Goal: Task Accomplishment & Management: Complete application form

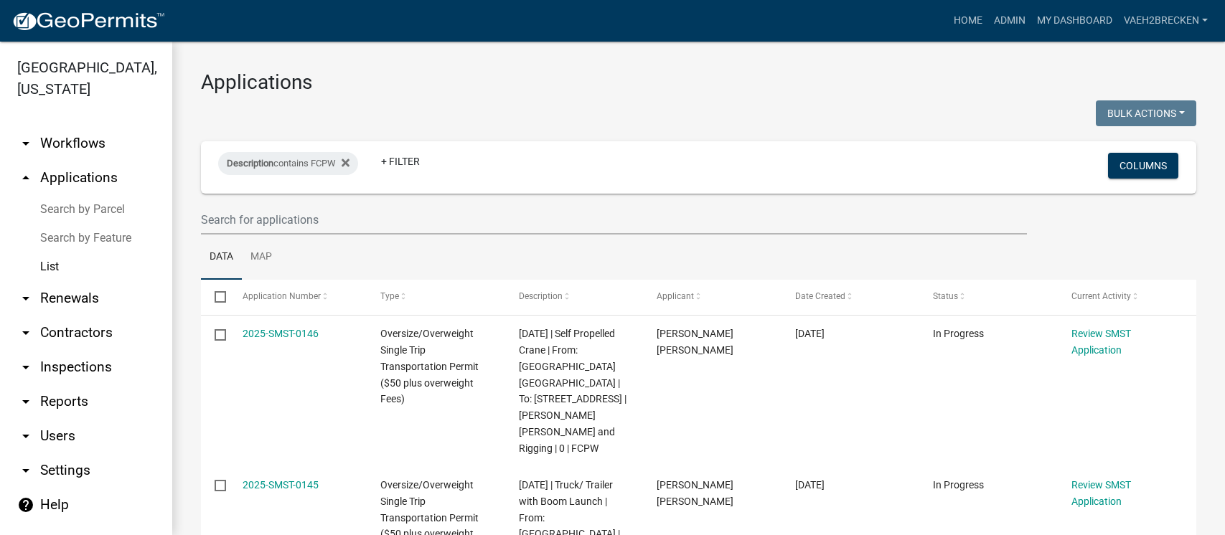
select select "3: 100"
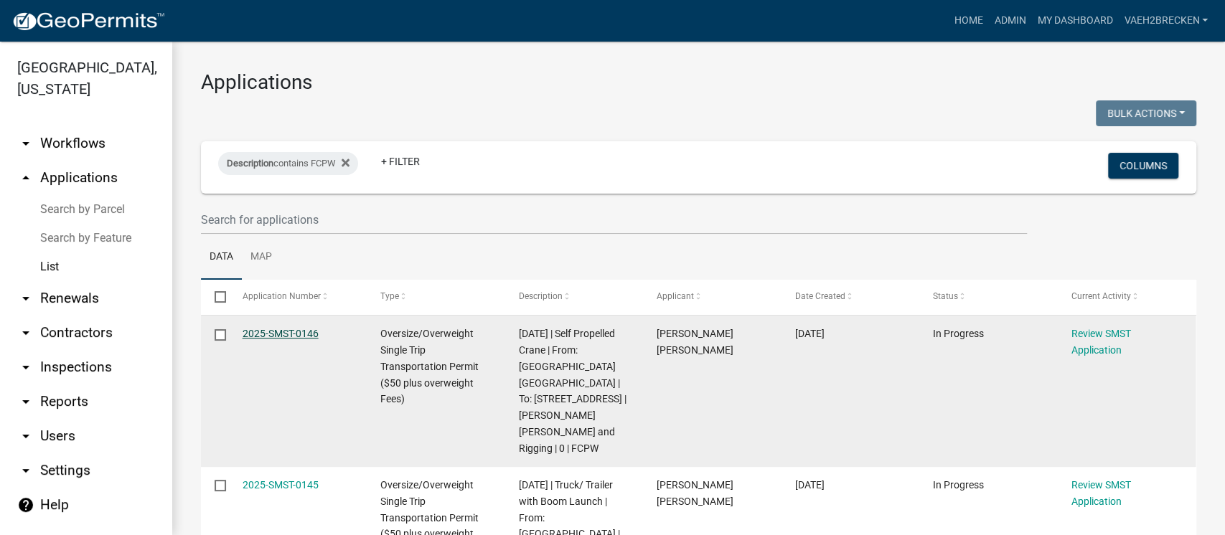
click at [266, 332] on link "2025-SMST-0146" at bounding box center [281, 333] width 76 height 11
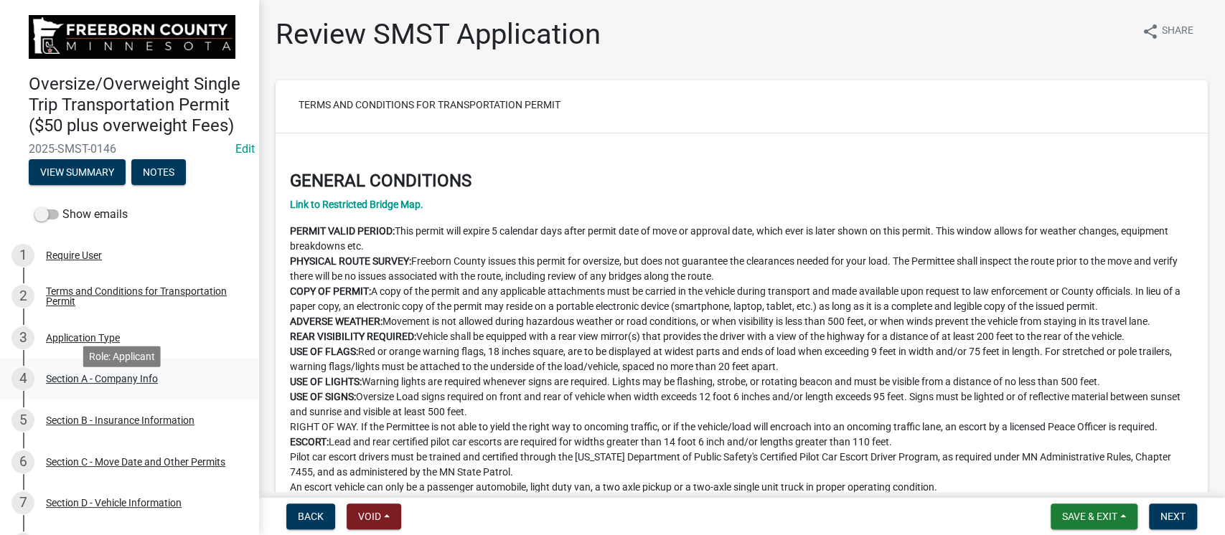
click at [105, 384] on div "Section A - Company Info" at bounding box center [102, 379] width 112 height 10
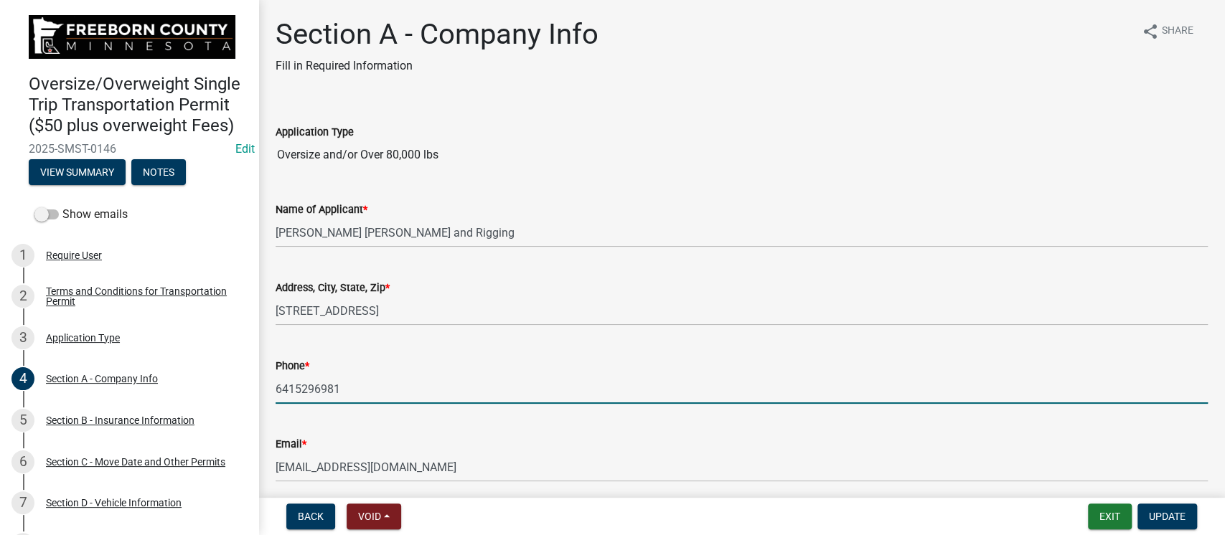
drag, startPoint x: 362, startPoint y: 393, endPoint x: 273, endPoint y: 393, distance: 89.0
click at [273, 393] on div "Phone * [PHONE_NUMBER]" at bounding box center [742, 370] width 954 height 67
click at [480, 149] on input "Oversize and/or Over 80,000 lbs" at bounding box center [742, 155] width 932 height 29
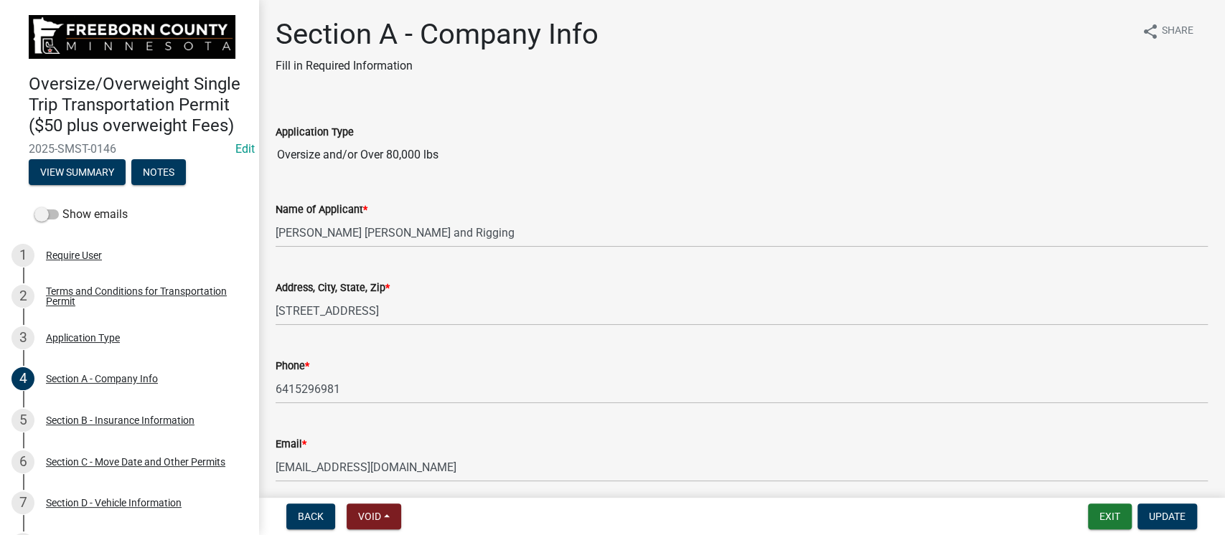
click at [561, 115] on div "Application Type Oversize and/or Over 80,000 lbs" at bounding box center [742, 136] width 932 height 66
click at [1113, 514] on button "Exit" at bounding box center [1110, 517] width 44 height 26
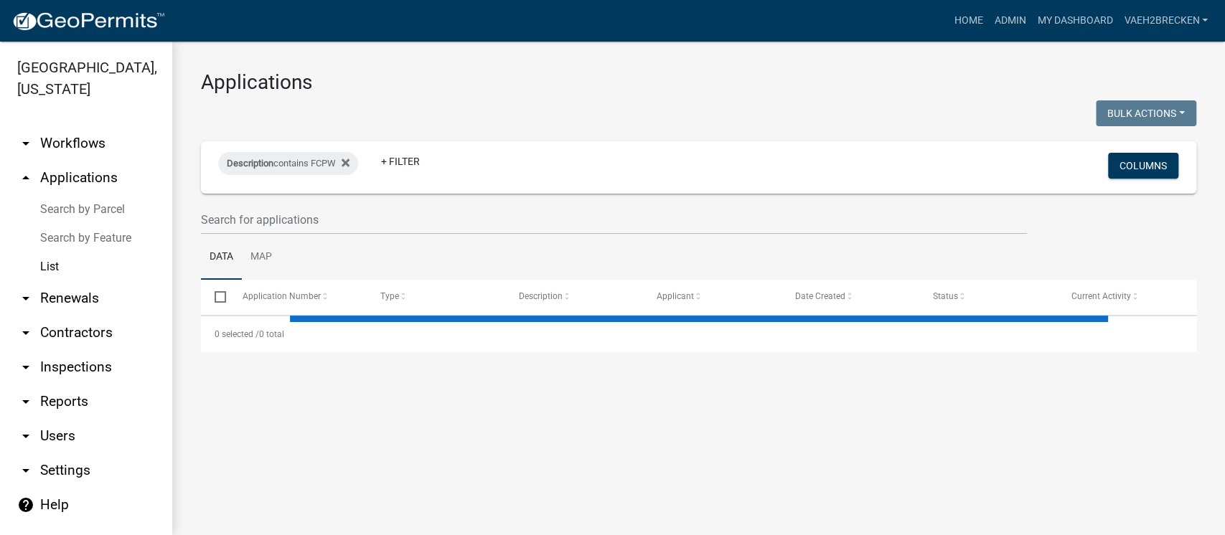
select select "3: 100"
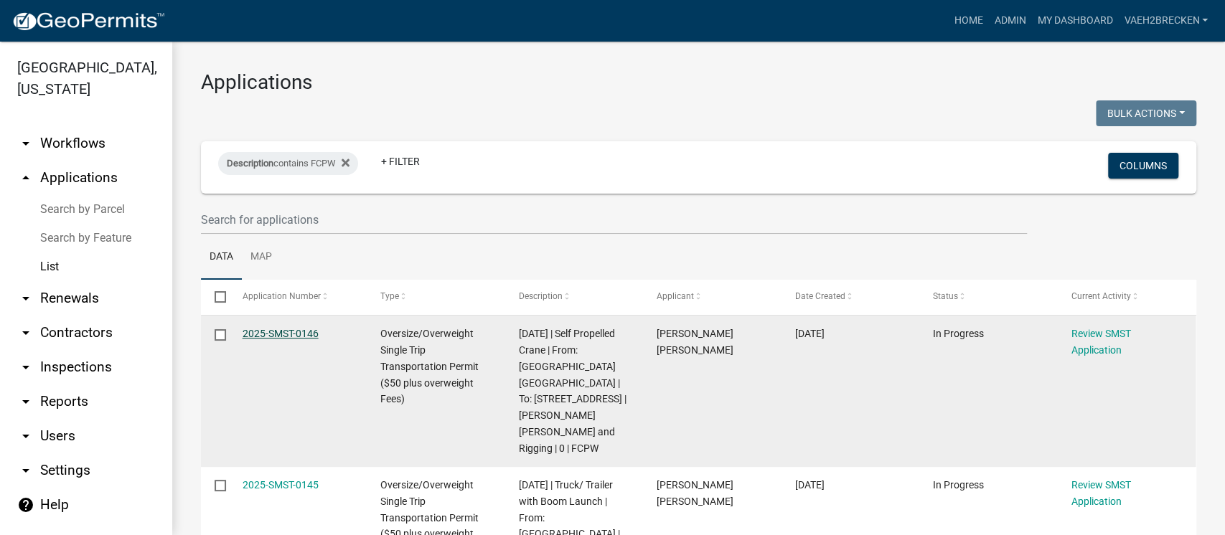
click at [281, 332] on link "2025-SMST-0146" at bounding box center [281, 333] width 76 height 11
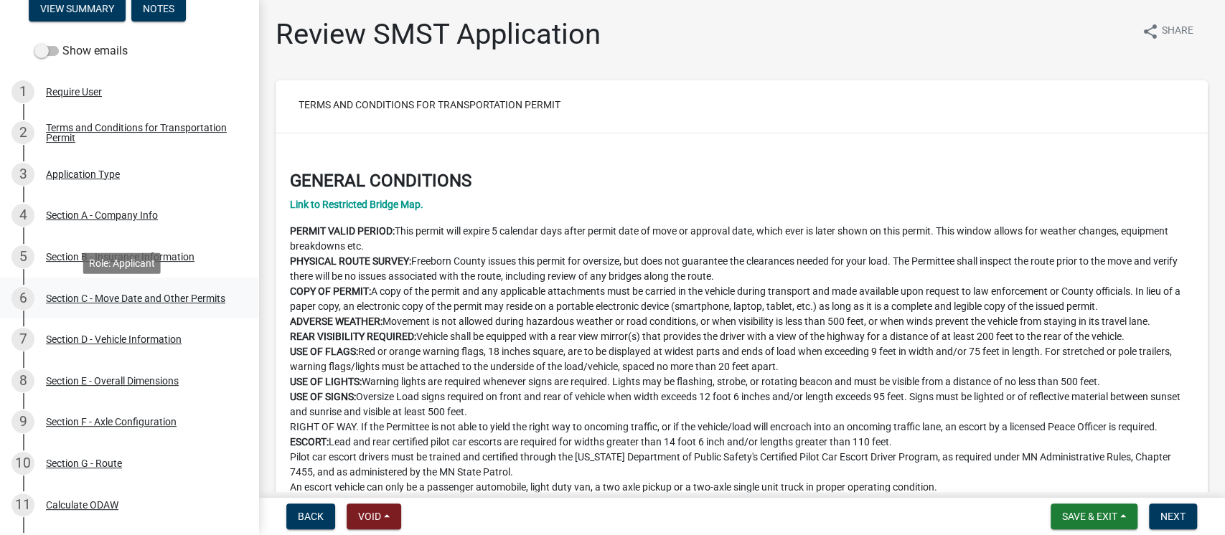
scroll to position [191, 0]
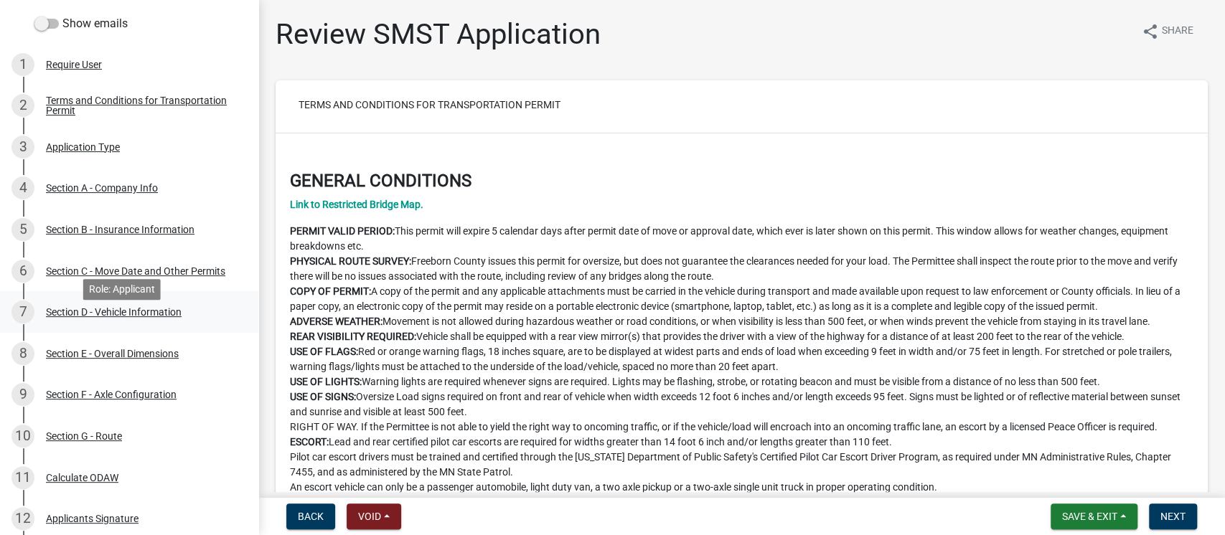
click at [146, 317] on div "Section D - Vehicle Information" at bounding box center [114, 312] width 136 height 10
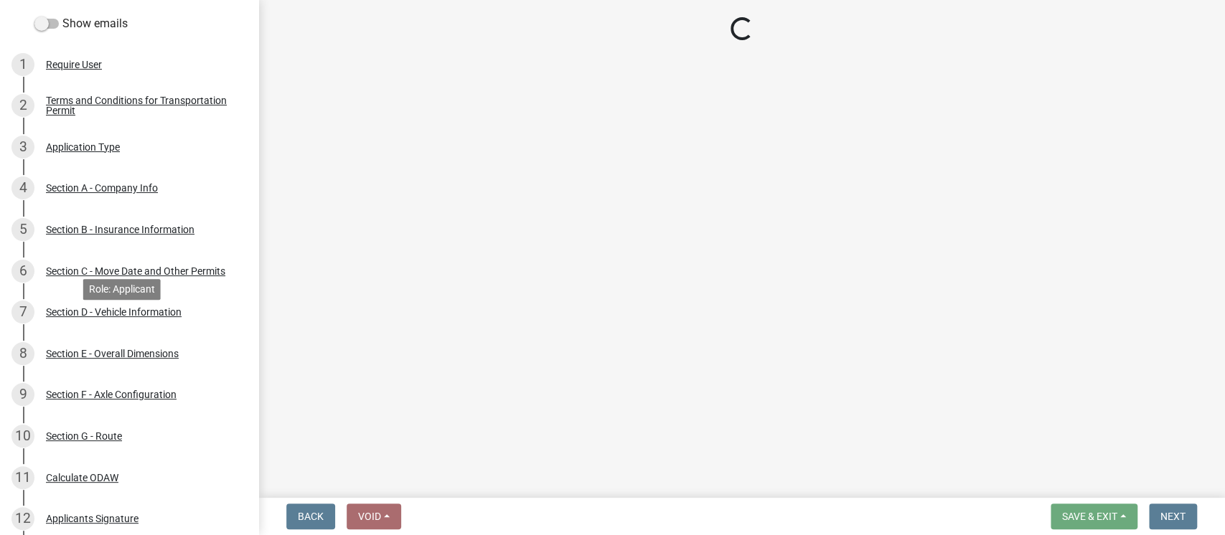
select select "TN"
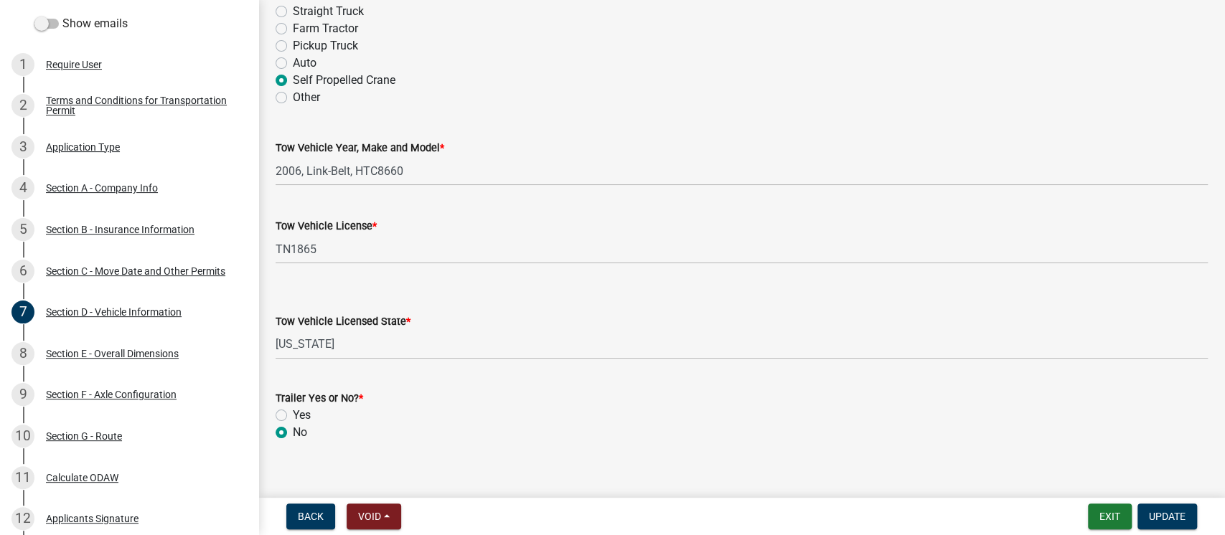
scroll to position [179, 0]
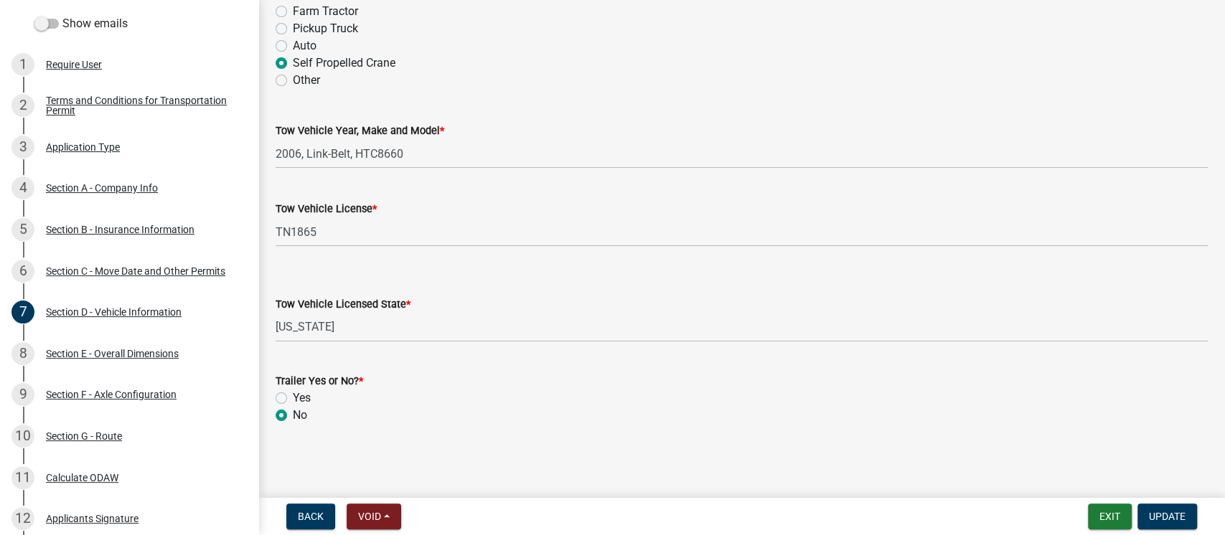
drag, startPoint x: 568, startPoint y: 399, endPoint x: 586, endPoint y: 395, distance: 18.5
click at [569, 399] on div "Yes" at bounding box center [742, 398] width 932 height 17
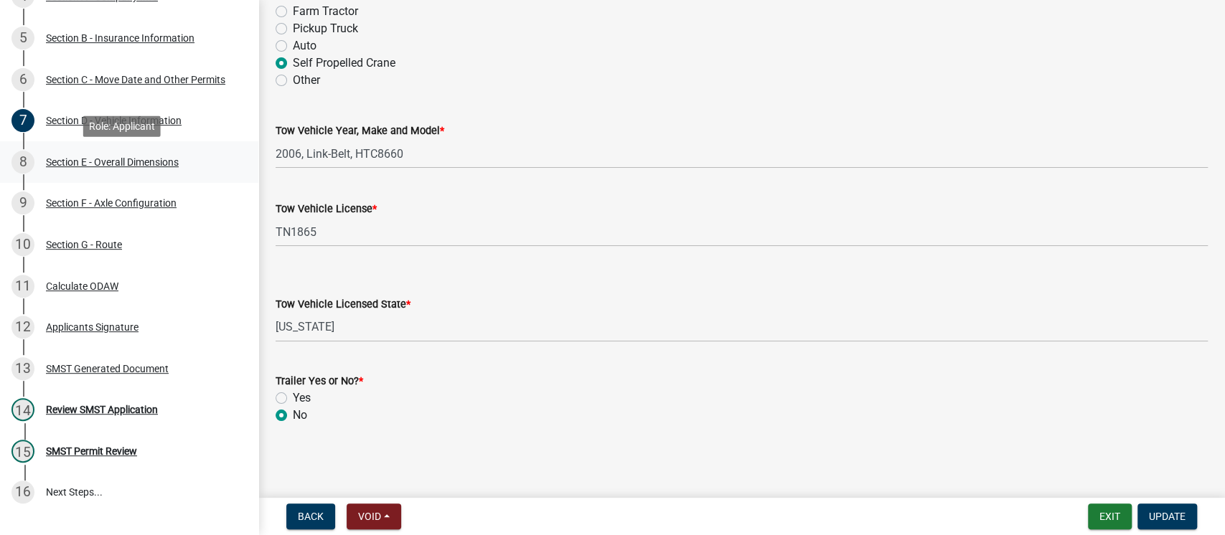
scroll to position [478, 0]
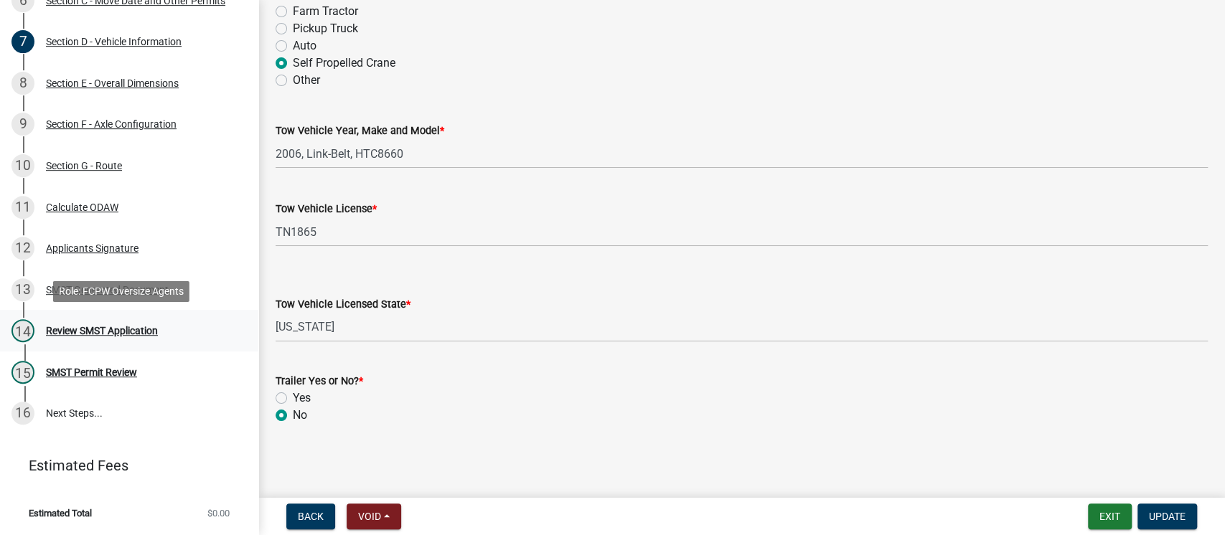
click at [98, 329] on div "Review SMST Application" at bounding box center [102, 331] width 112 height 10
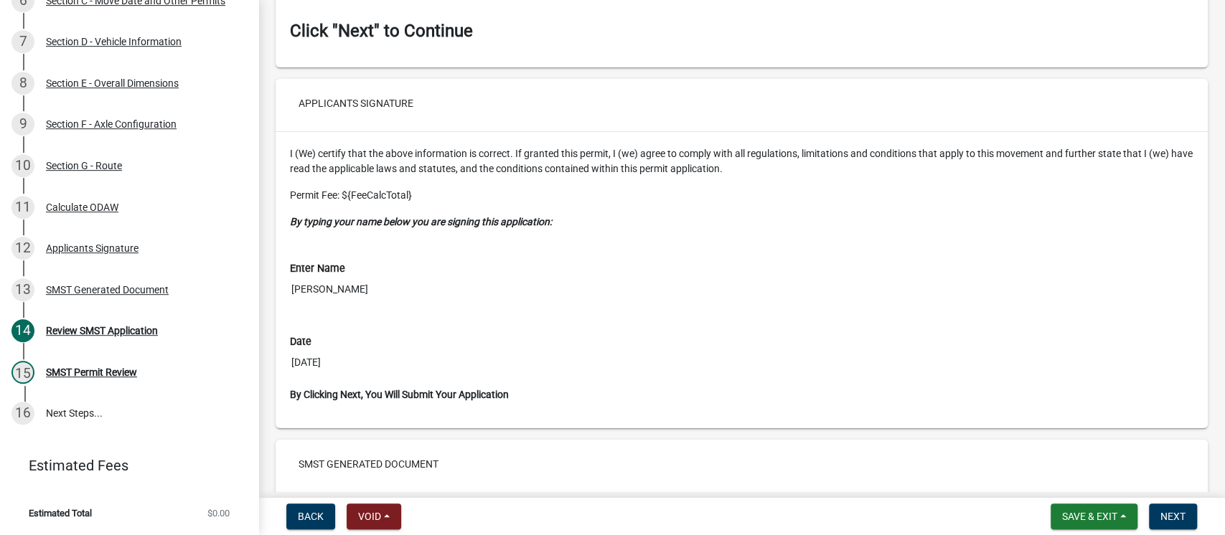
scroll to position [7132, 0]
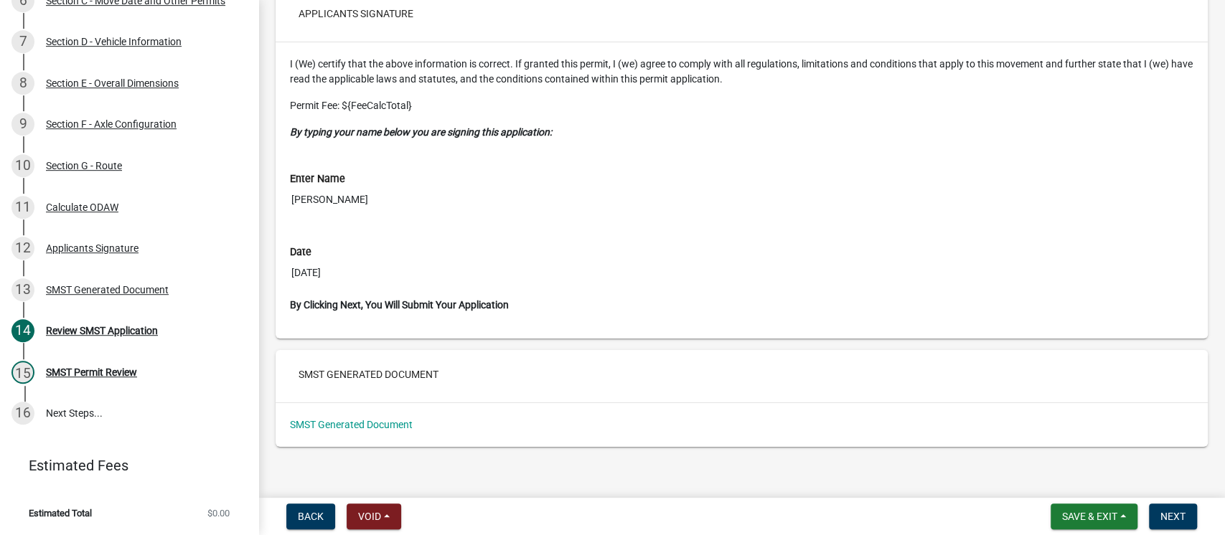
click at [495, 197] on input "[PERSON_NAME]" at bounding box center [742, 200] width 904 height 27
click at [1171, 520] on span "Next" at bounding box center [1173, 516] width 25 height 11
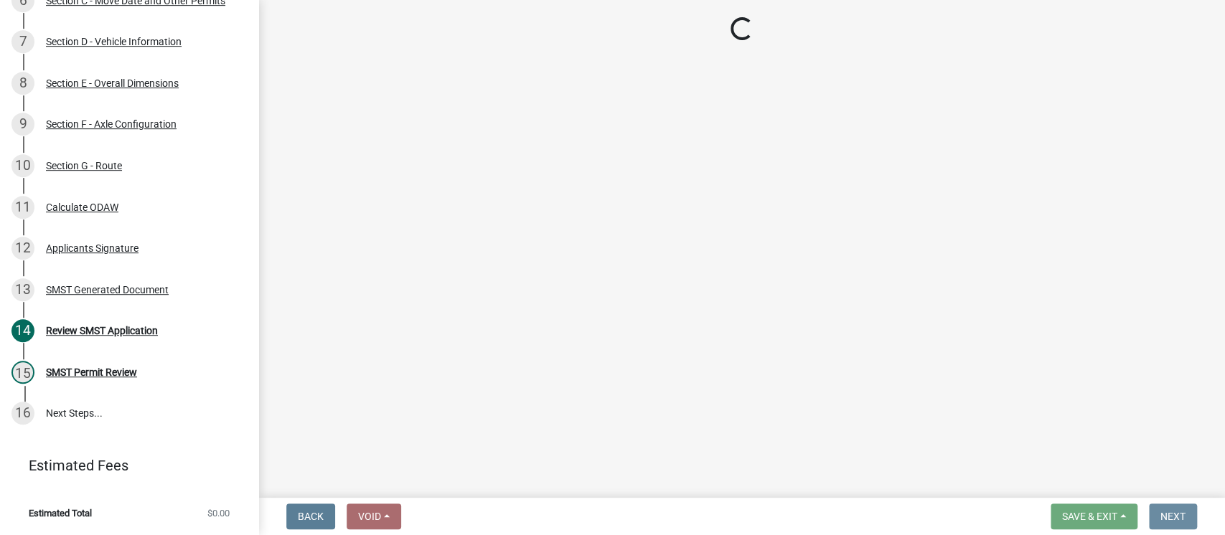
scroll to position [0, 0]
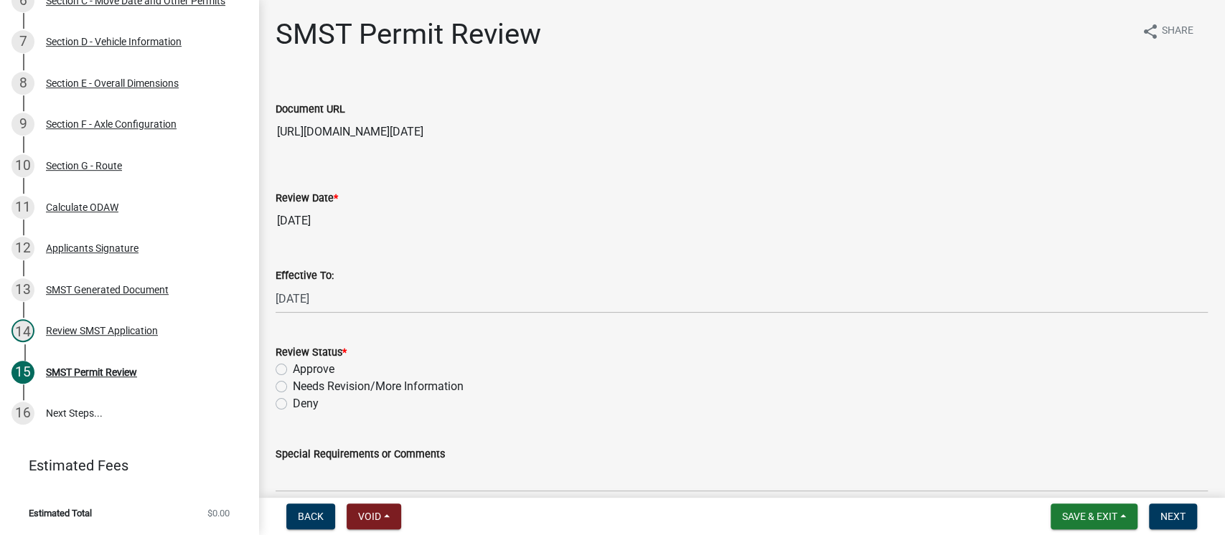
click at [293, 370] on label "Approve" at bounding box center [314, 369] width 42 height 17
click at [293, 370] on input "Approve" at bounding box center [297, 365] width 9 height 9
radio input "true"
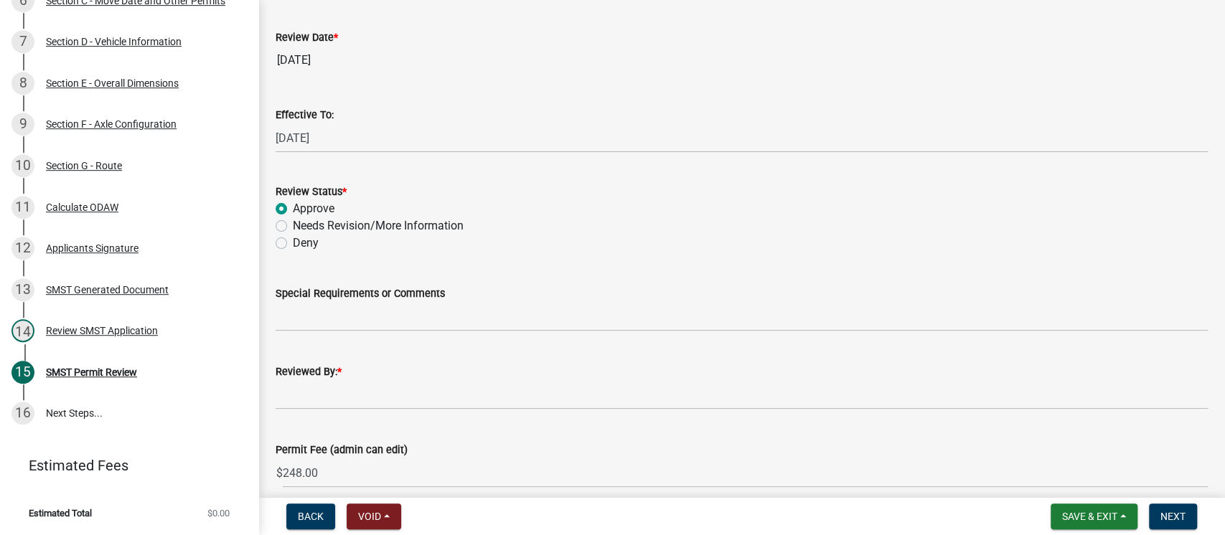
scroll to position [191, 0]
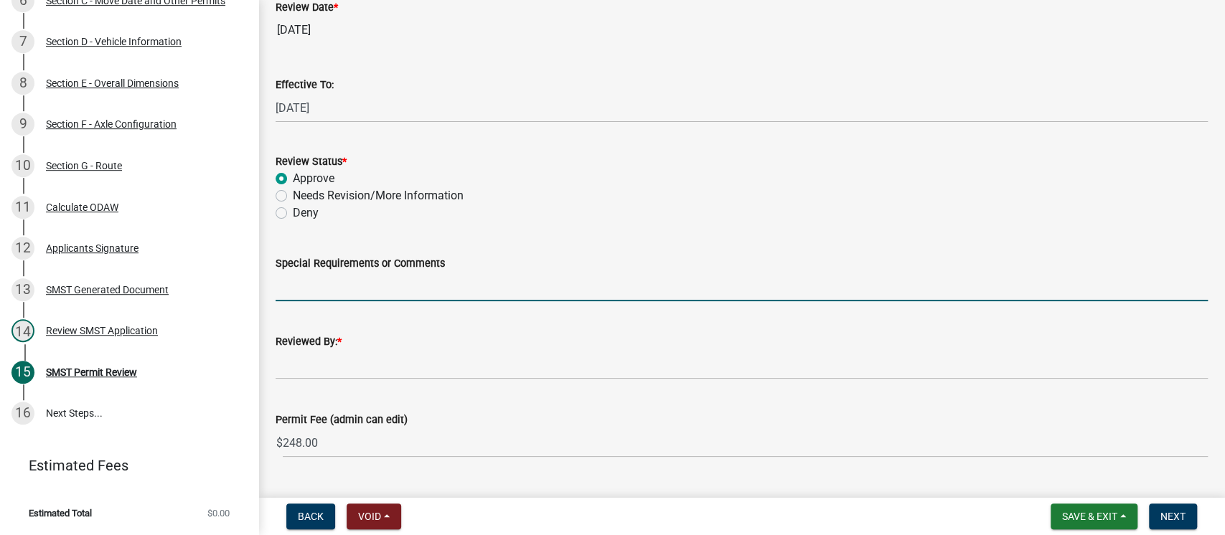
click at [475, 287] on input "Special Requirements or Comments" at bounding box center [742, 286] width 932 height 29
type input "Bridge Calculator said above load B rating. Route approved."
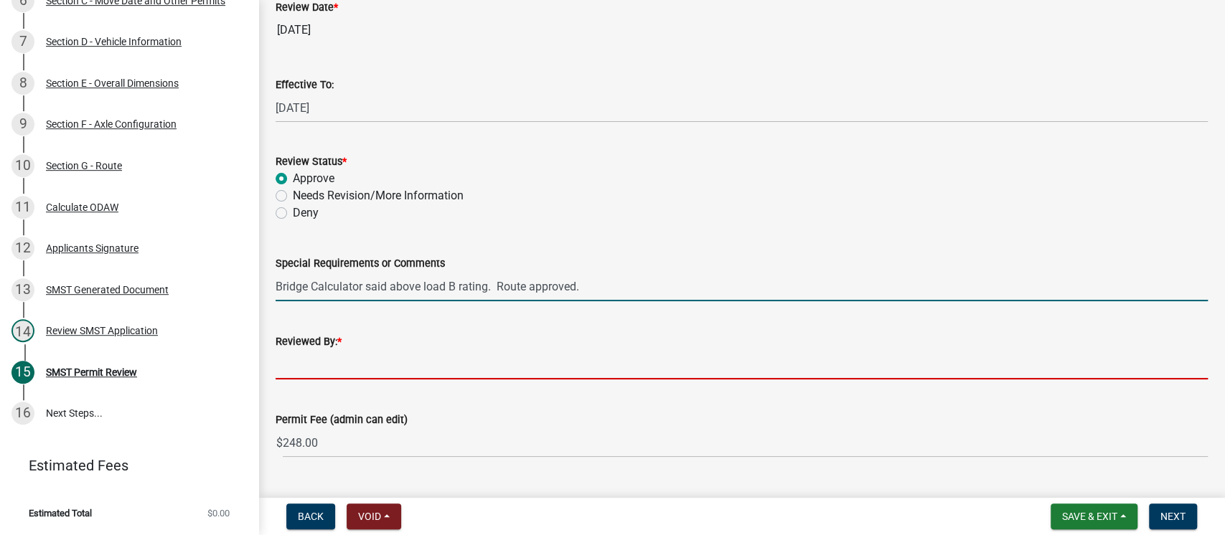
click at [501, 369] on input "Reviewed By: *" at bounding box center [742, 364] width 932 height 29
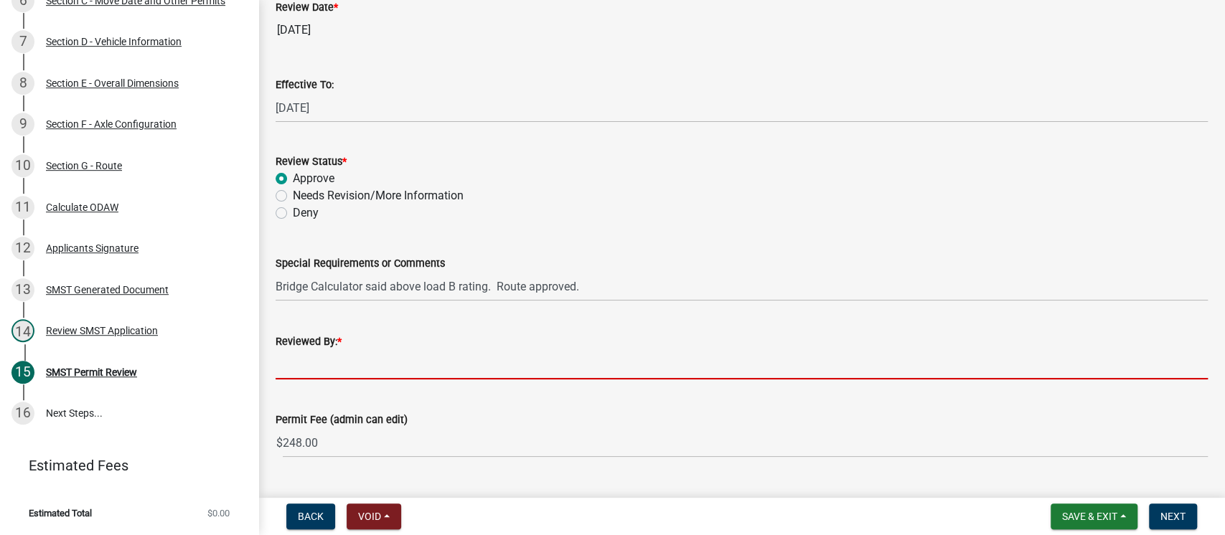
type input "[PERSON_NAME]"
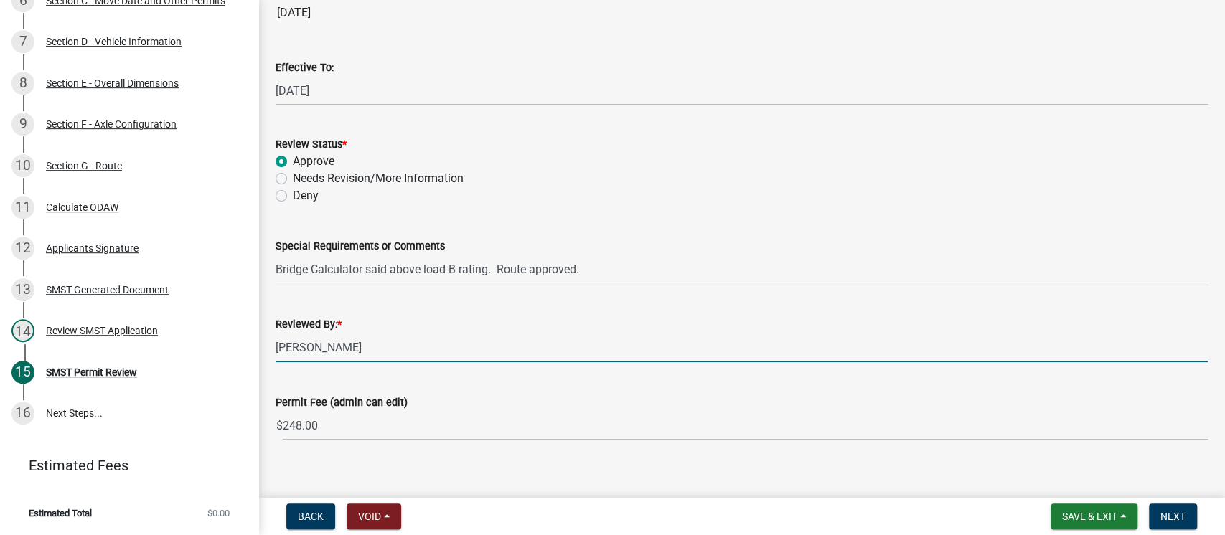
scroll to position [225, 0]
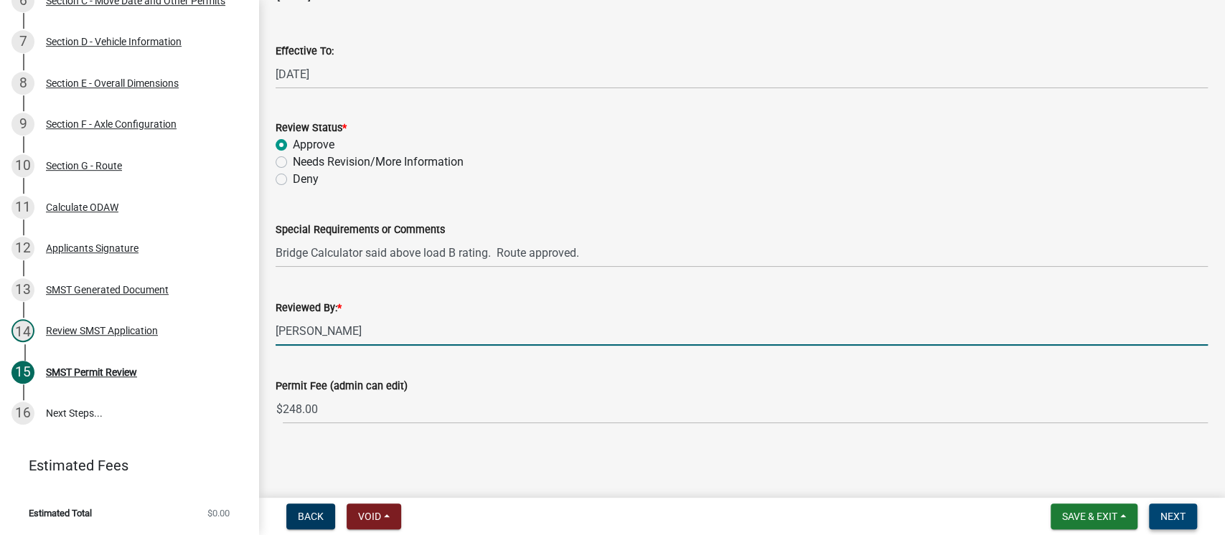
click at [1179, 516] on span "Next" at bounding box center [1173, 516] width 25 height 11
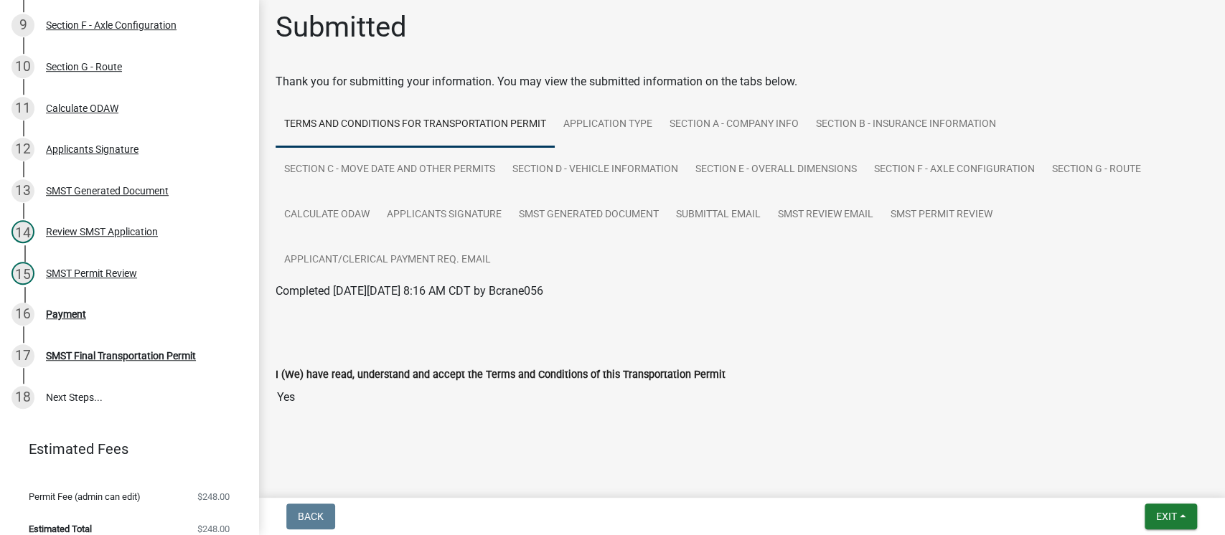
scroll to position [10, 0]
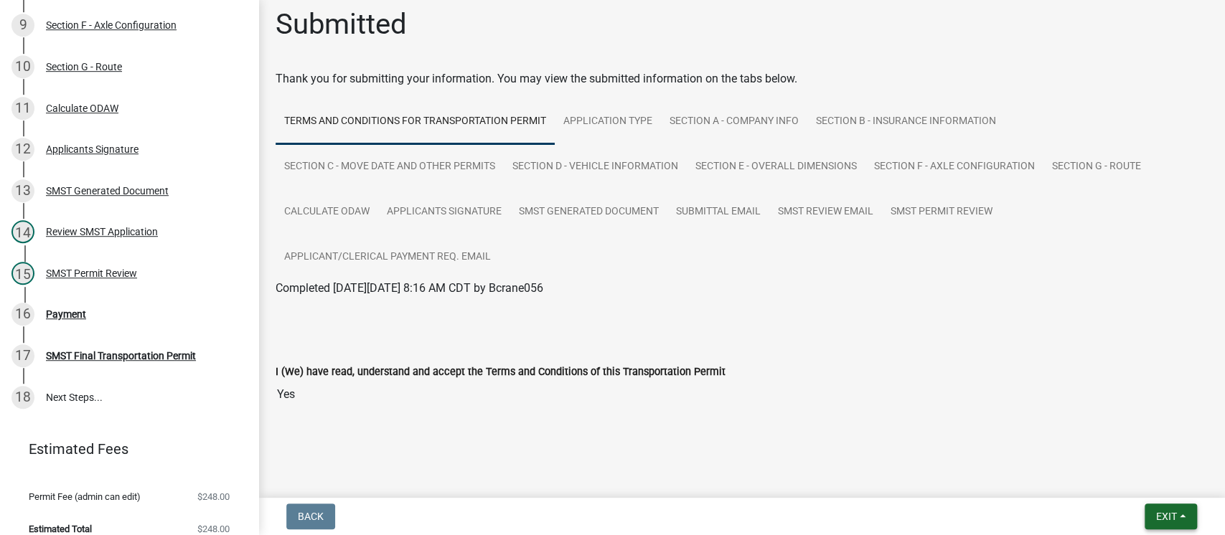
click at [1159, 514] on span "Exit" at bounding box center [1166, 516] width 21 height 11
click at [1129, 472] on button "Save & Exit" at bounding box center [1139, 479] width 115 height 34
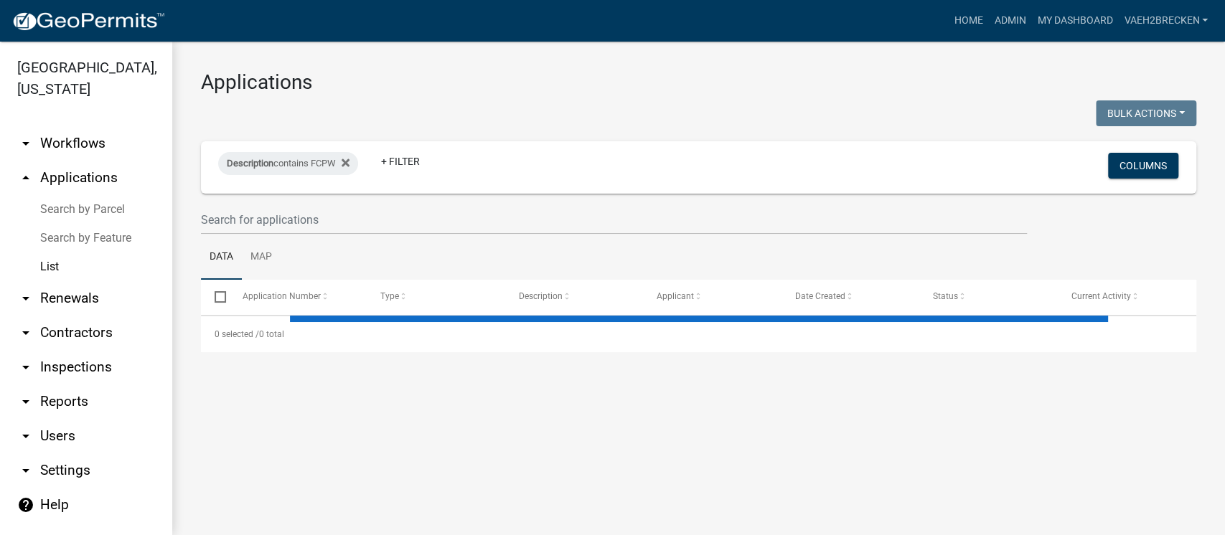
select select "3: 100"
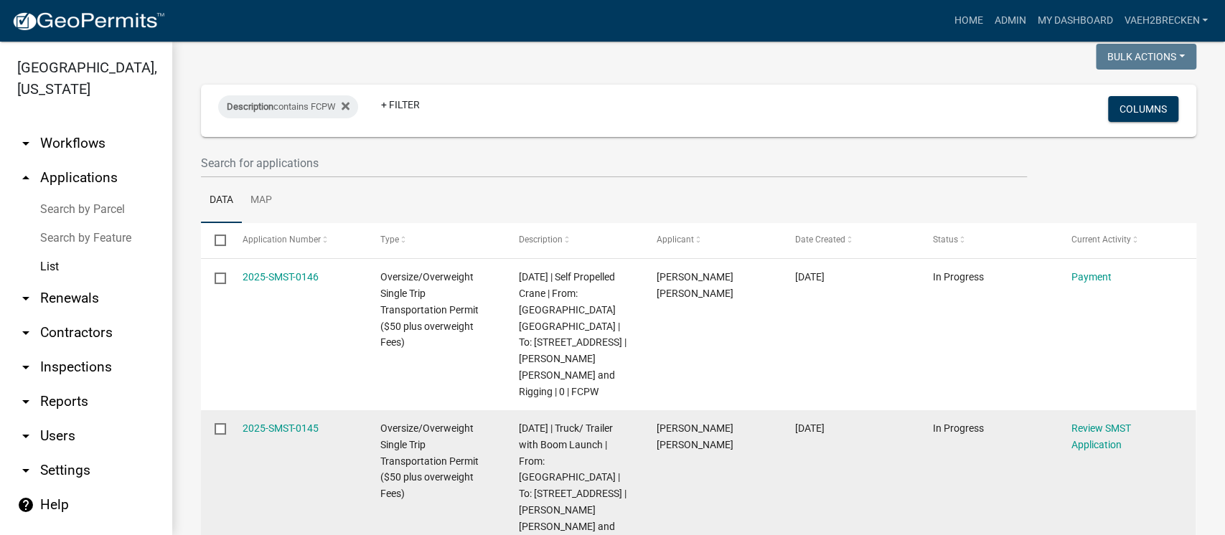
scroll to position [95, 0]
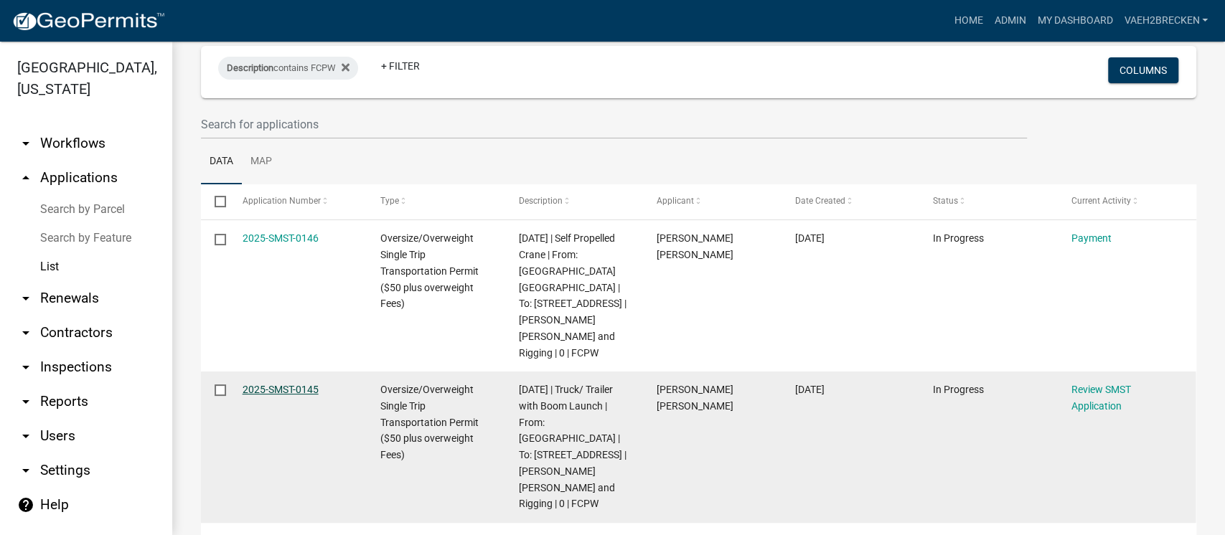
click at [292, 384] on link "2025-SMST-0145" at bounding box center [281, 389] width 76 height 11
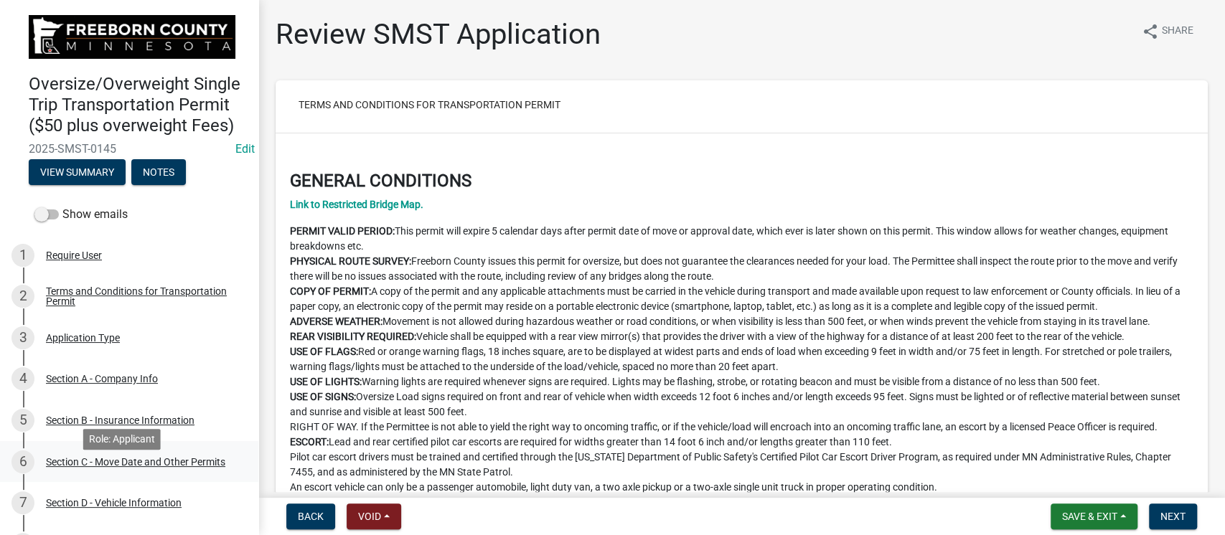
scroll to position [95, 0]
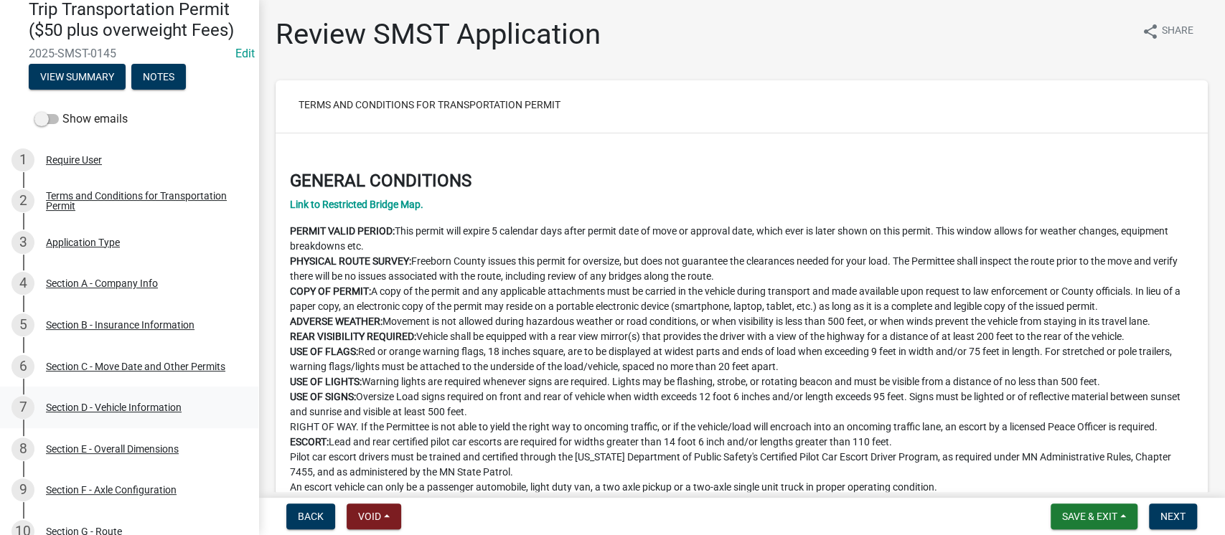
click at [123, 417] on div "7 Section D - Vehicle Information" at bounding box center [123, 407] width 224 height 23
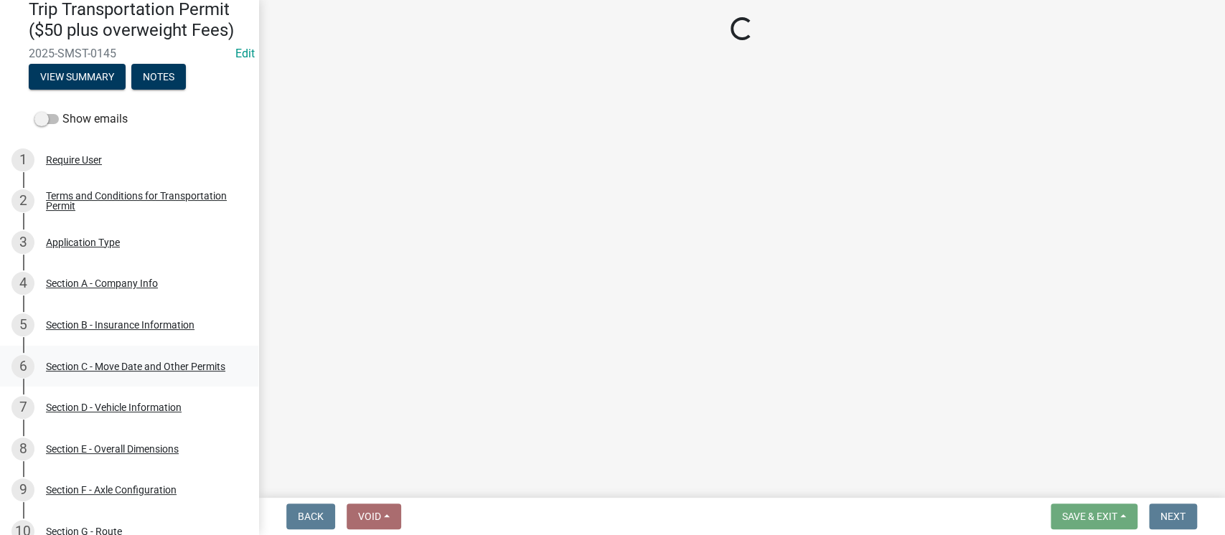
select select "TN"
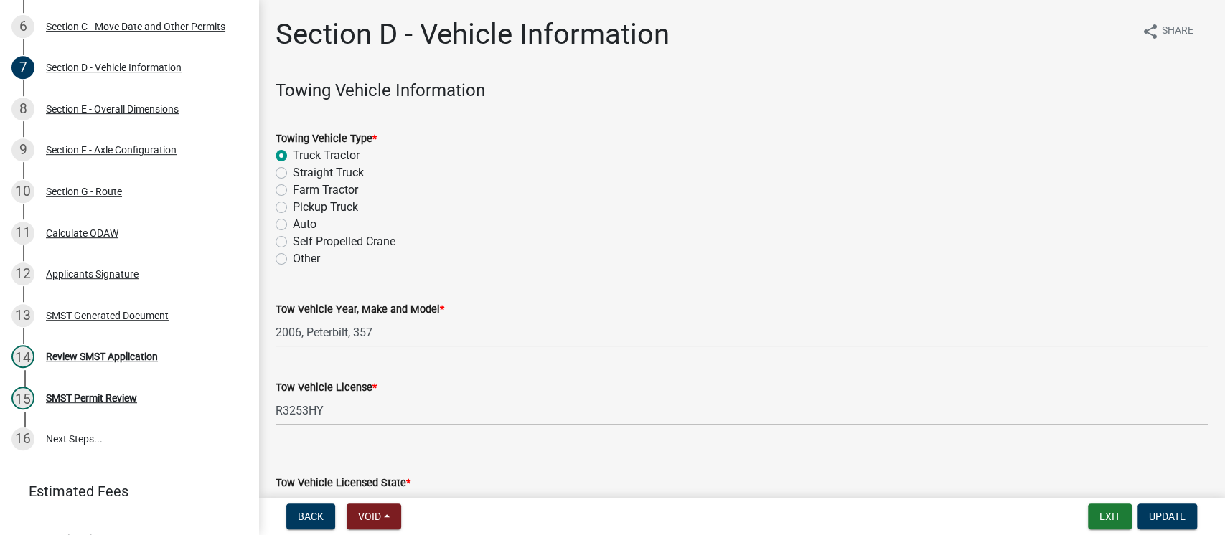
scroll to position [446, 0]
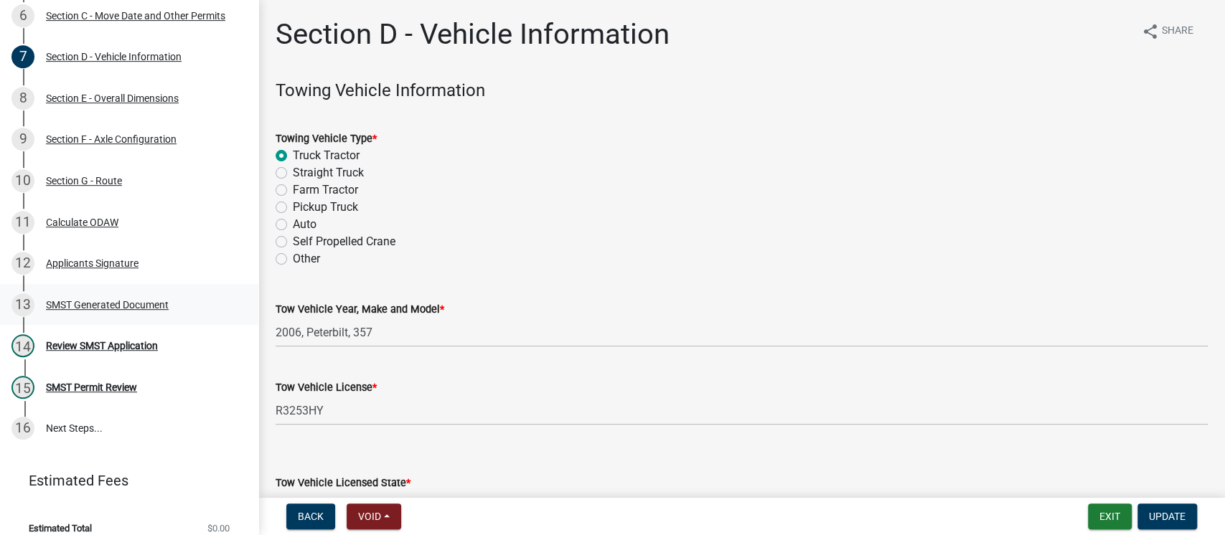
click at [93, 317] on div "13 SMST Generated Document" at bounding box center [123, 305] width 224 height 23
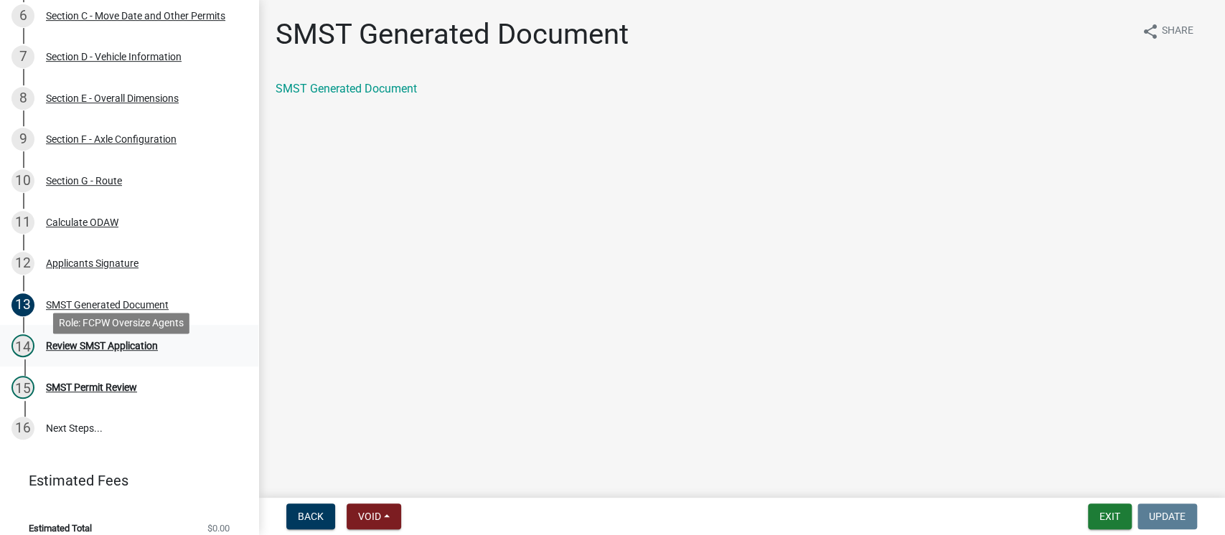
click at [95, 351] on div "Review SMST Application" at bounding box center [102, 346] width 112 height 10
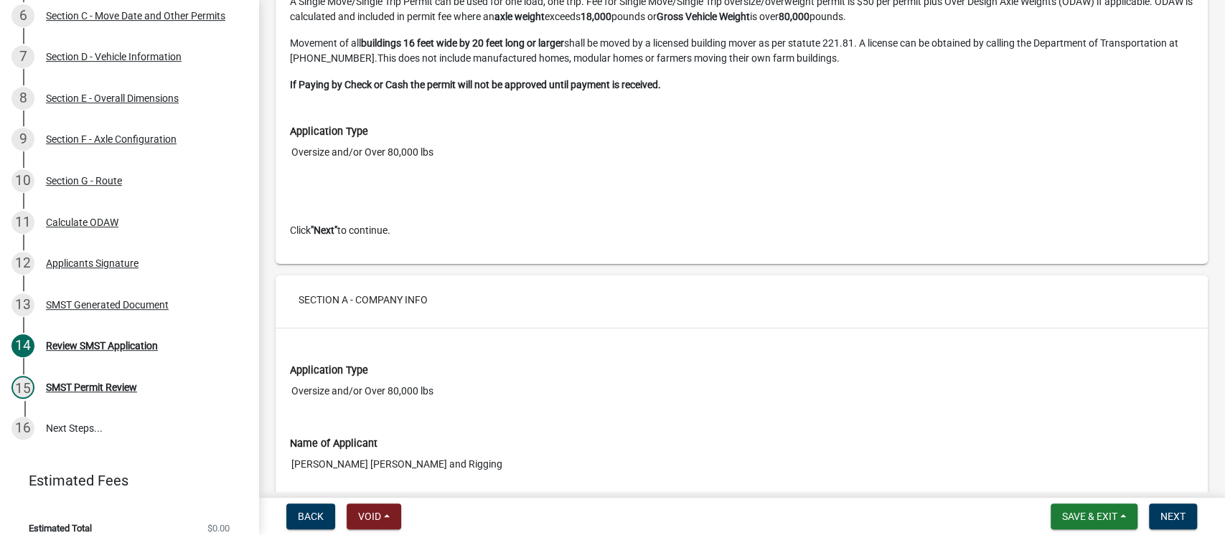
scroll to position [1435, 0]
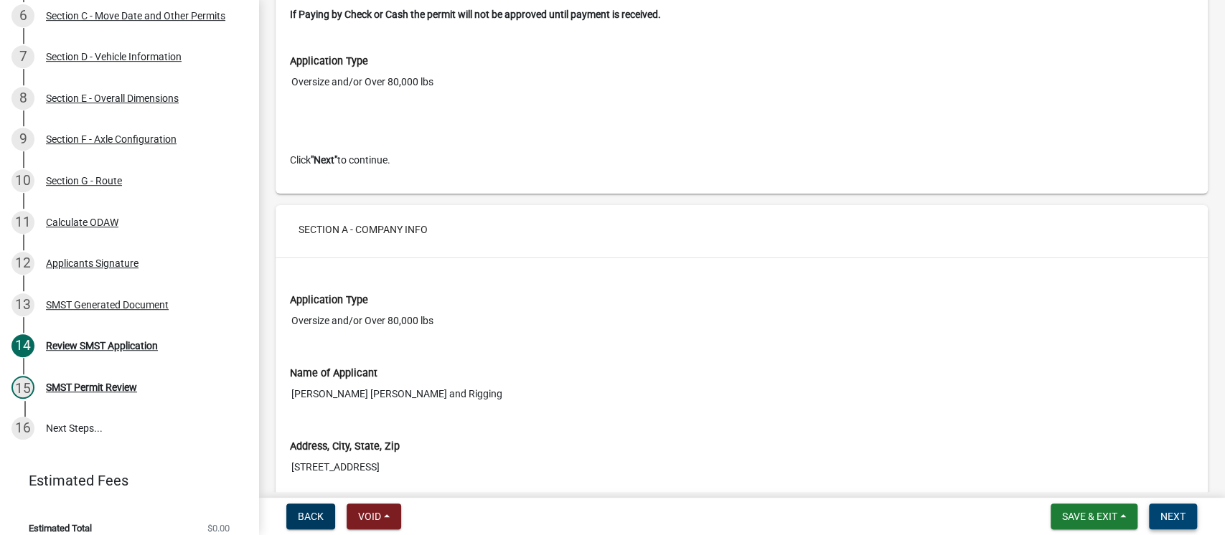
click at [1170, 512] on span "Next" at bounding box center [1173, 516] width 25 height 11
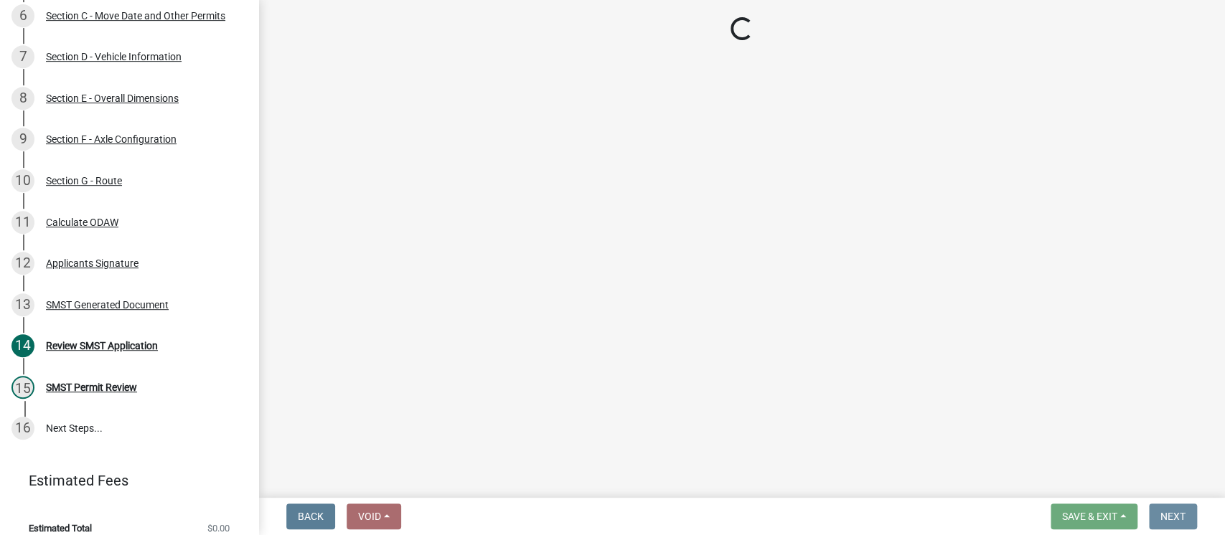
scroll to position [0, 0]
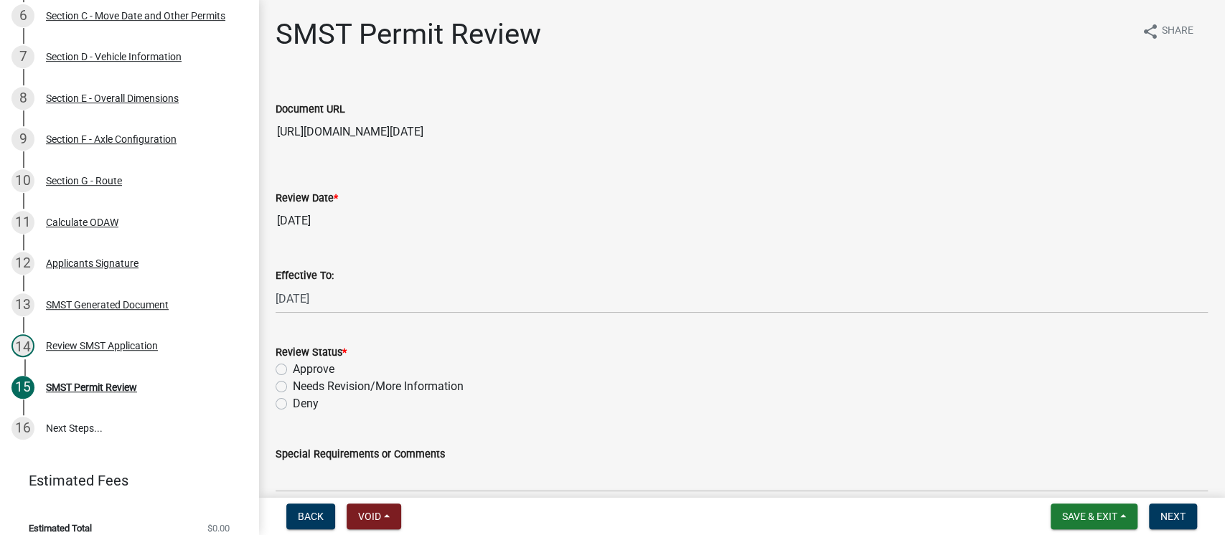
click at [293, 369] on label "Approve" at bounding box center [314, 369] width 42 height 17
click at [293, 369] on input "Approve" at bounding box center [297, 365] width 9 height 9
radio input "true"
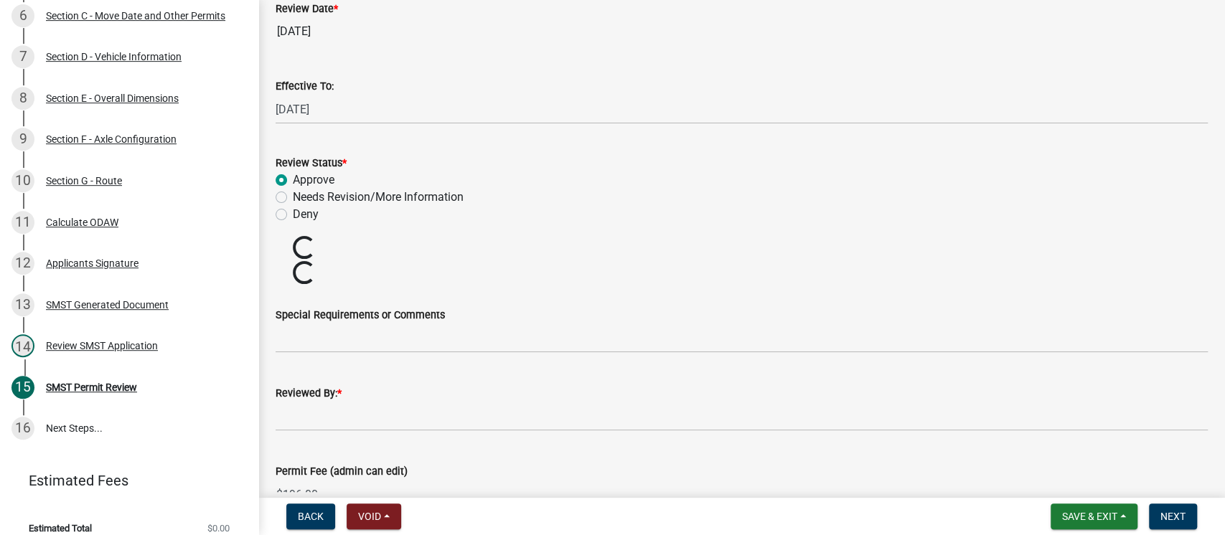
scroll to position [191, 0]
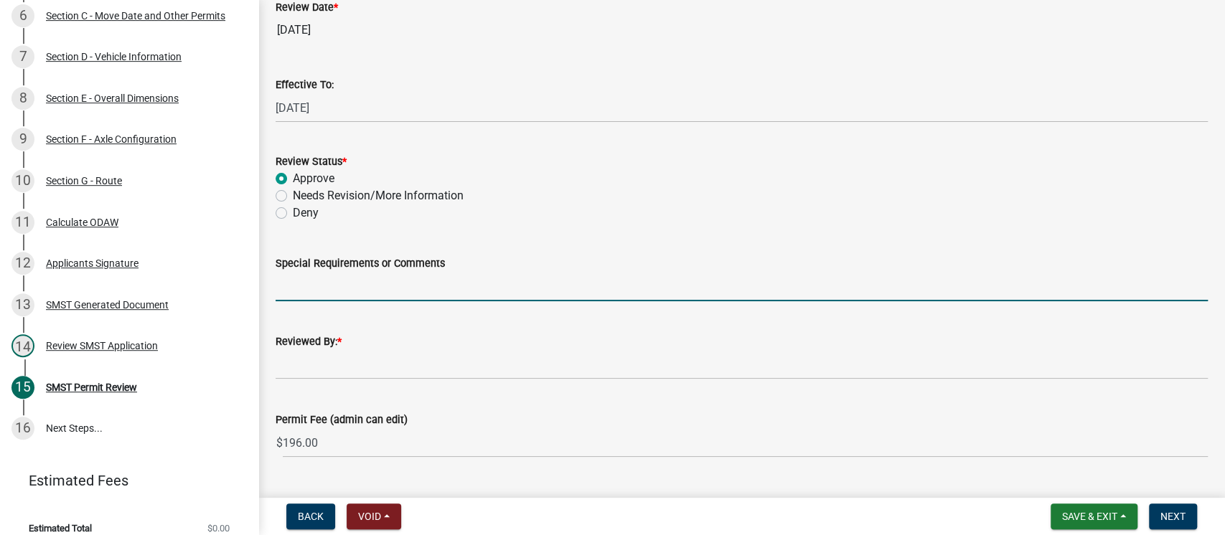
click at [360, 289] on input "Special Requirements or Comments" at bounding box center [742, 286] width 932 height 29
type input "Submitted information indicates all axles are under 20,000 lbs but the load exc…"
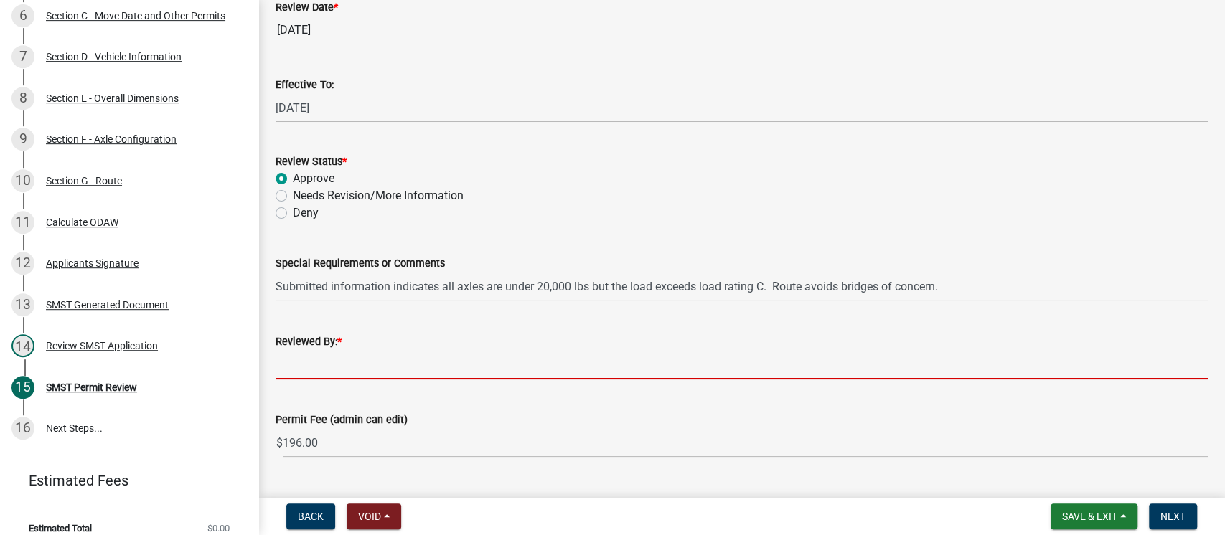
click at [505, 359] on input "Reviewed By: *" at bounding box center [742, 364] width 932 height 29
type input "[PERSON_NAME]"
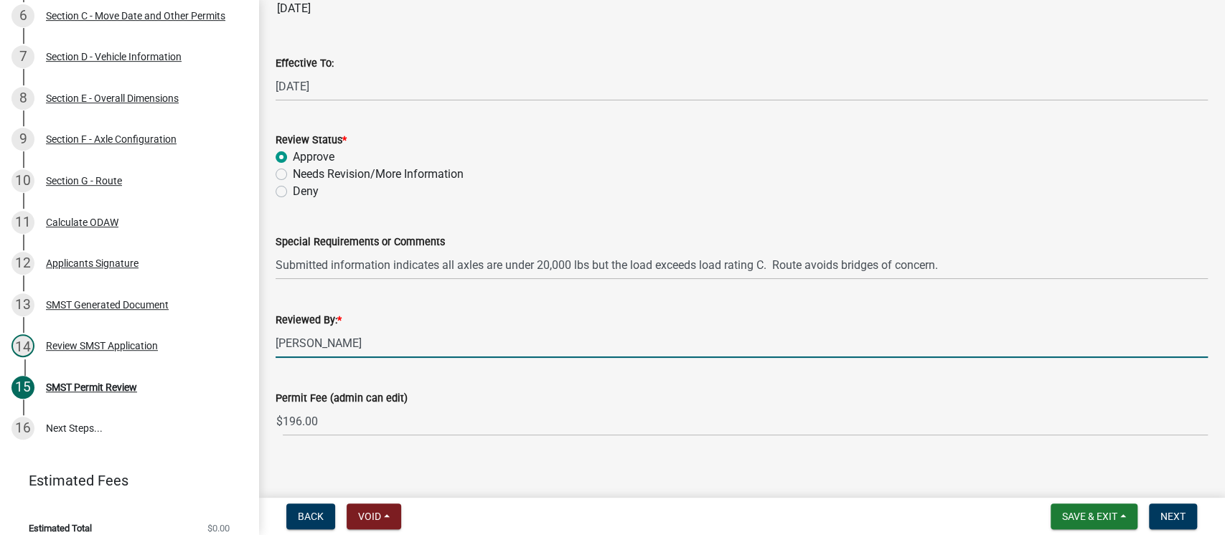
scroll to position [225, 0]
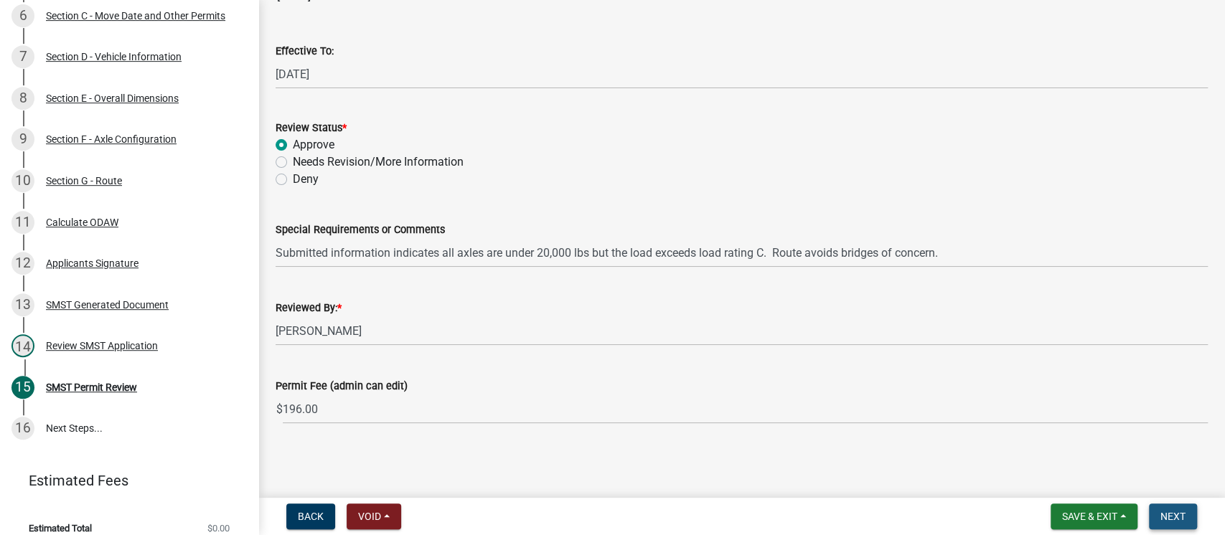
click at [1186, 520] on button "Next" at bounding box center [1173, 517] width 48 height 26
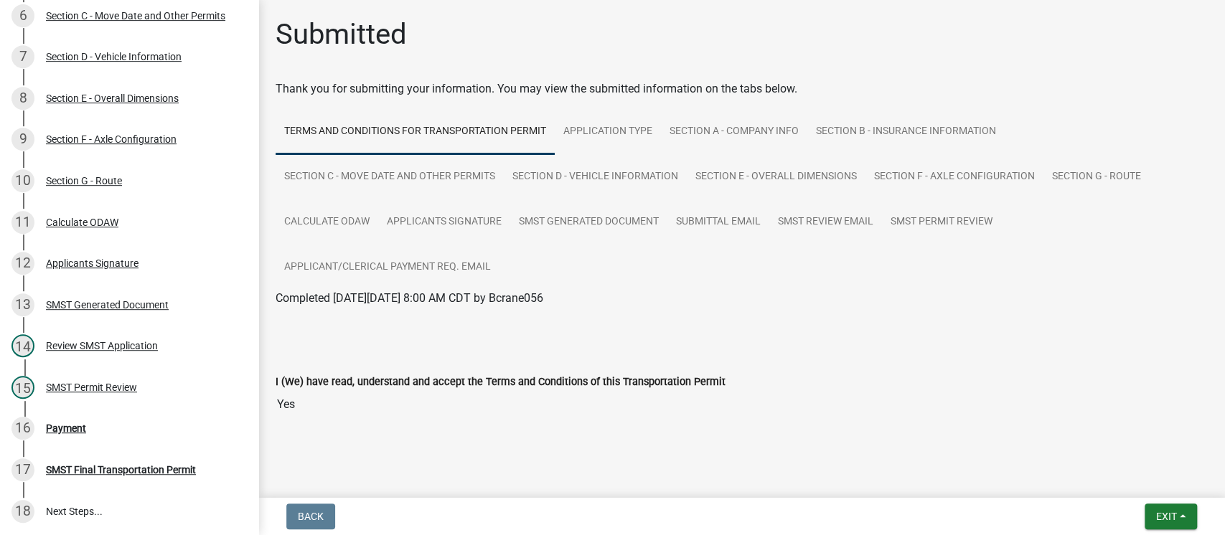
scroll to position [528, 0]
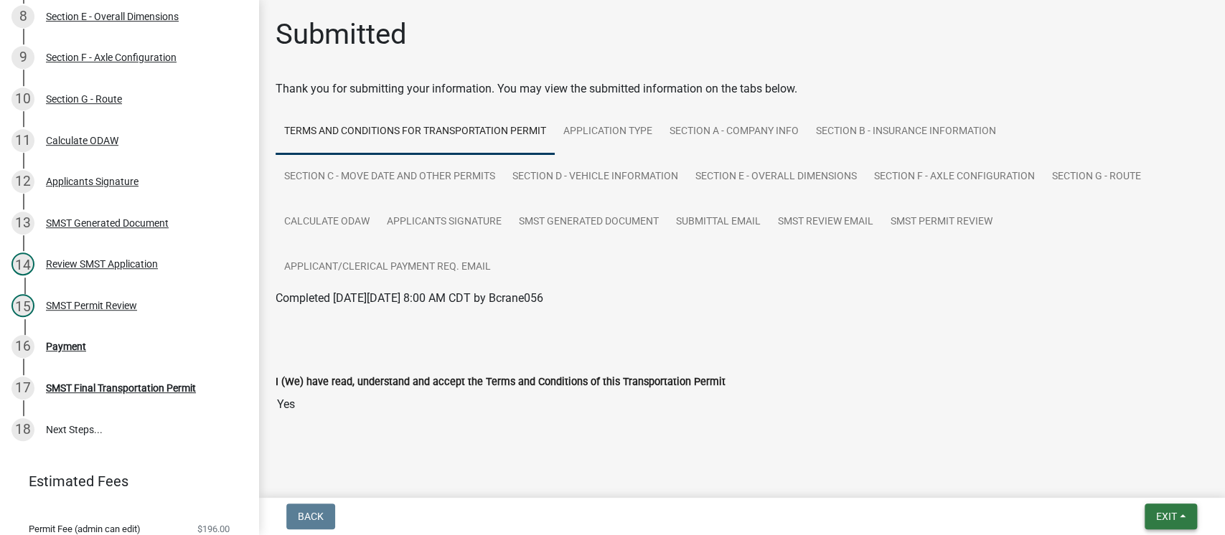
click at [1161, 513] on span "Exit" at bounding box center [1166, 516] width 21 height 11
click at [1128, 480] on button "Save & Exit" at bounding box center [1139, 479] width 115 height 34
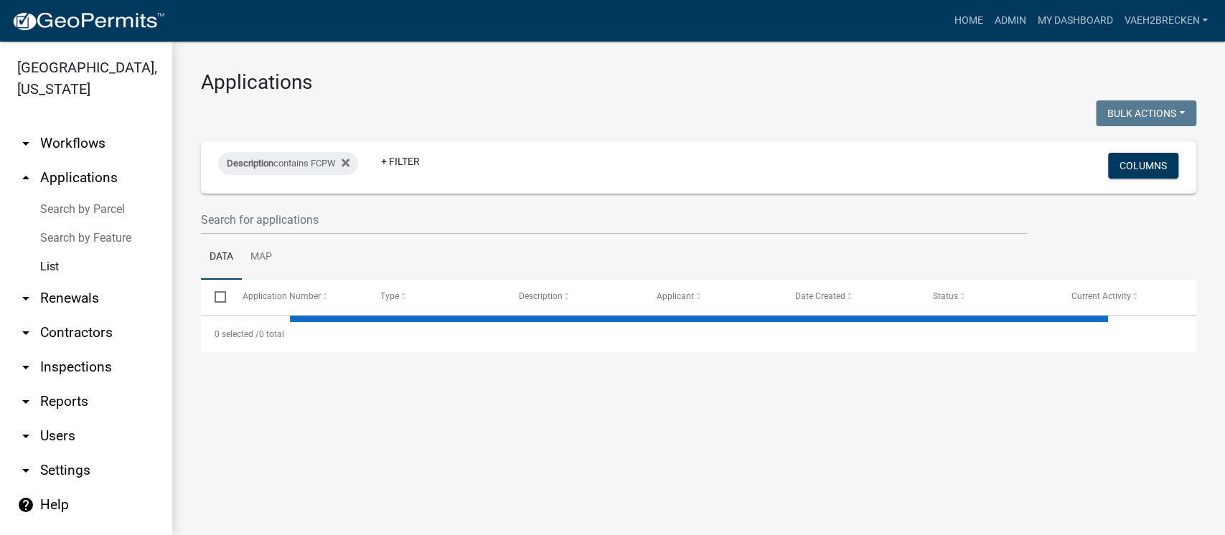
select select "3: 100"
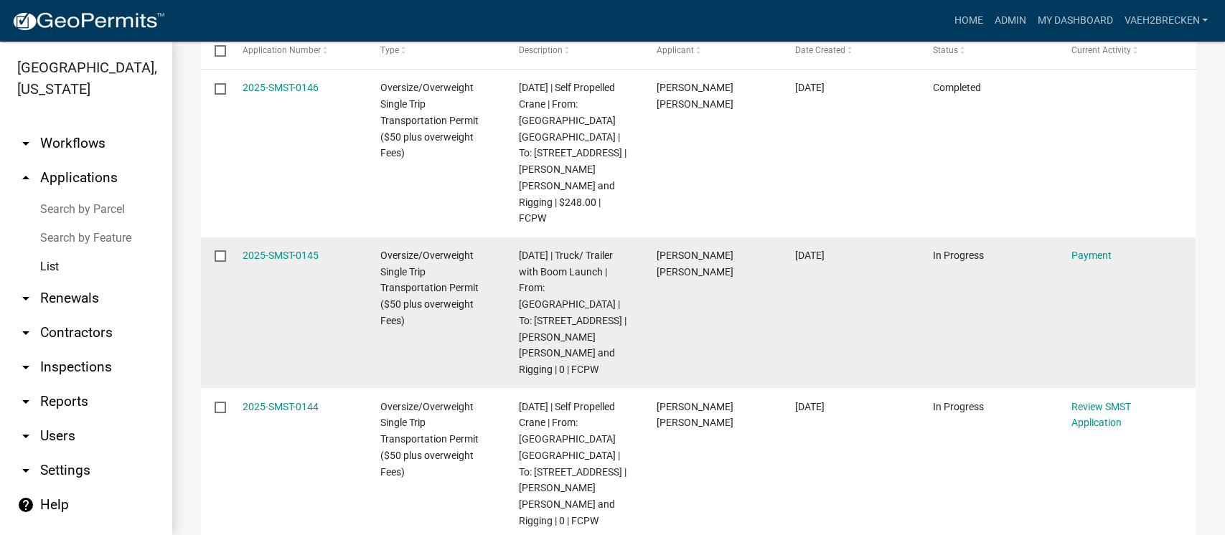
scroll to position [287, 0]
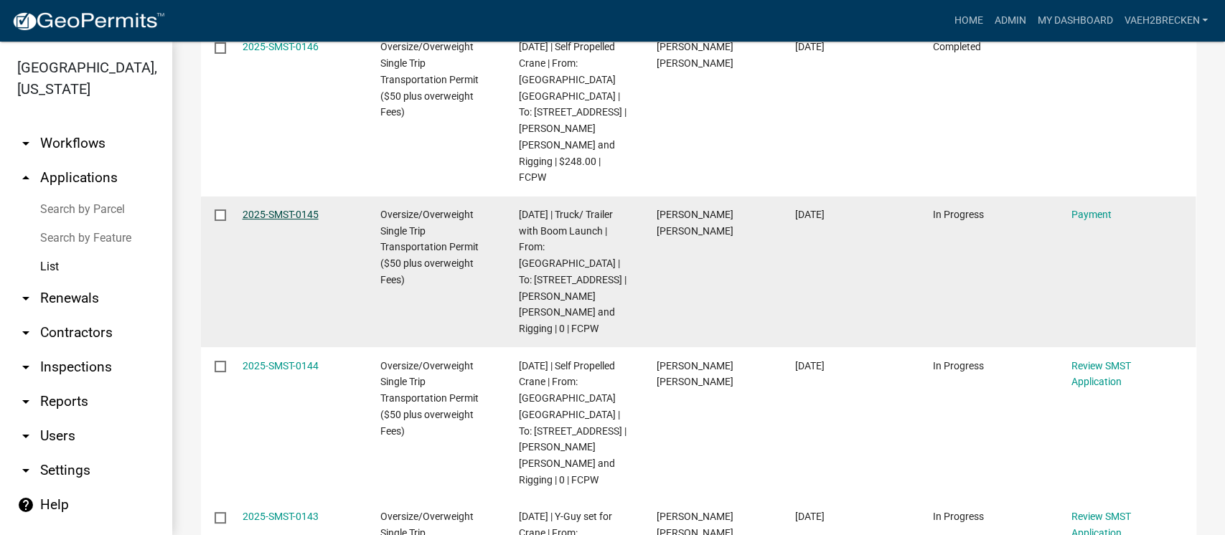
click at [287, 209] on link "2025-SMST-0145" at bounding box center [281, 214] width 76 height 11
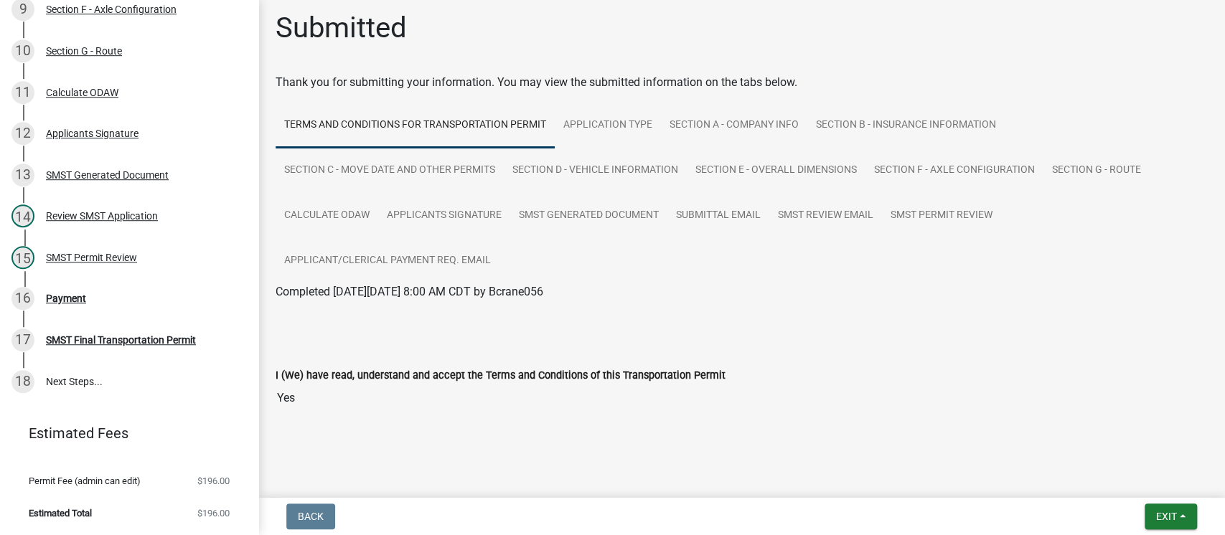
scroll to position [10, 0]
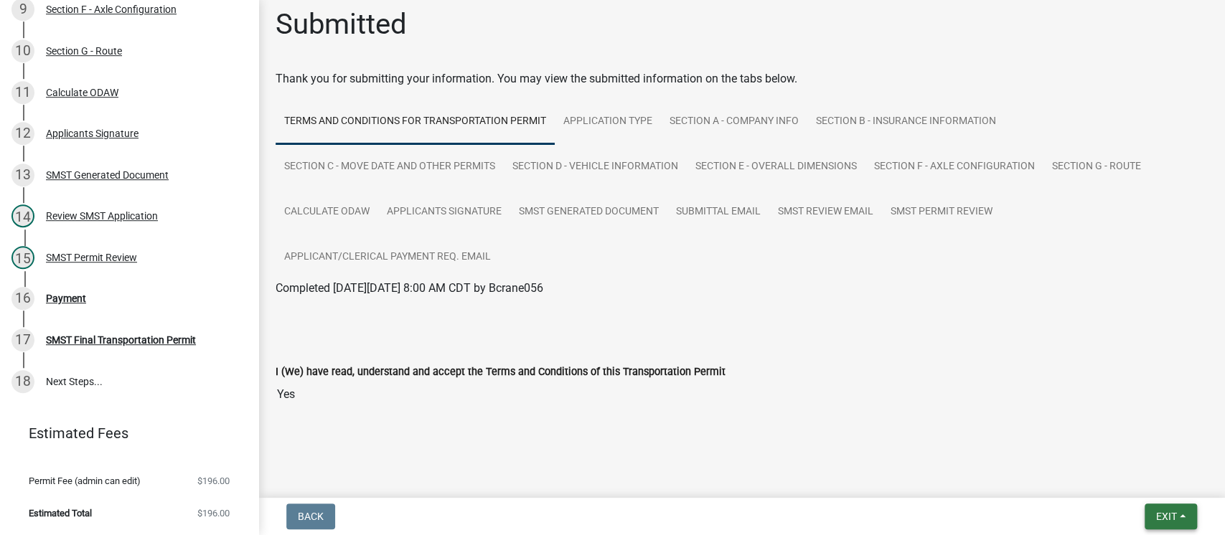
click at [1165, 524] on button "Exit" at bounding box center [1171, 517] width 52 height 26
click at [1142, 482] on button "Save & Exit" at bounding box center [1139, 479] width 115 height 34
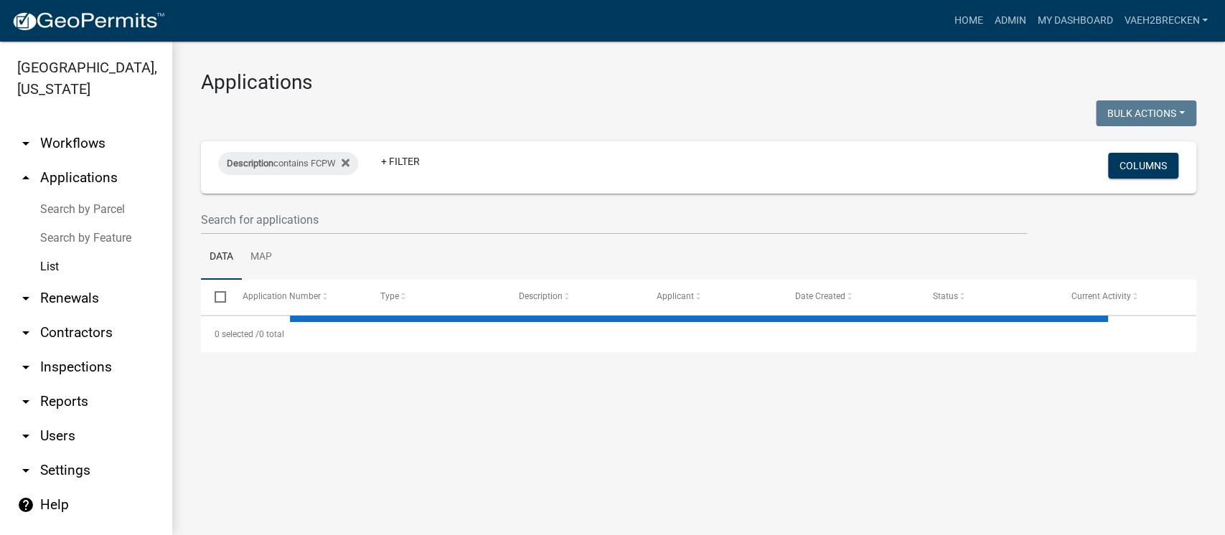
select select "3: 100"
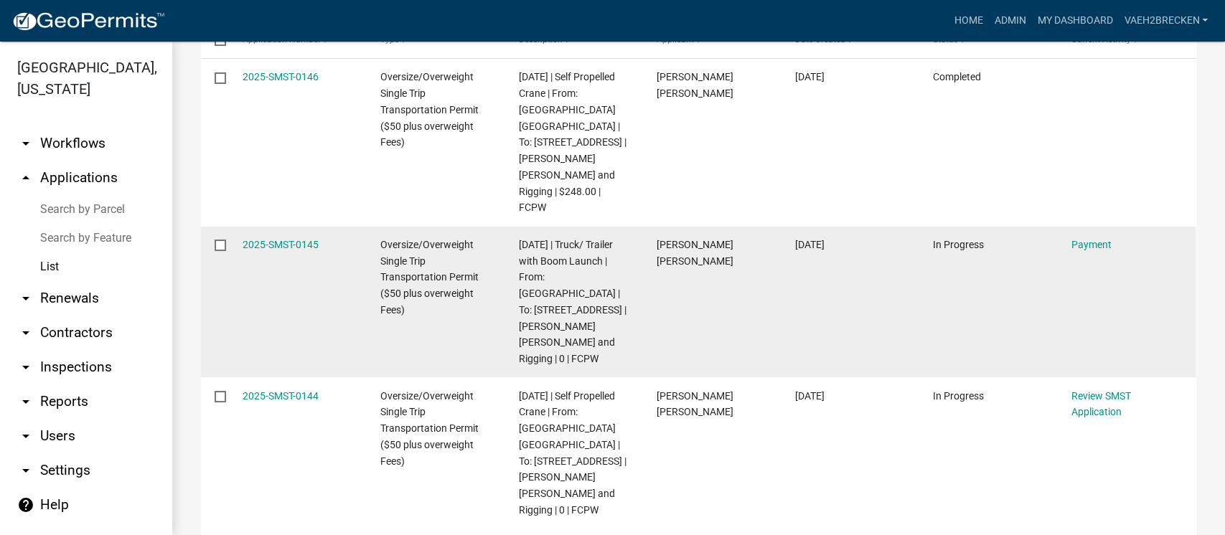
scroll to position [287, 0]
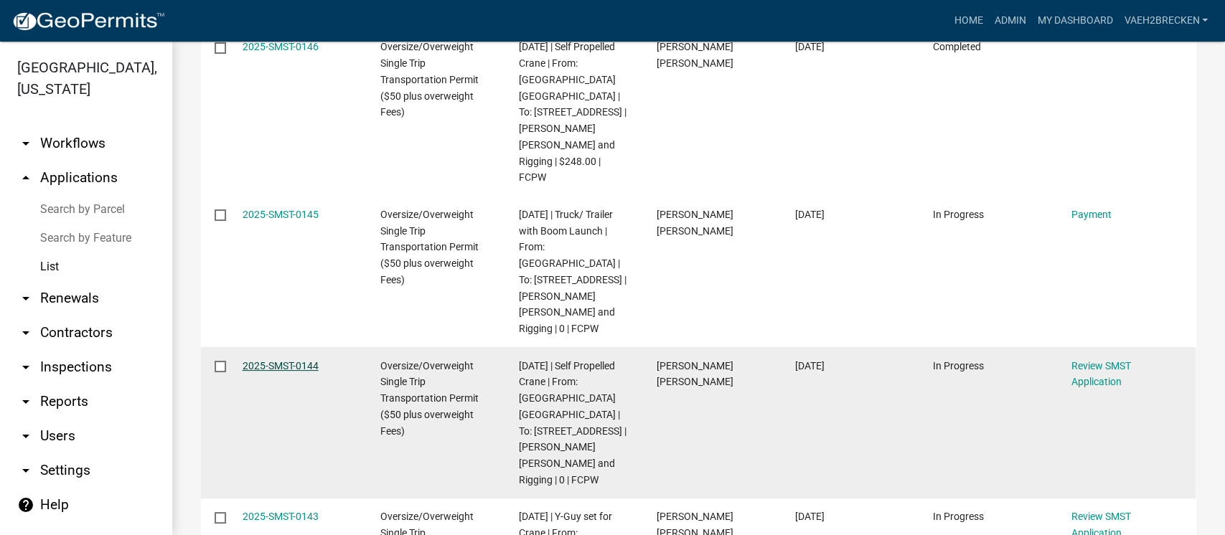
click at [292, 360] on link "2025-SMST-0144" at bounding box center [281, 365] width 76 height 11
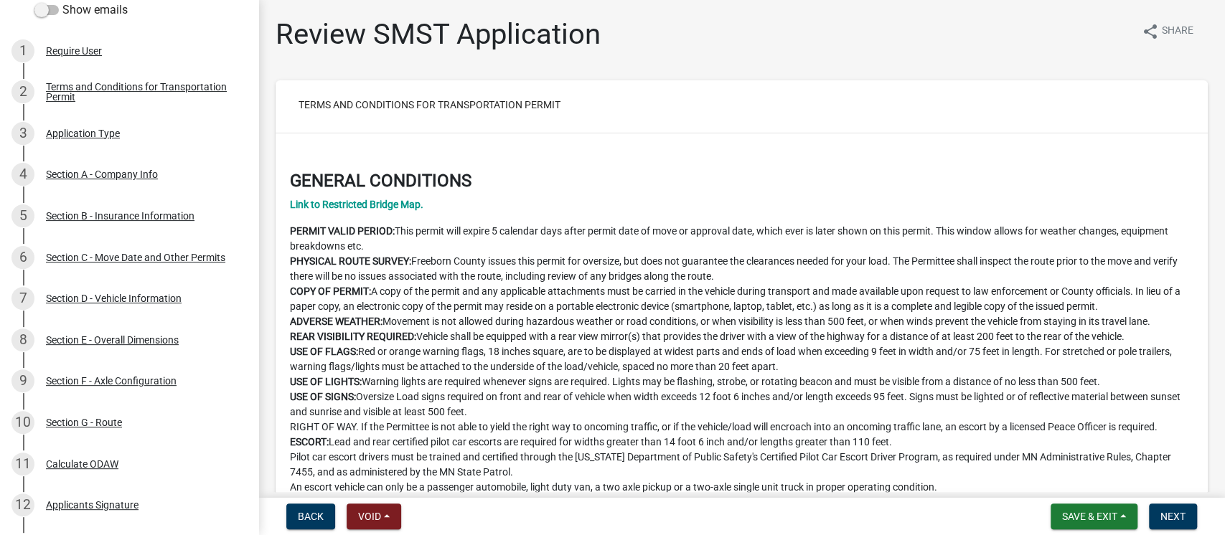
scroll to position [220, 0]
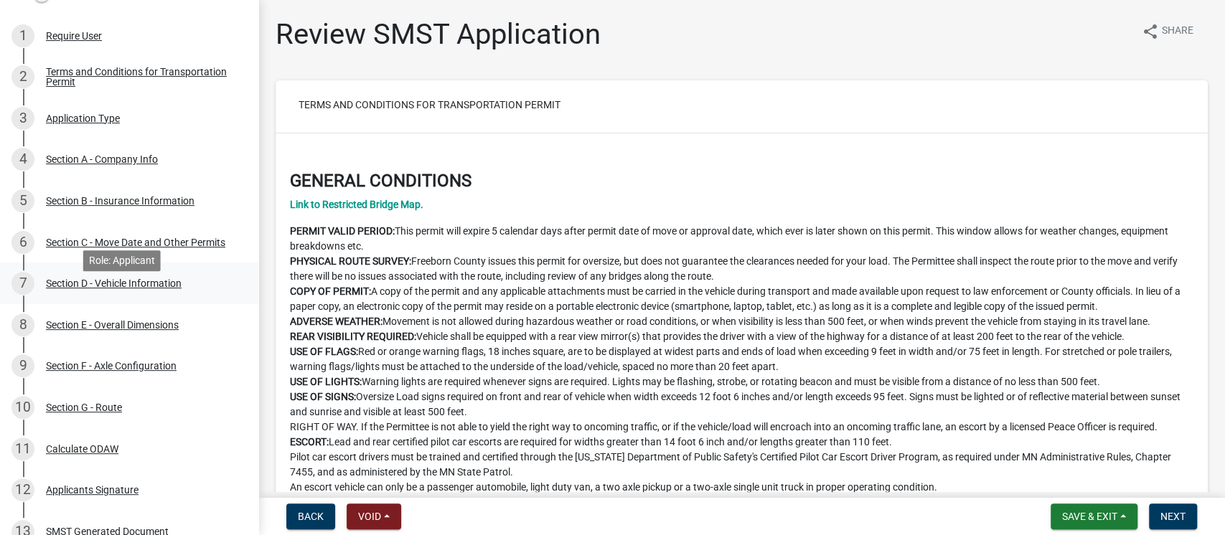
click at [121, 289] on div "Section D - Vehicle Information" at bounding box center [114, 283] width 136 height 10
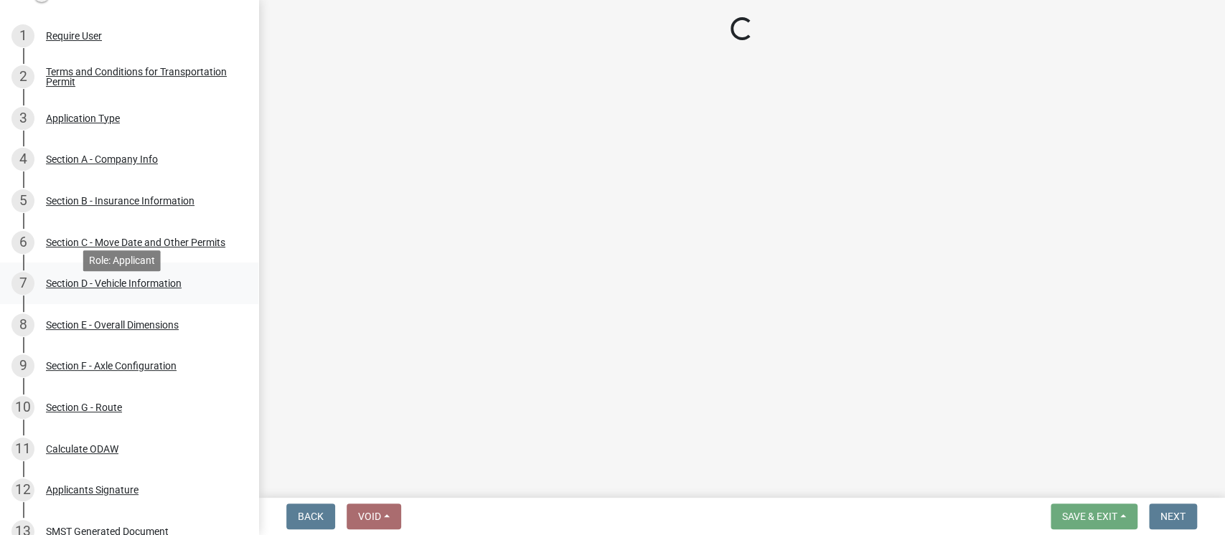
select select "TN"
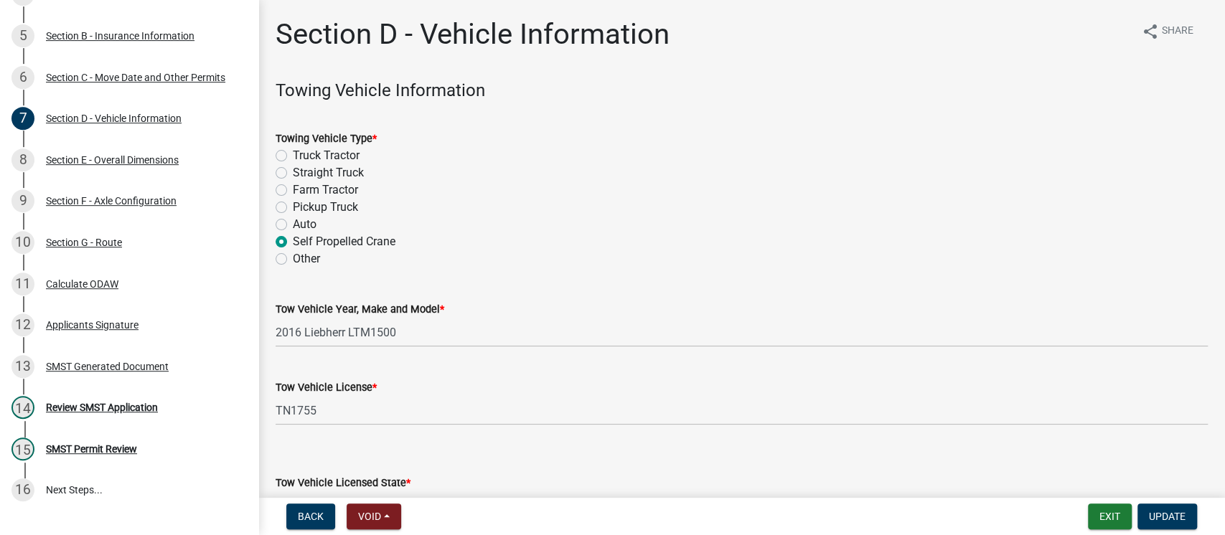
scroll to position [479, 0]
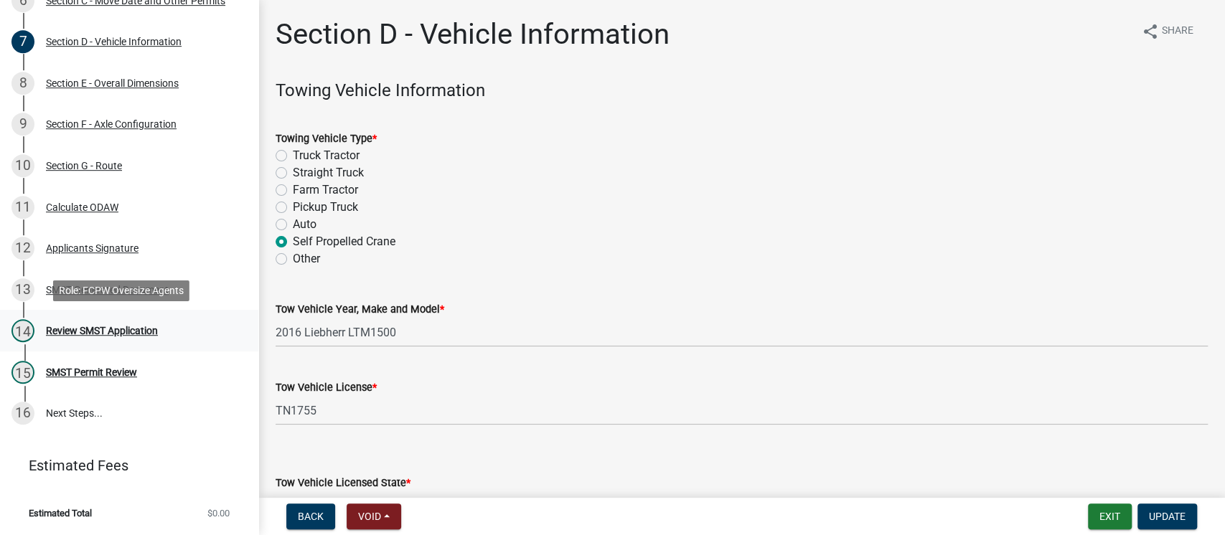
click at [118, 327] on div "Review SMST Application" at bounding box center [102, 331] width 112 height 10
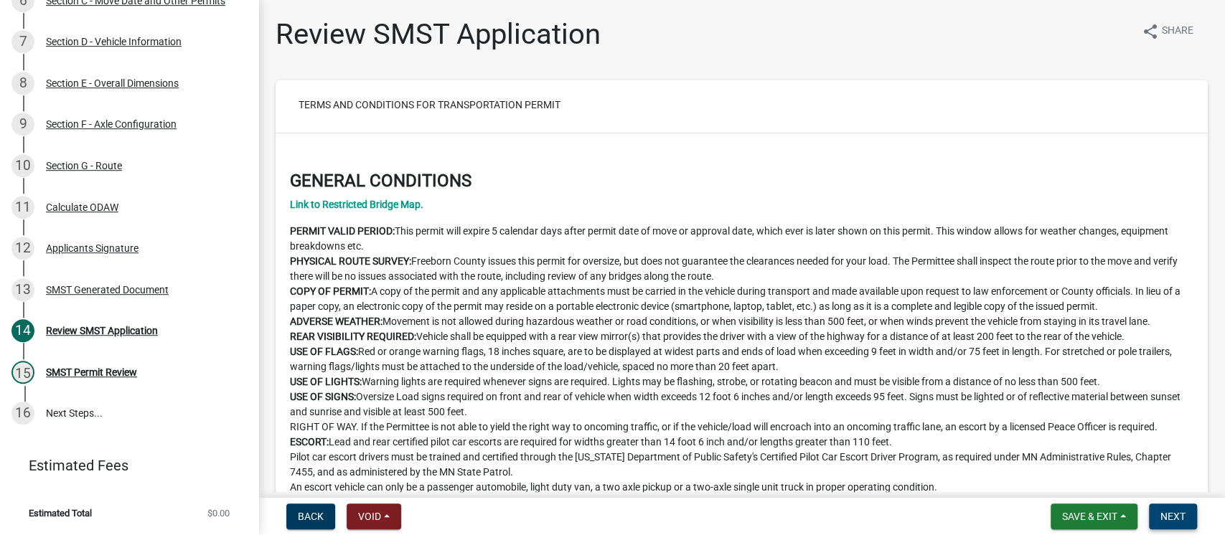
click at [1170, 512] on span "Next" at bounding box center [1173, 516] width 25 height 11
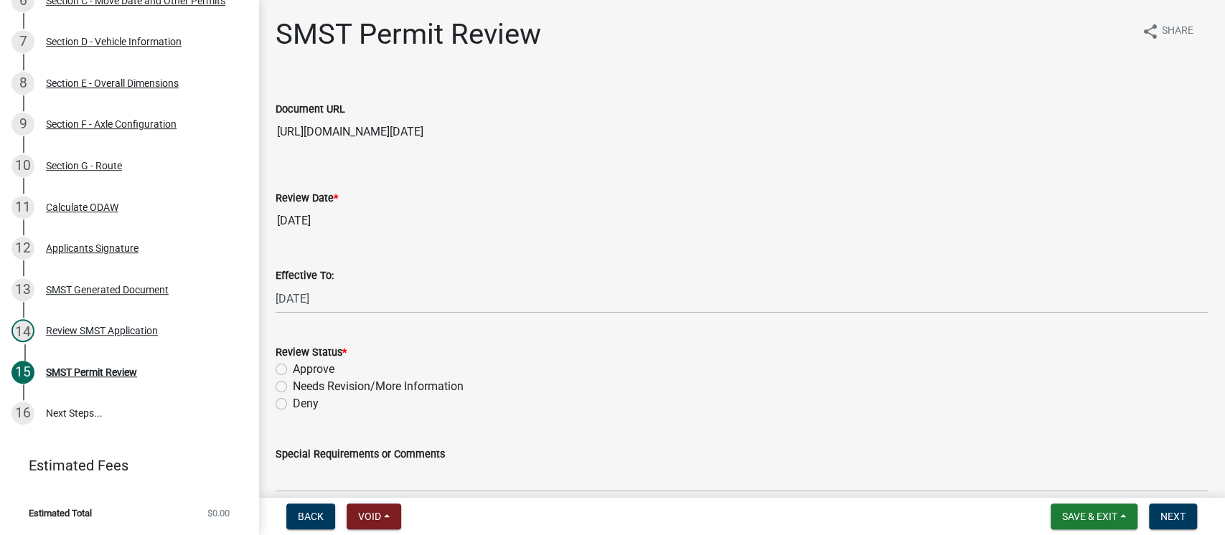
click at [293, 365] on label "Approve" at bounding box center [314, 369] width 42 height 17
click at [293, 365] on input "Approve" at bounding box center [297, 365] width 9 height 9
radio input "true"
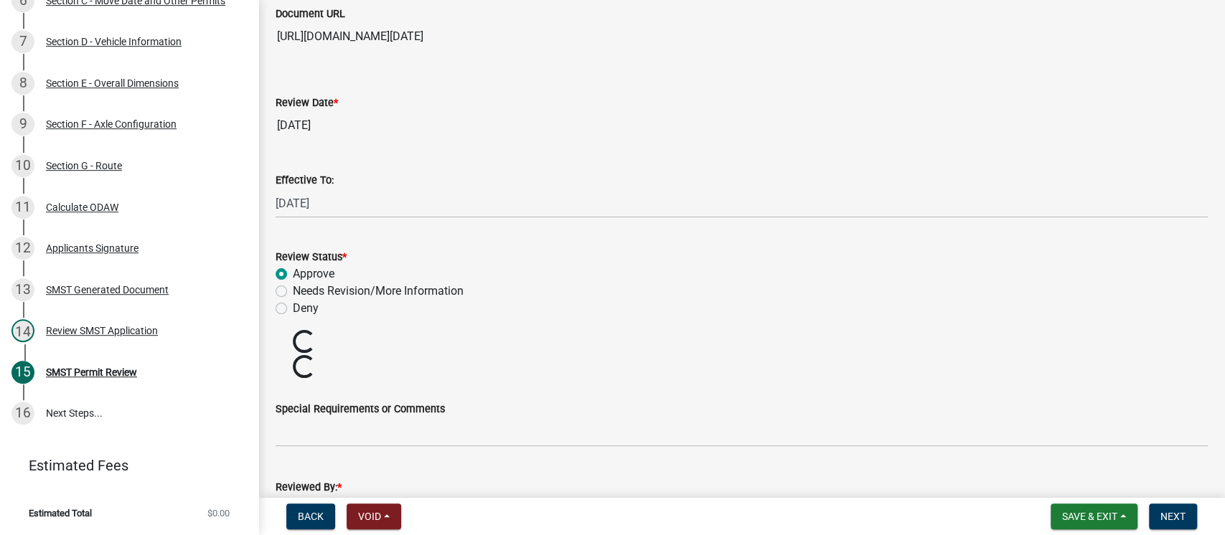
scroll to position [191, 0]
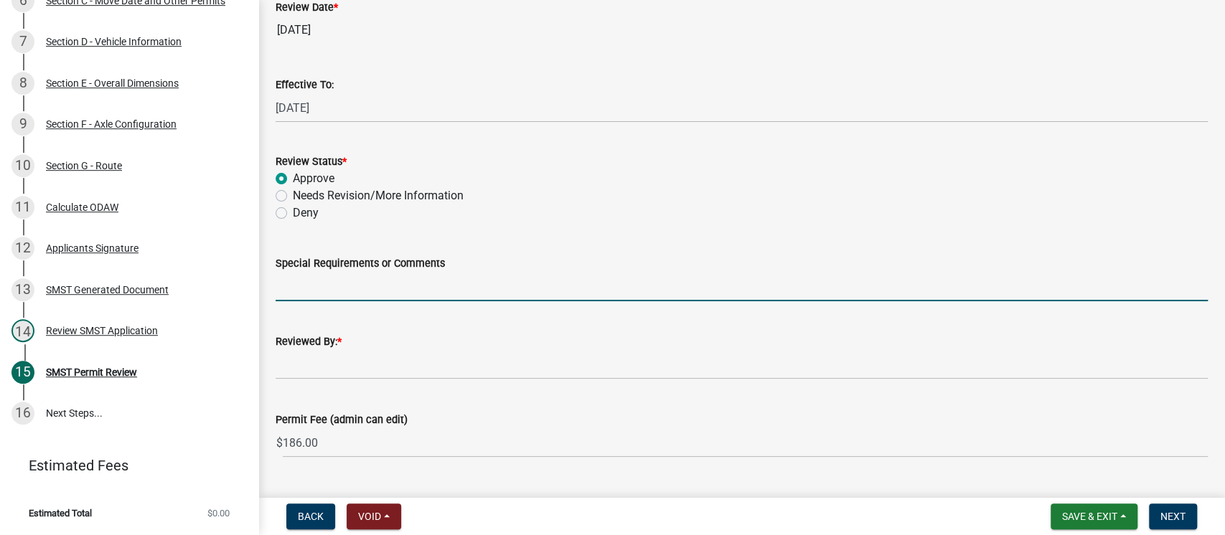
click at [365, 274] on input "Special Requirements or Comments" at bounding box center [742, 286] width 932 height 29
type input "R"
type input "This unit includes axle weights above 20,000 lbs but meets the federal exceptio…"
click at [436, 345] on div "Reviewed By: *" at bounding box center [742, 341] width 932 height 17
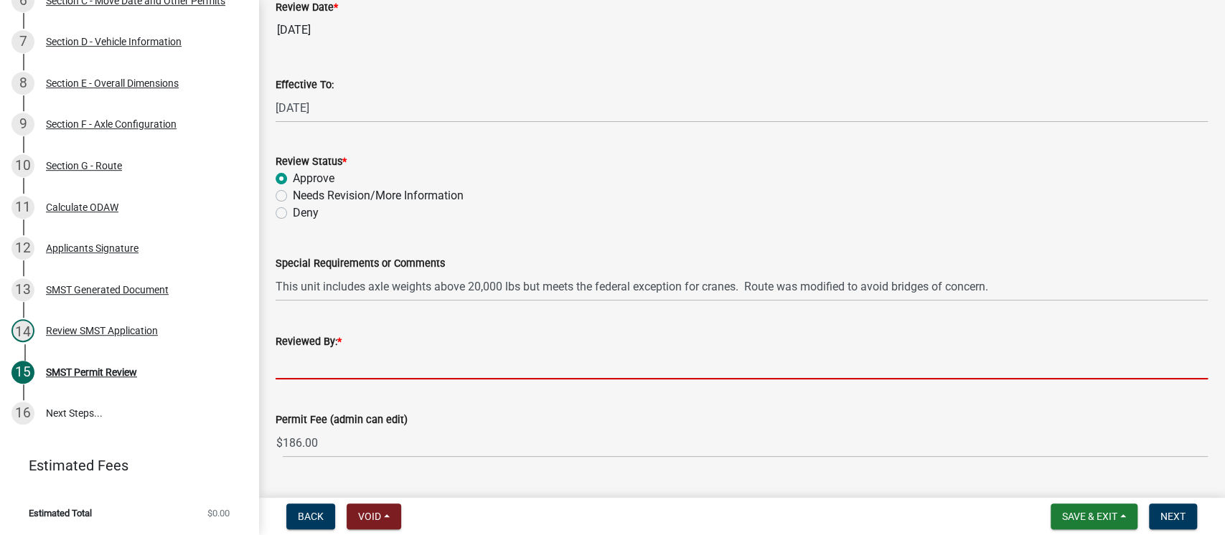
click at [428, 365] on input "Reviewed By: *" at bounding box center [742, 364] width 932 height 29
type input "[PERSON_NAME]"
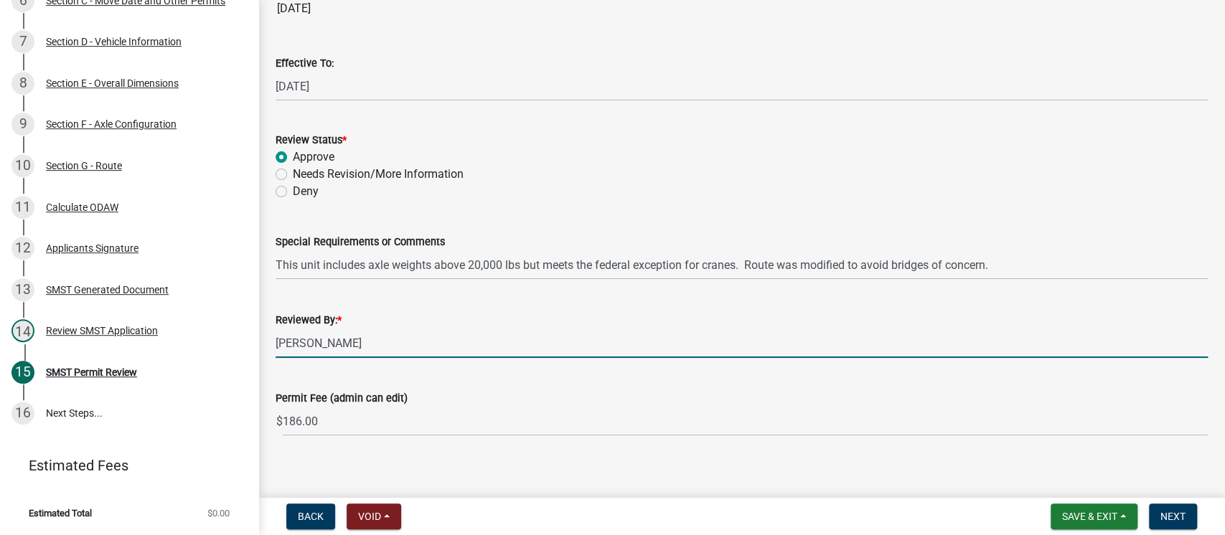
scroll to position [225, 0]
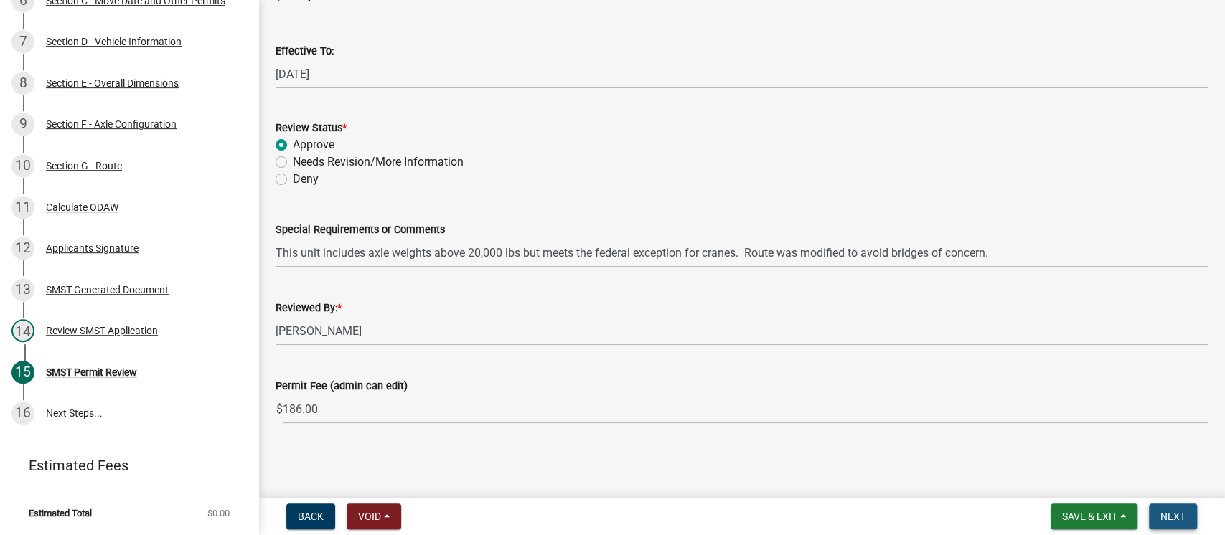
click at [1177, 520] on span "Next" at bounding box center [1173, 516] width 25 height 11
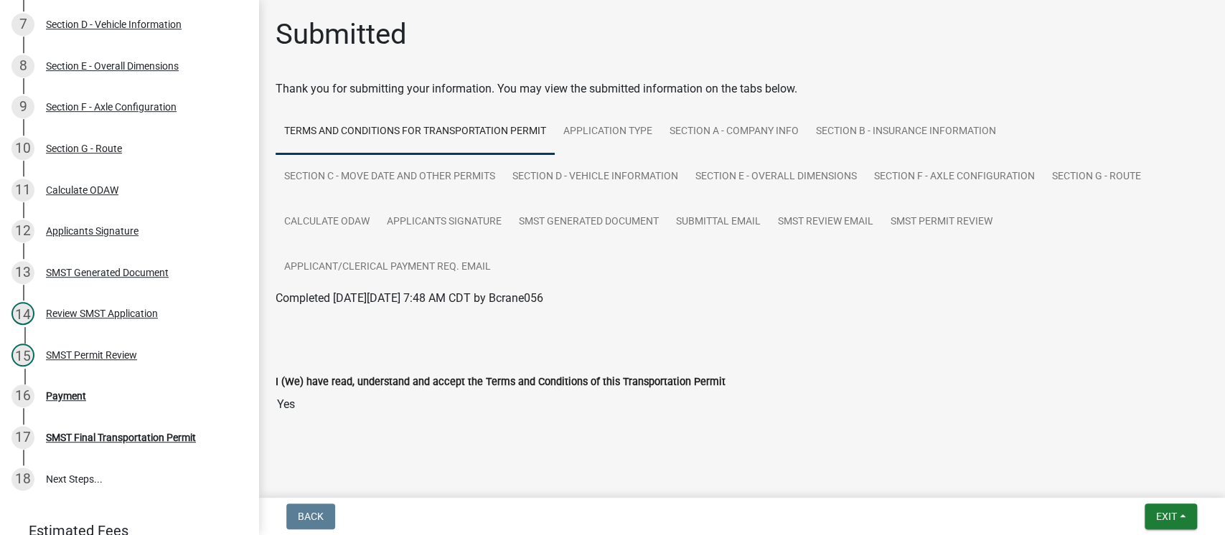
scroll to position [561, 0]
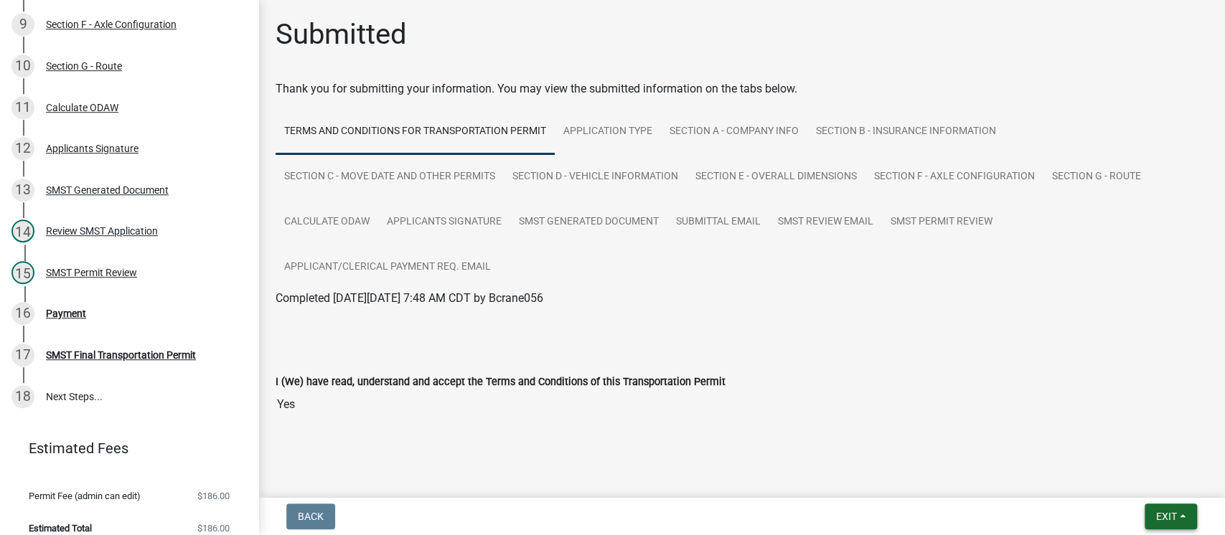
click at [1161, 520] on span "Exit" at bounding box center [1166, 516] width 21 height 11
click at [1135, 472] on button "Save & Exit" at bounding box center [1139, 479] width 115 height 34
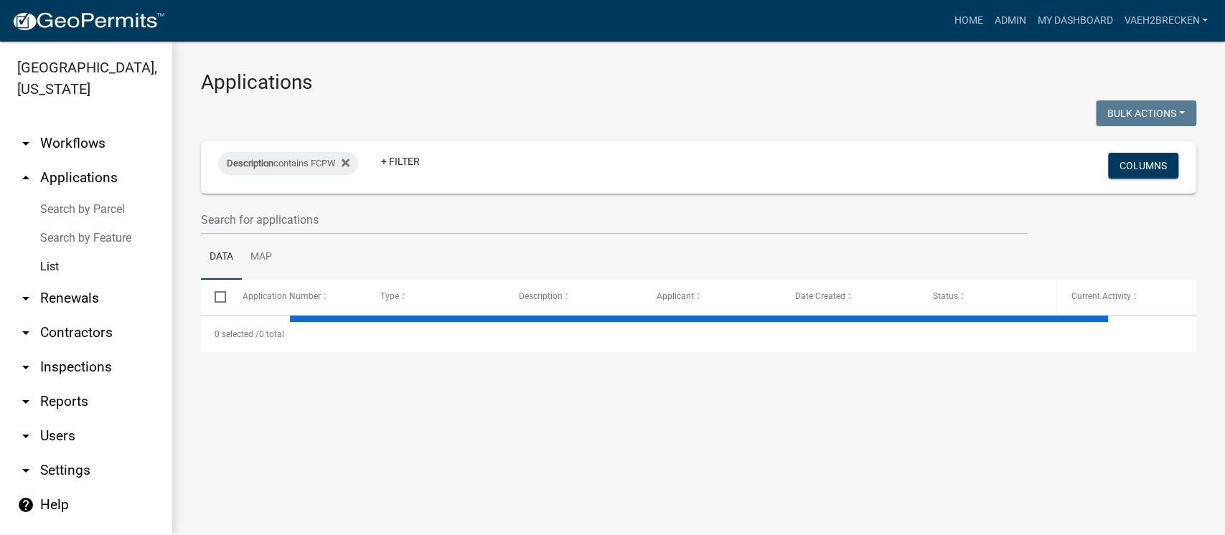
select select "3: 100"
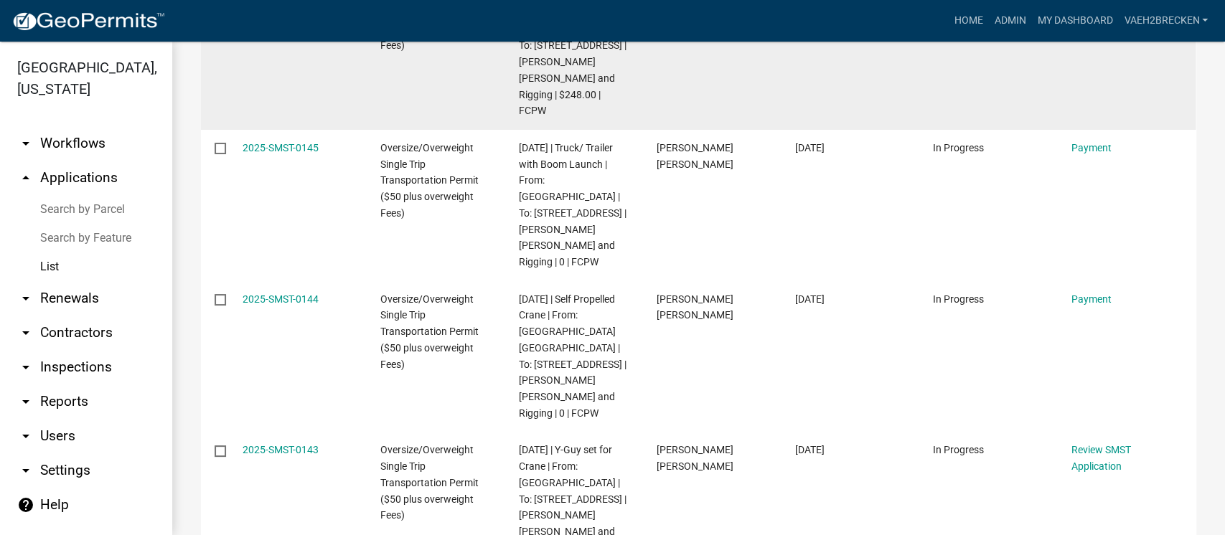
scroll to position [383, 0]
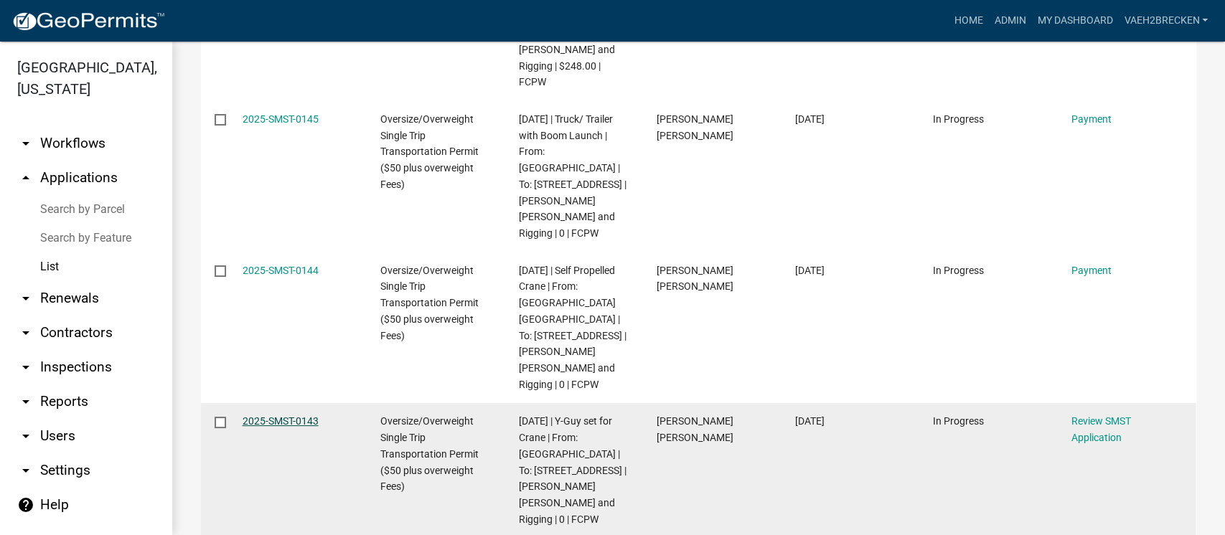
click at [269, 416] on link "2025-SMST-0143" at bounding box center [281, 421] width 76 height 11
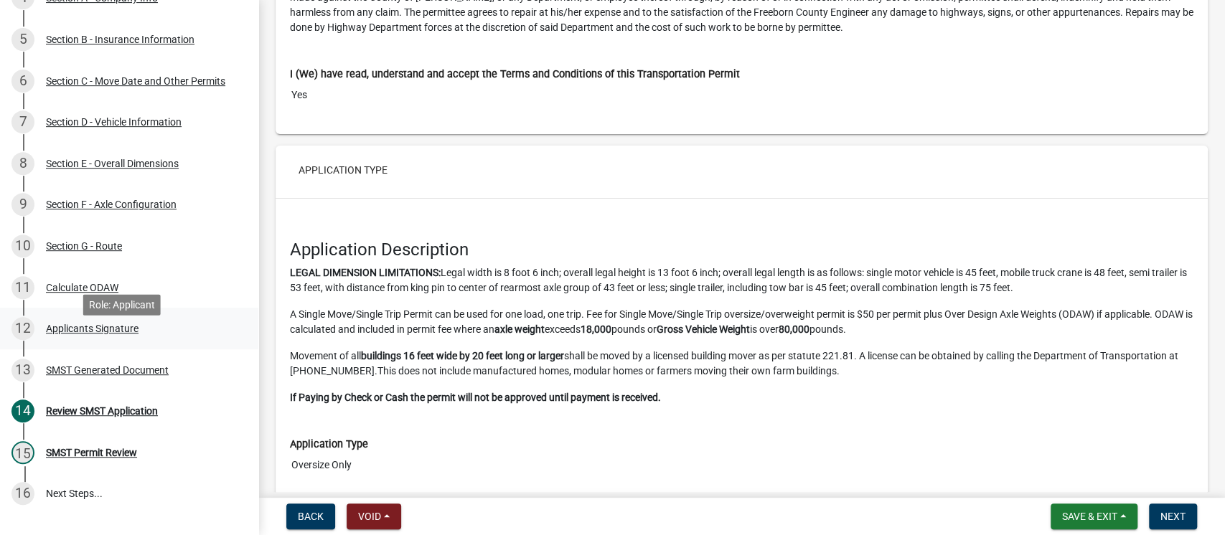
scroll to position [383, 0]
click at [110, 250] on div "Section G - Route" at bounding box center [84, 245] width 76 height 10
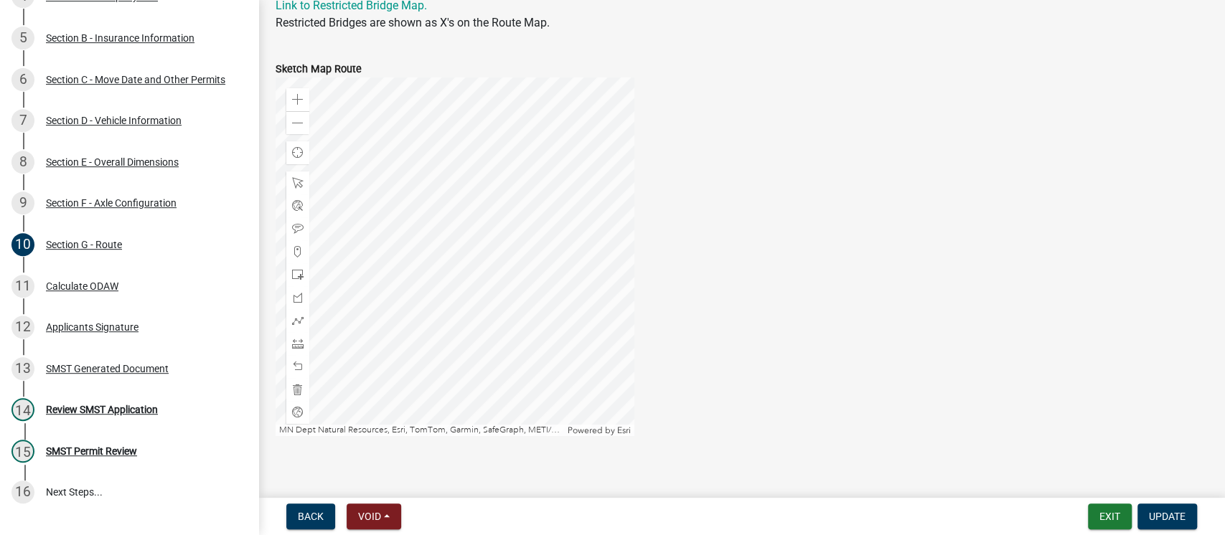
scroll to position [615, 0]
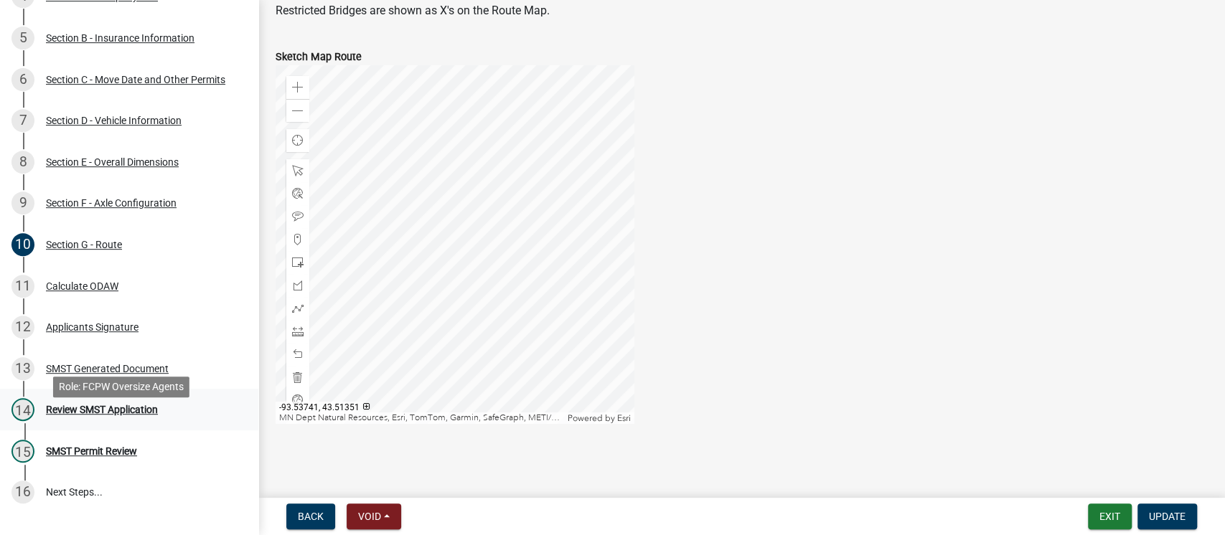
click at [86, 420] on div "14 Review SMST Application" at bounding box center [123, 409] width 224 height 23
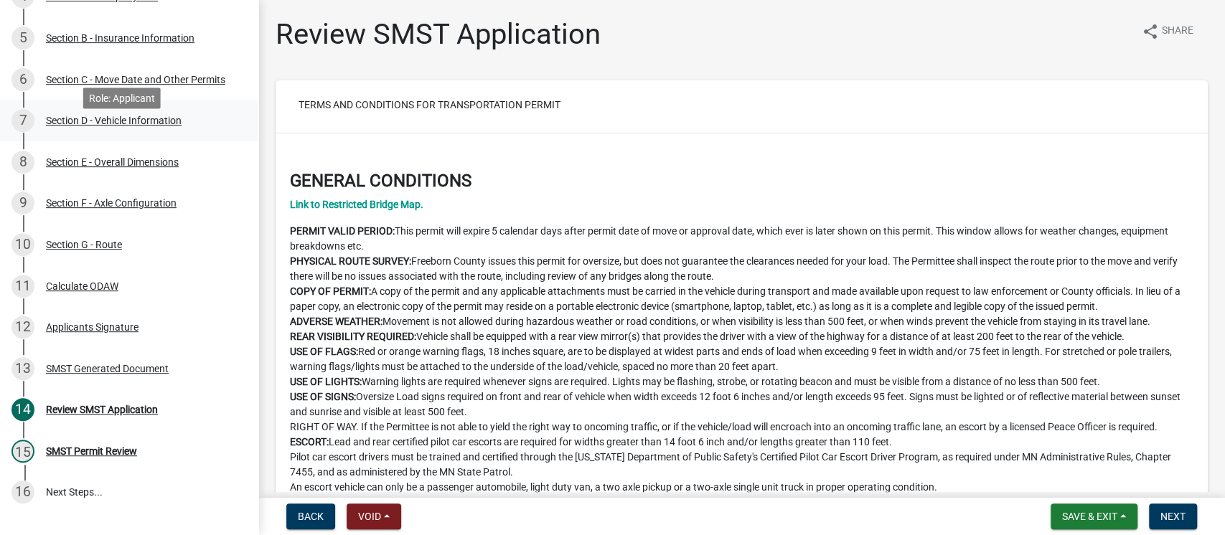
click at [120, 126] on div "Section D - Vehicle Information" at bounding box center [114, 121] width 136 height 10
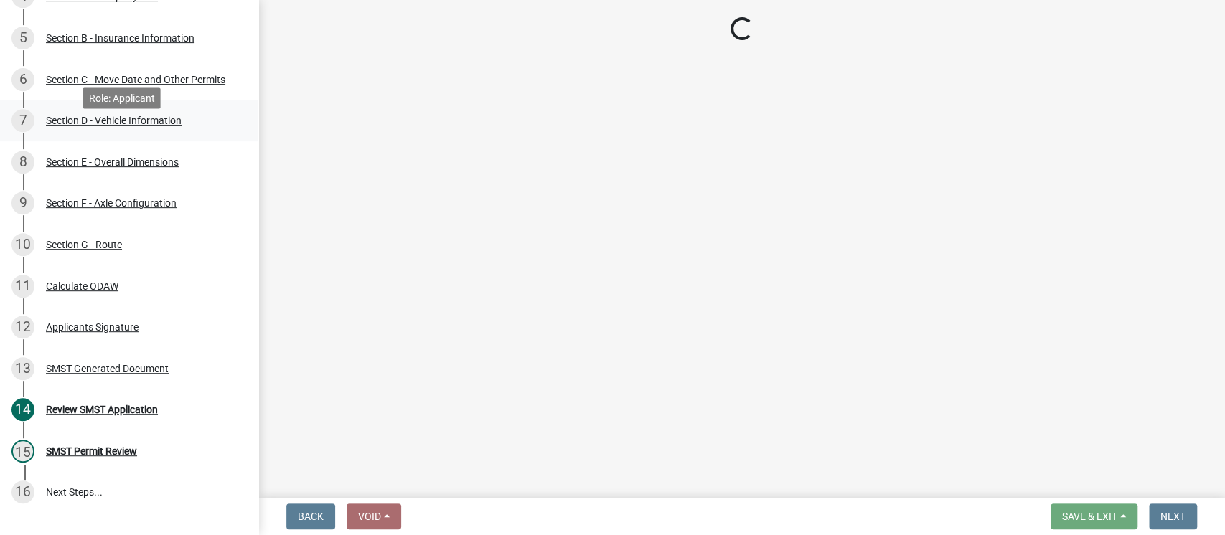
select select "TN"
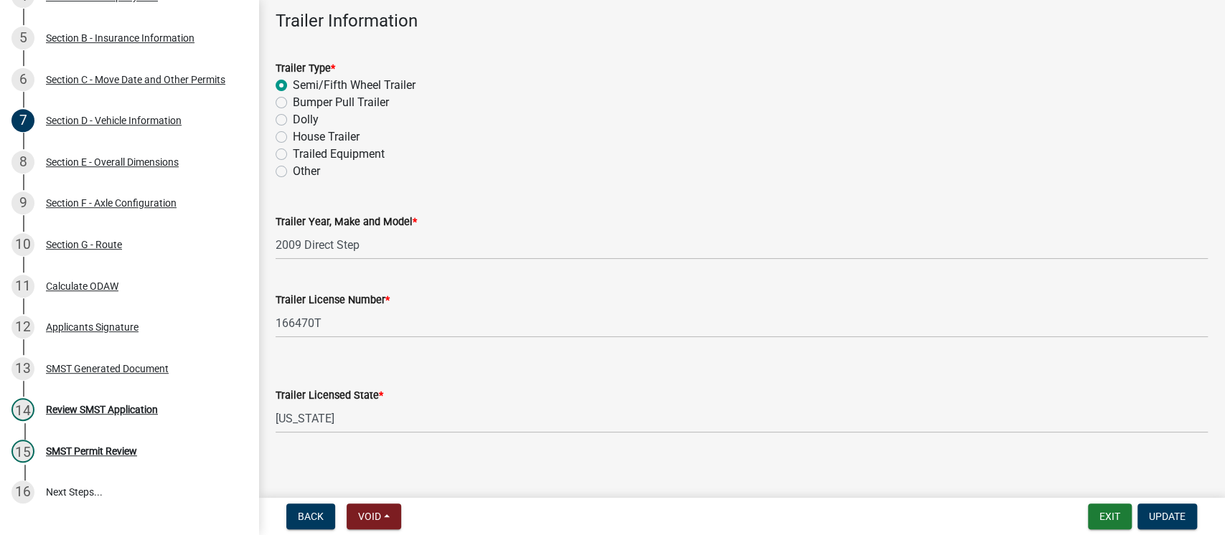
scroll to position [642, 0]
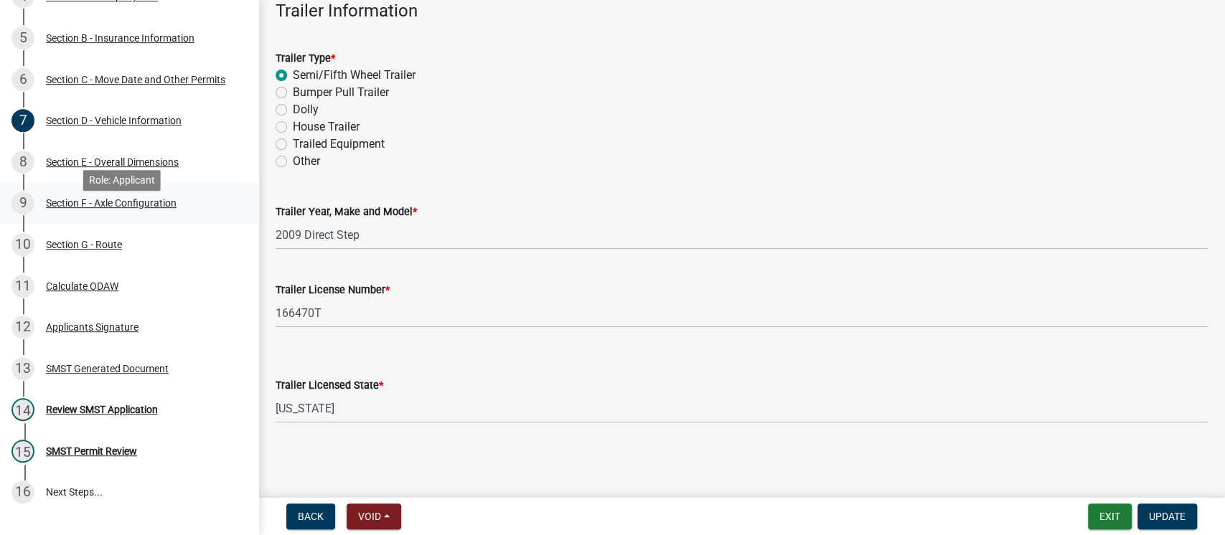
click at [115, 208] on div "Section F - Axle Configuration" at bounding box center [111, 203] width 131 height 10
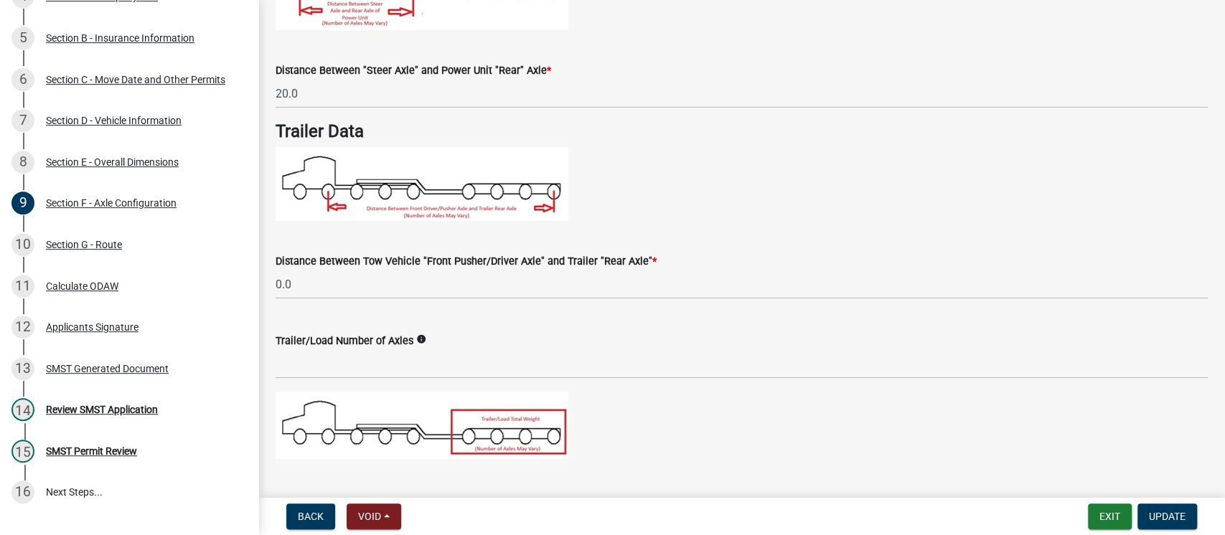
scroll to position [1110, 0]
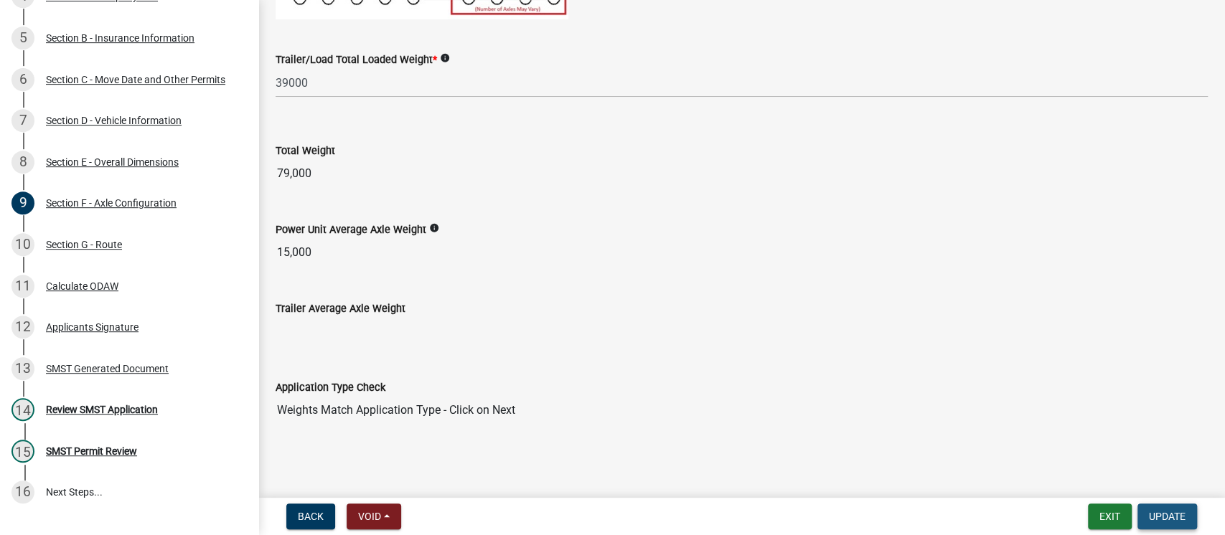
click at [1161, 514] on span "Update" at bounding box center [1167, 516] width 37 height 11
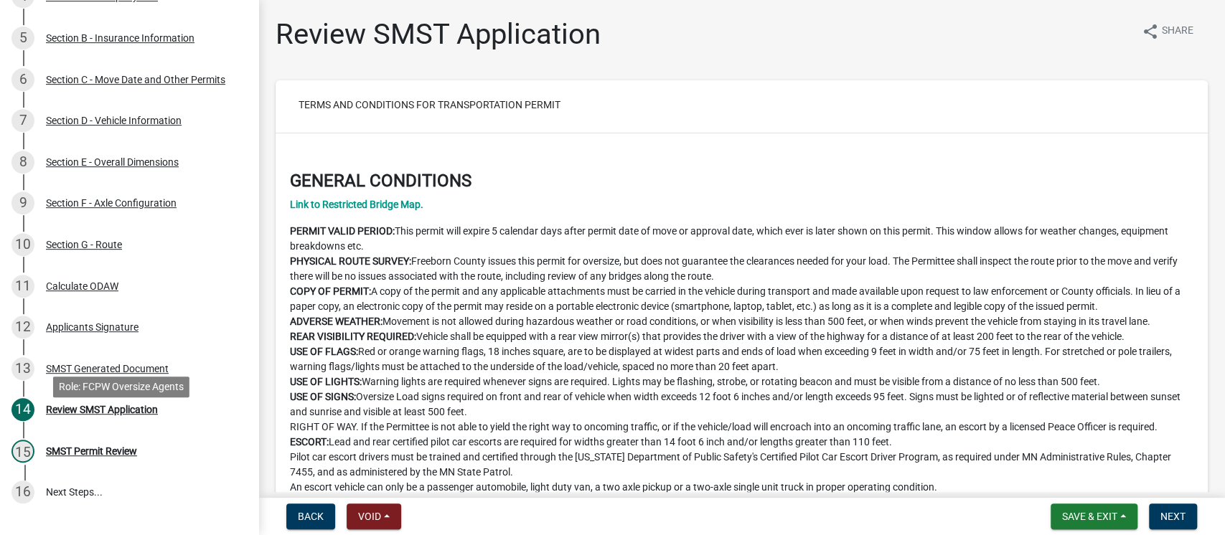
click at [113, 415] on div "Review SMST Application" at bounding box center [102, 410] width 112 height 10
click at [1173, 515] on span "Next" at bounding box center [1173, 516] width 25 height 11
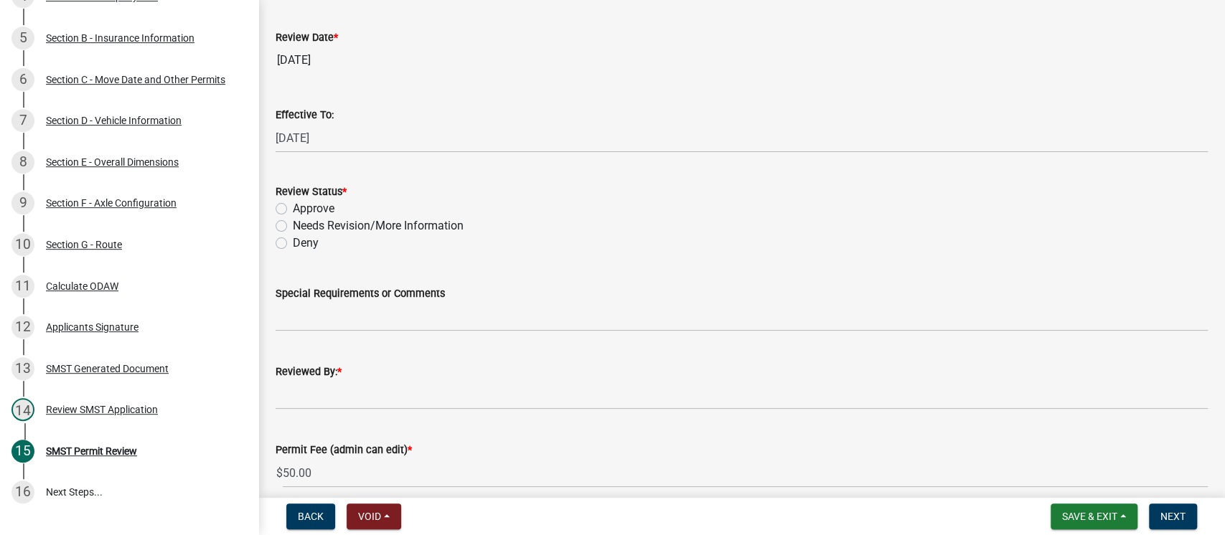
scroll to position [191, 0]
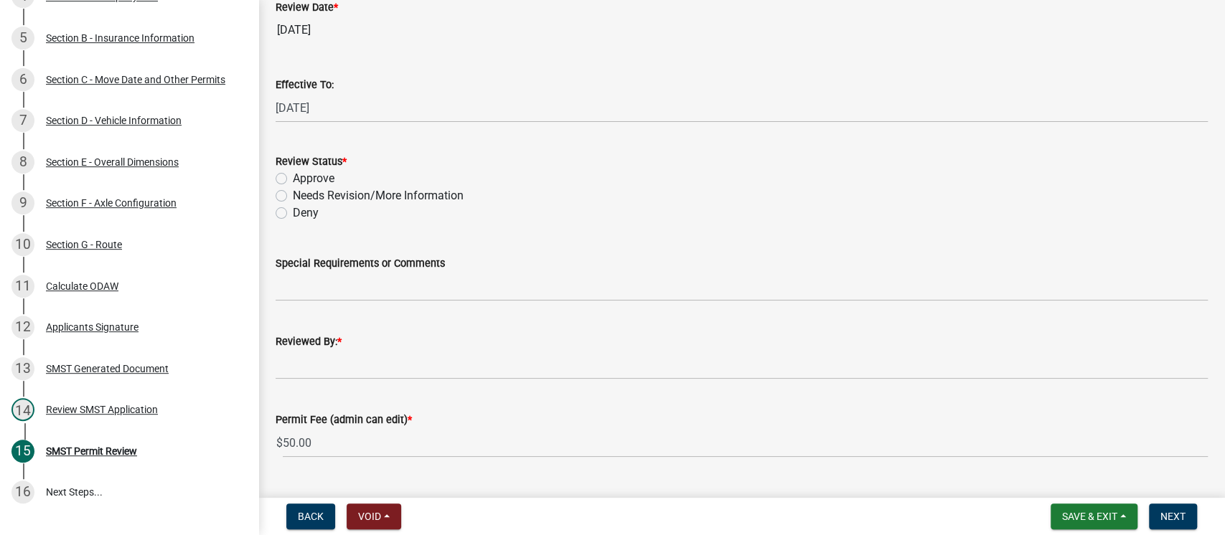
click at [293, 179] on label "Approve" at bounding box center [314, 178] width 42 height 17
click at [293, 179] on input "Approve" at bounding box center [297, 174] width 9 height 9
radio input "true"
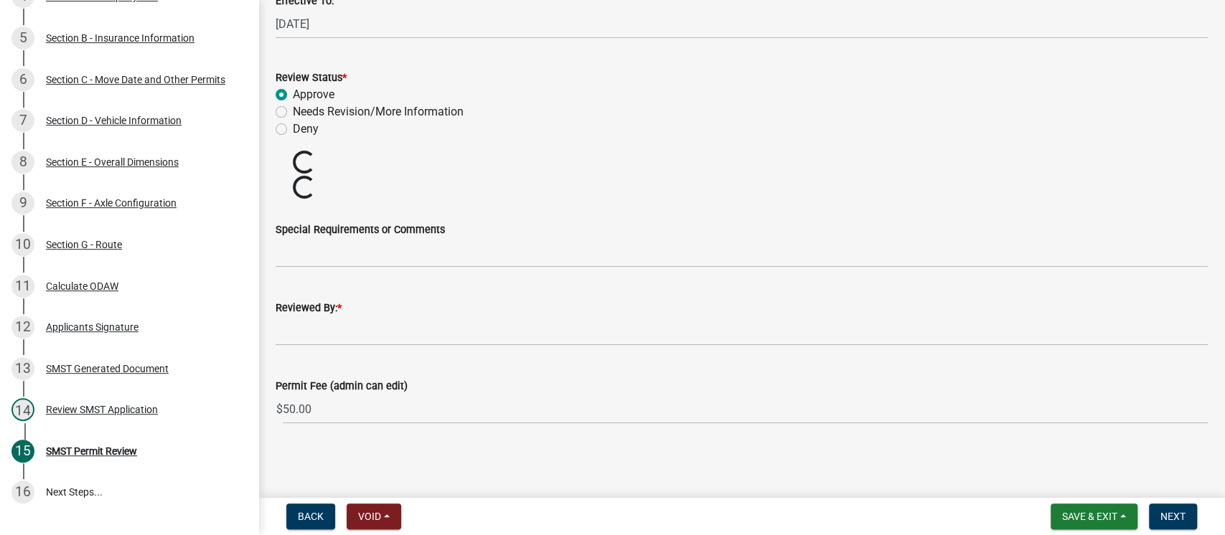
scroll to position [225, 0]
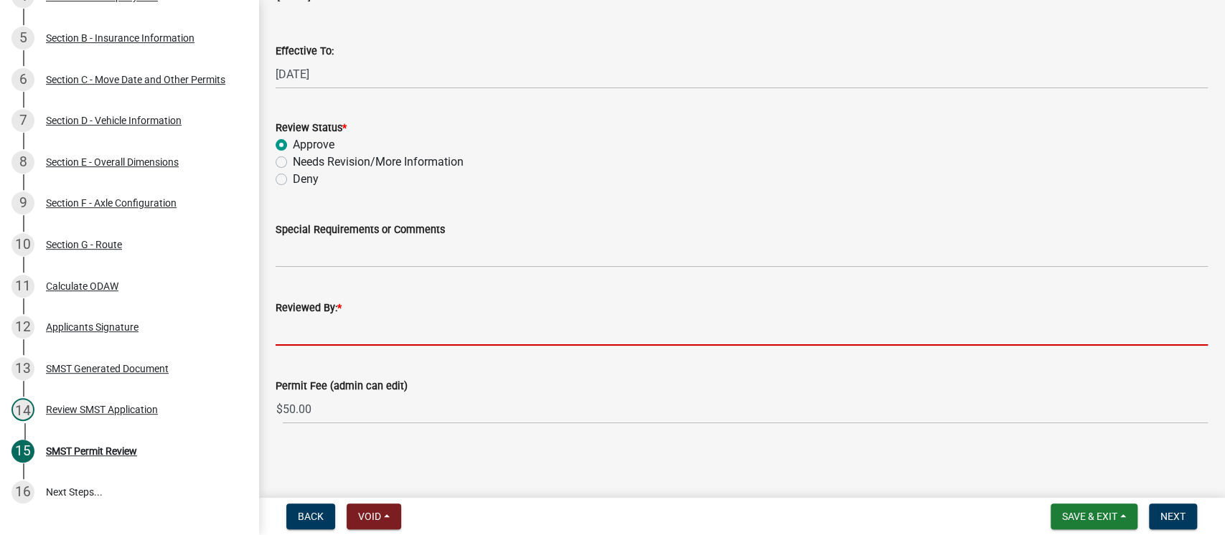
click at [373, 323] on input "Reviewed By: *" at bounding box center [742, 331] width 932 height 29
type input "[PERSON_NAME]"
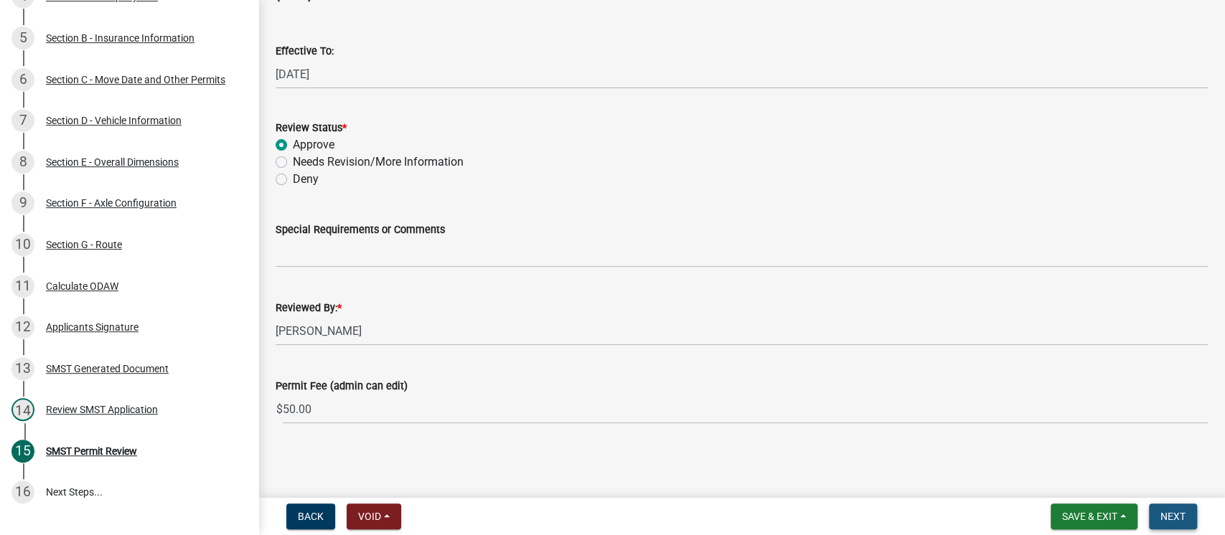
click at [1186, 525] on button "Next" at bounding box center [1173, 517] width 48 height 26
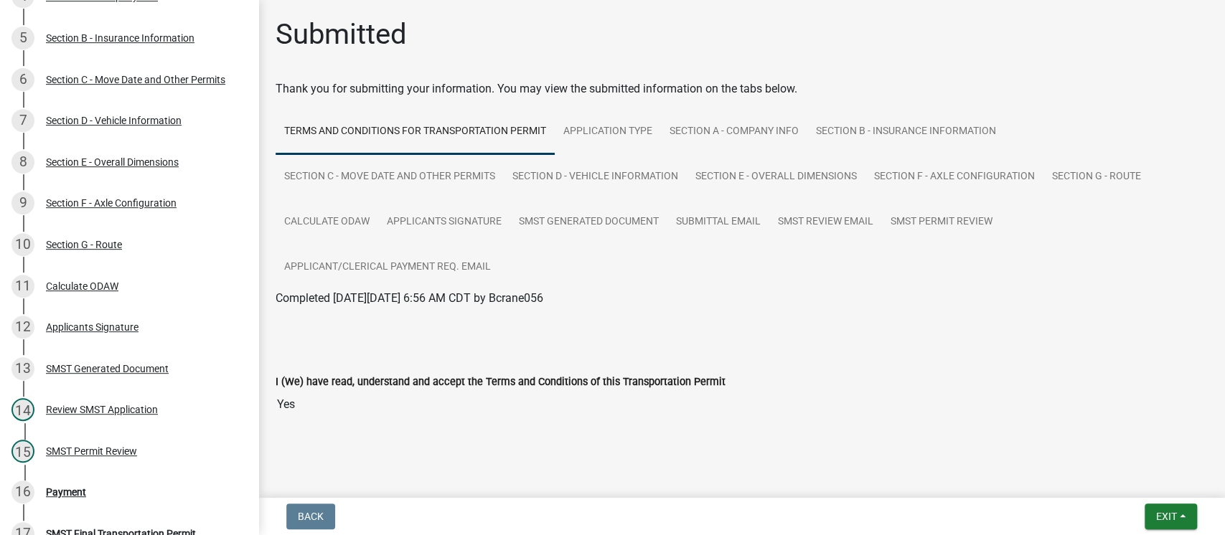
scroll to position [465, 0]
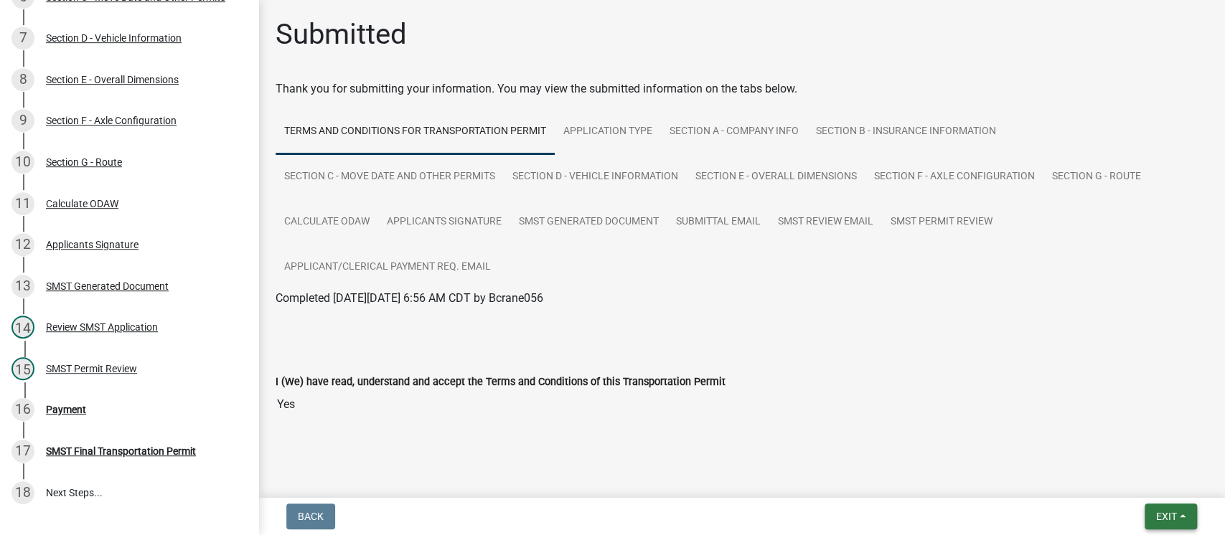
click at [1163, 517] on span "Exit" at bounding box center [1166, 516] width 21 height 11
click at [1130, 472] on button "Save & Exit" at bounding box center [1139, 479] width 115 height 34
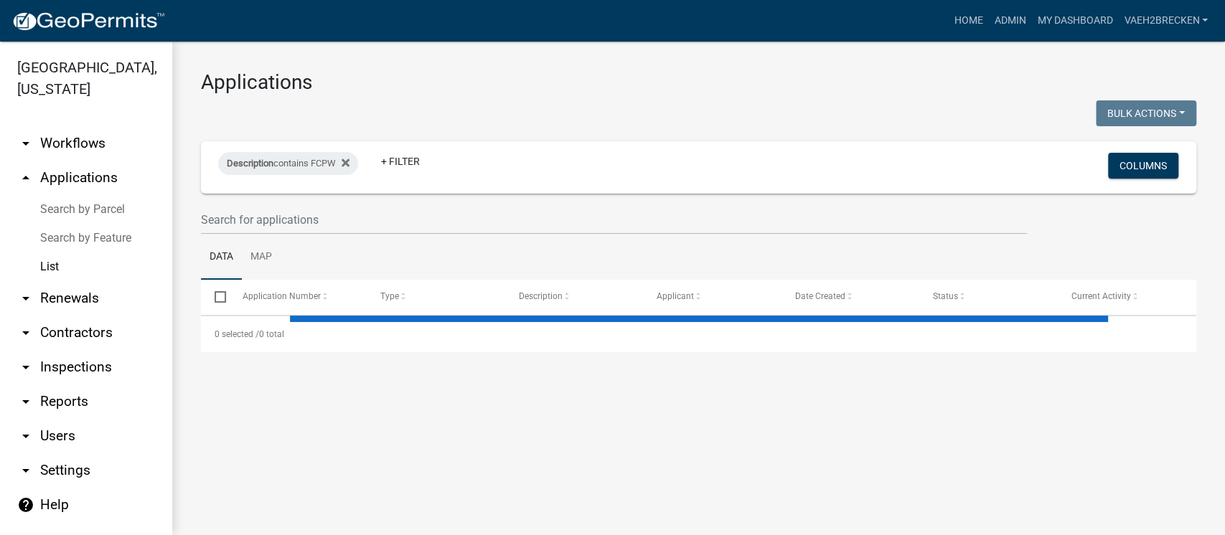
select select "3: 100"
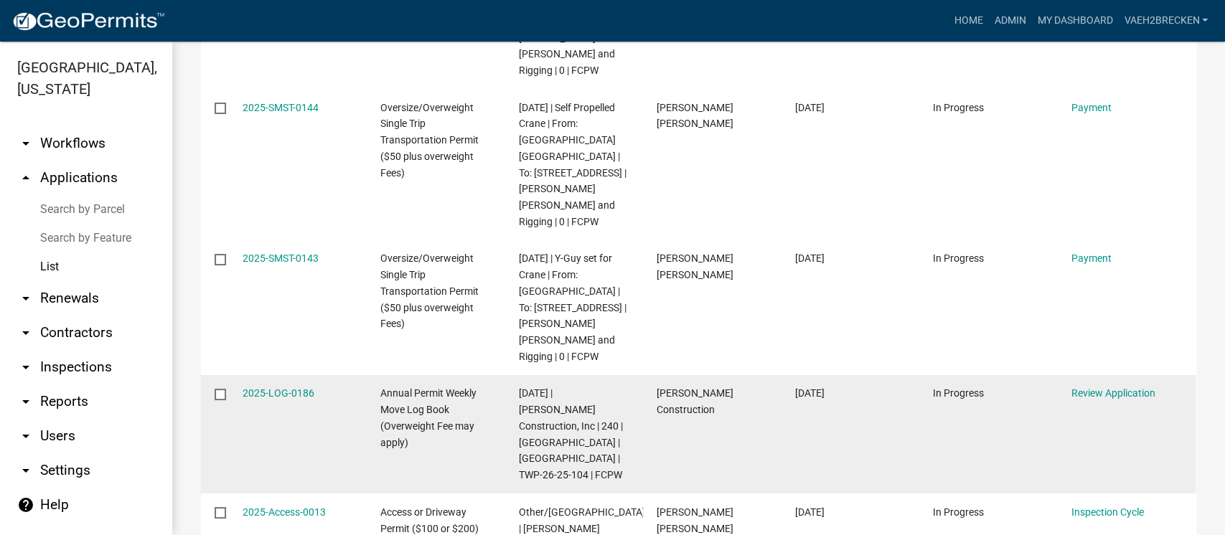
scroll to position [574, 0]
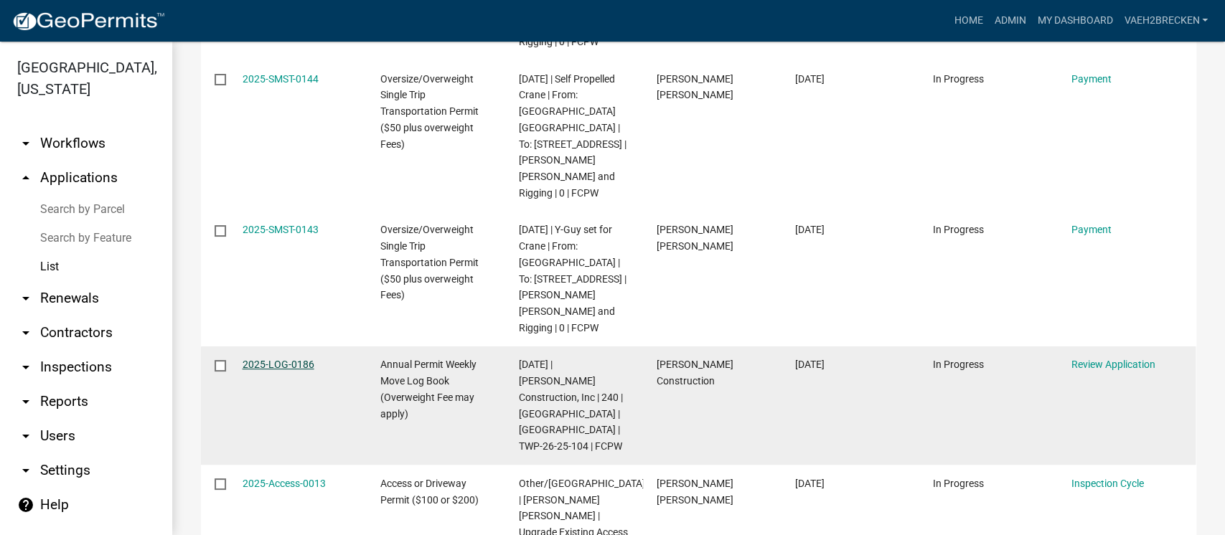
click at [277, 359] on link "2025-LOG-0186" at bounding box center [279, 364] width 72 height 11
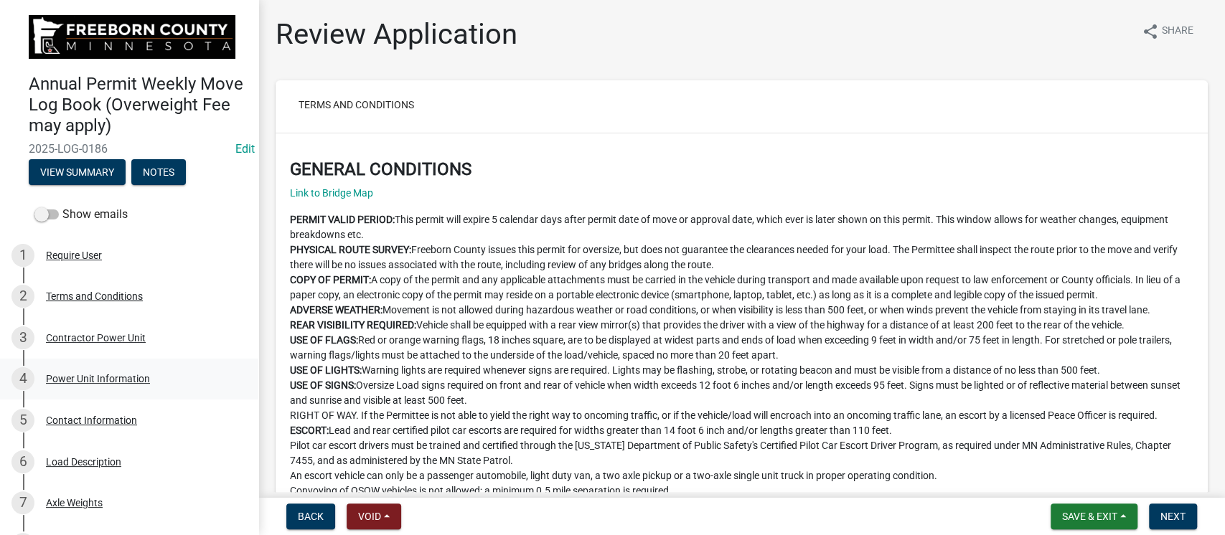
click at [95, 384] on div "Power Unit Information" at bounding box center [98, 379] width 104 height 10
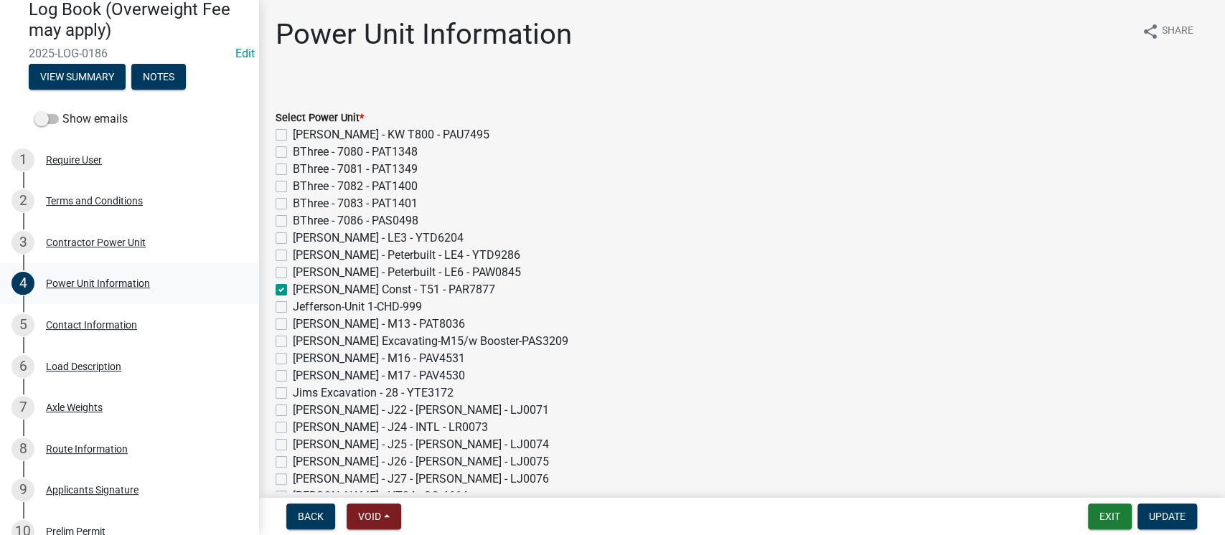
scroll to position [191, 0]
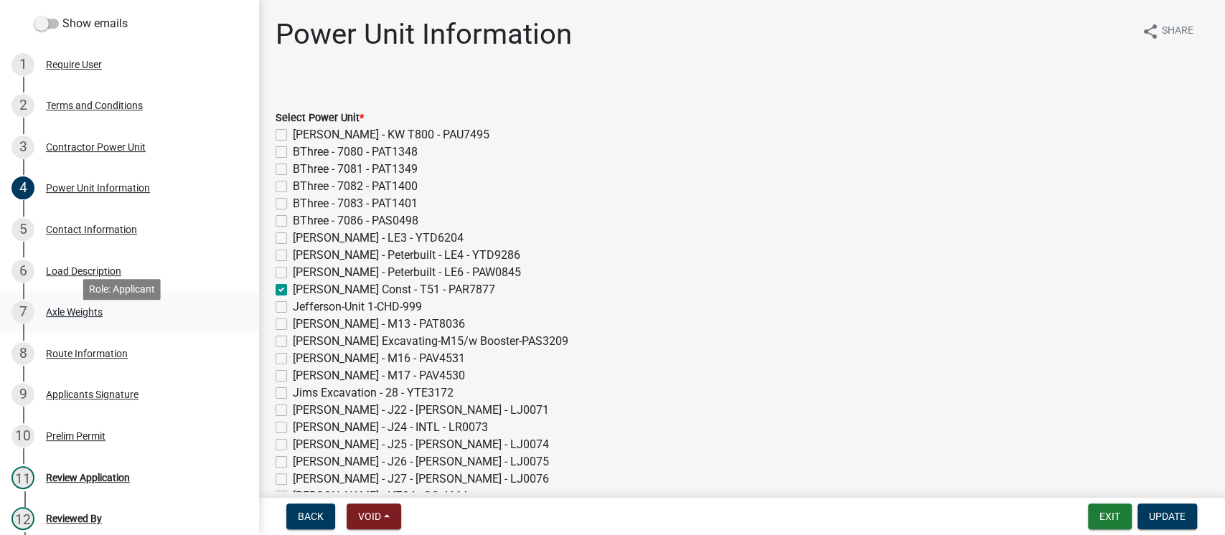
click at [72, 317] on div "Axle Weights" at bounding box center [74, 312] width 57 height 10
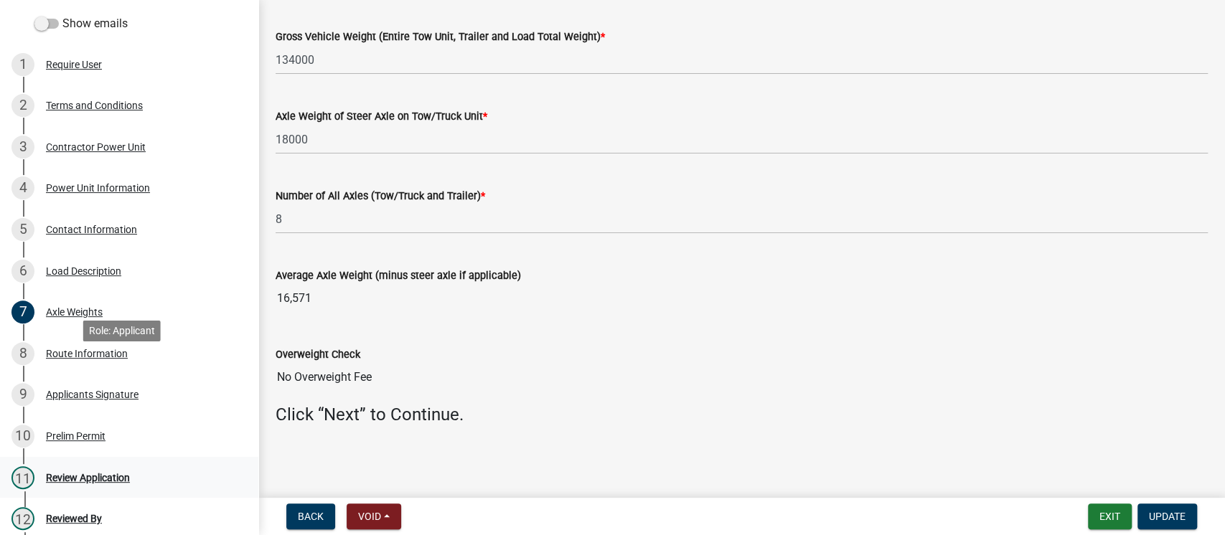
scroll to position [287, 0]
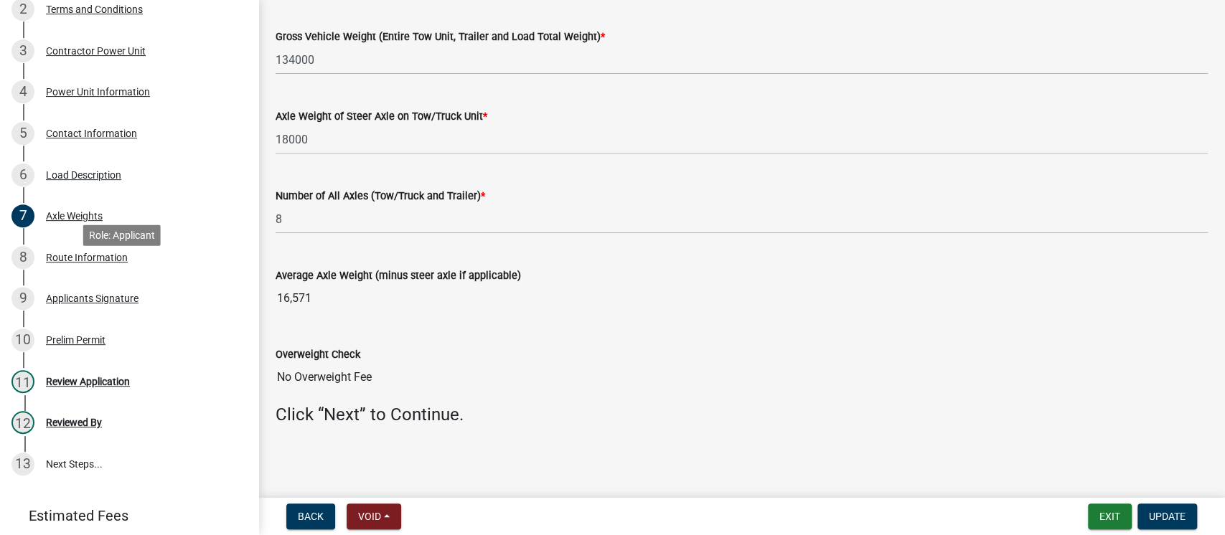
click at [86, 263] on div "Route Information" at bounding box center [87, 258] width 82 height 10
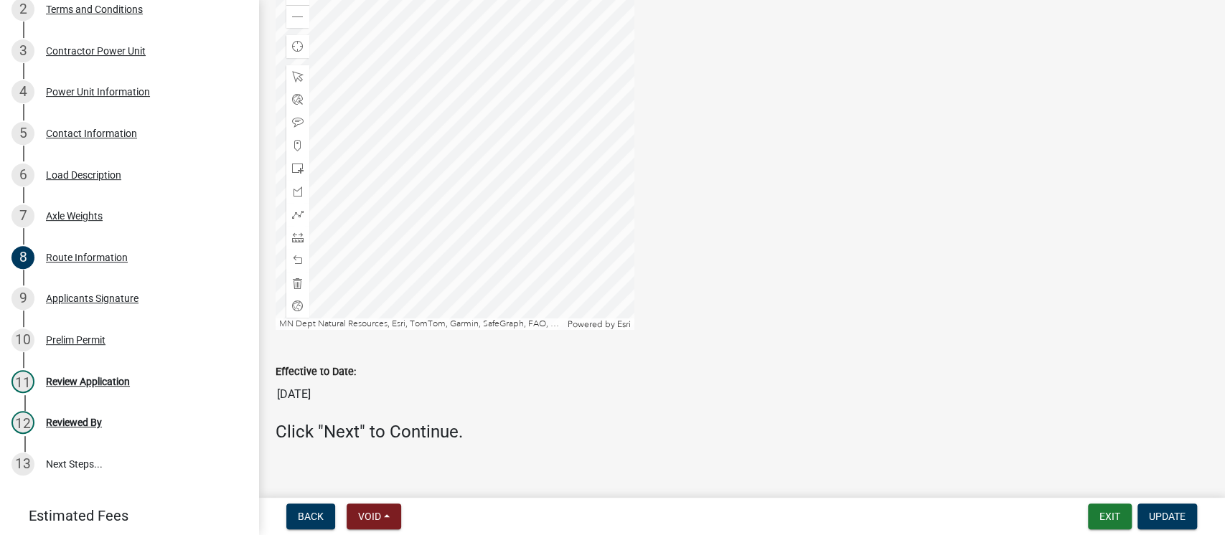
scroll to position [964, 0]
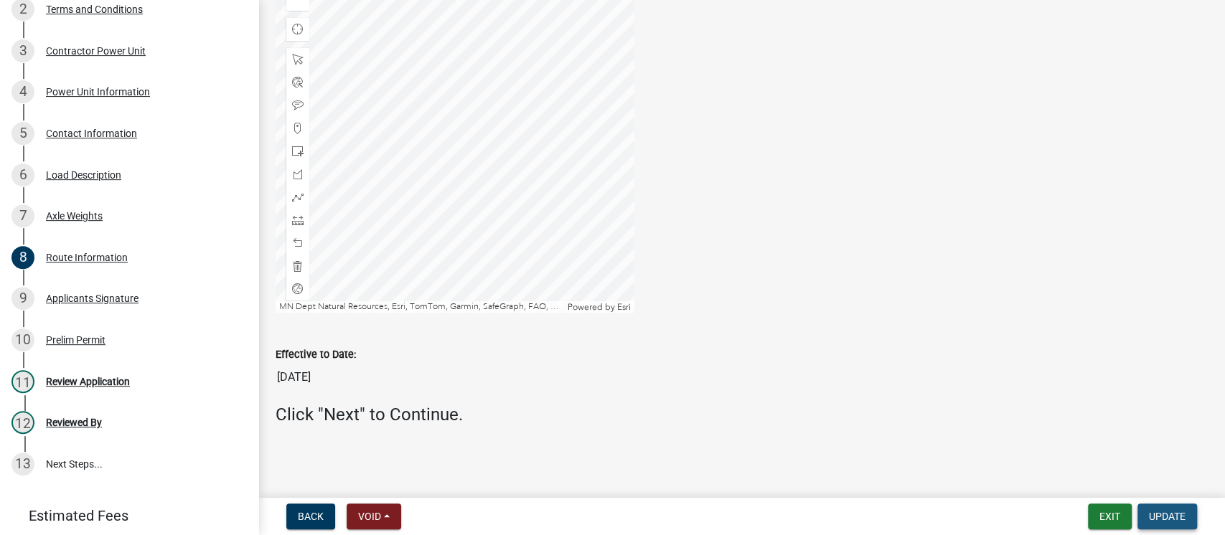
click at [1158, 517] on span "Update" at bounding box center [1167, 516] width 37 height 11
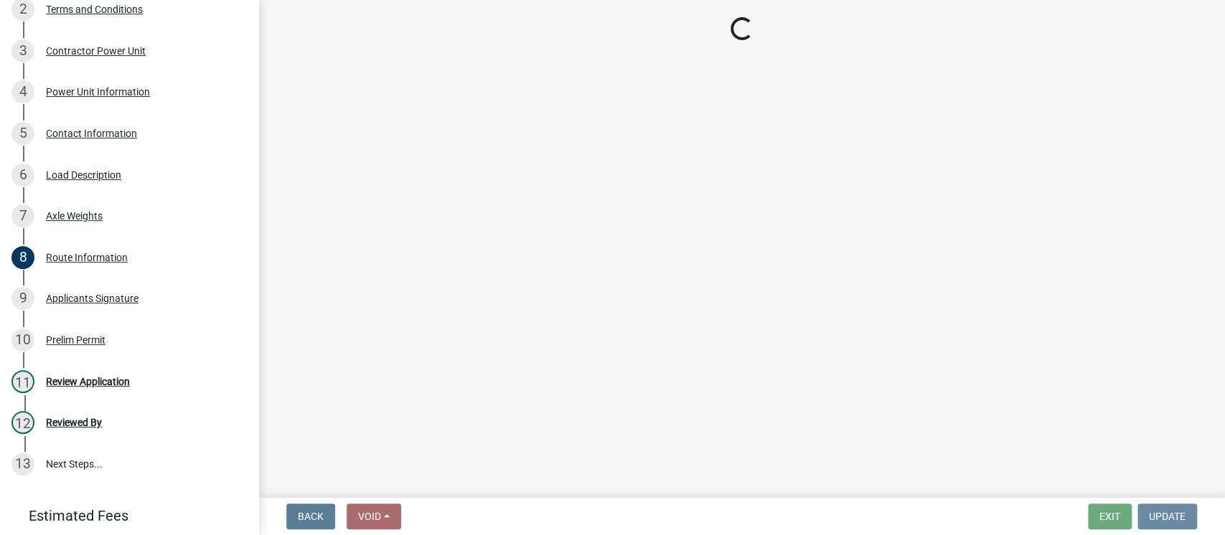
scroll to position [0, 0]
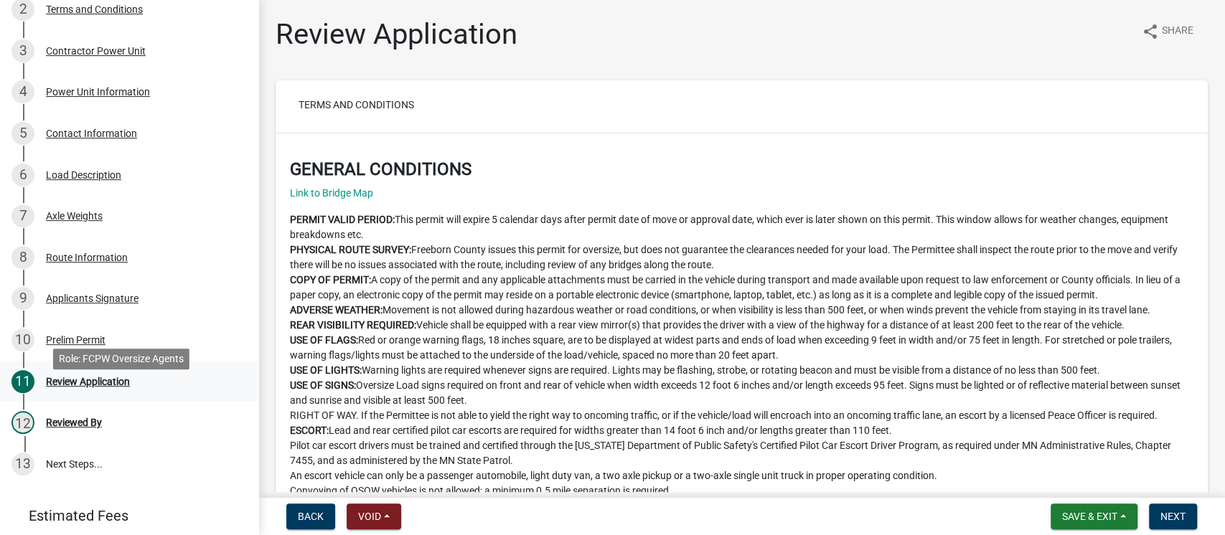
click at [94, 387] on div "Review Application" at bounding box center [88, 382] width 84 height 10
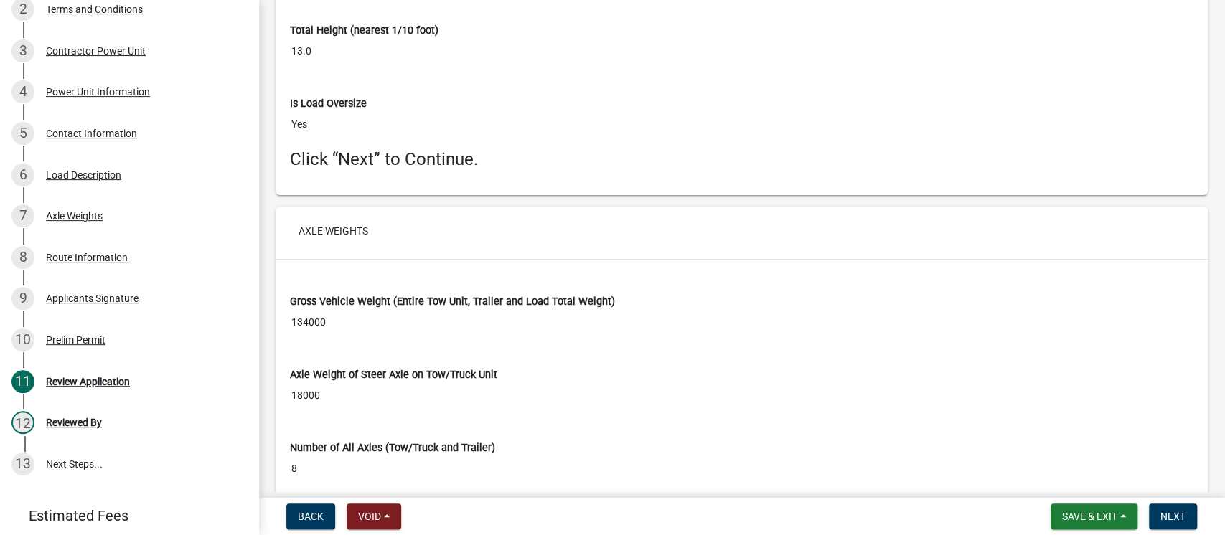
scroll to position [2584, 0]
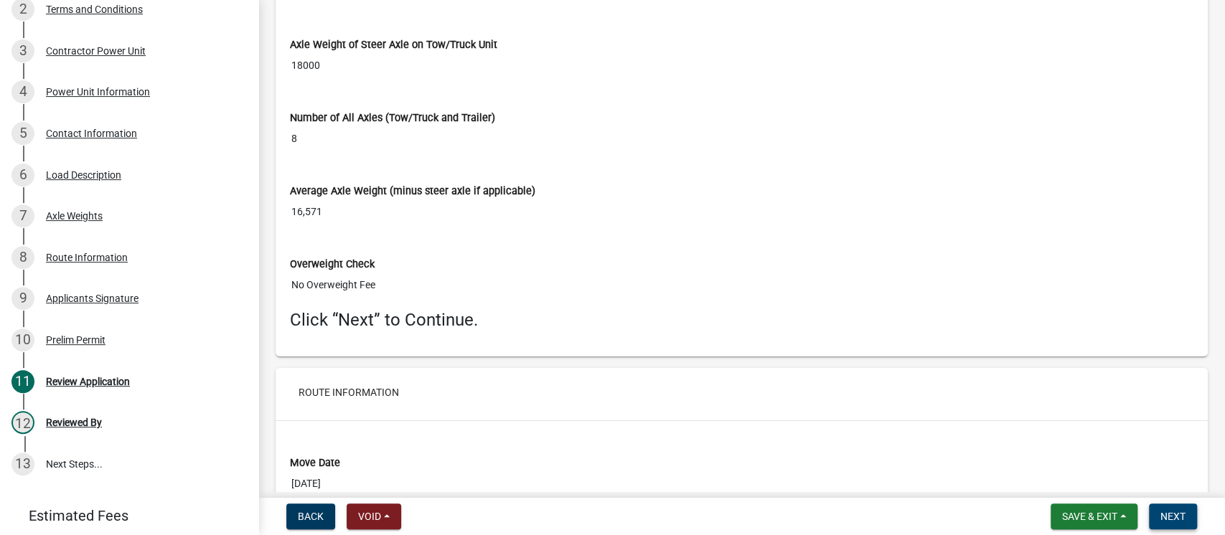
click at [1176, 520] on span "Next" at bounding box center [1173, 516] width 25 height 11
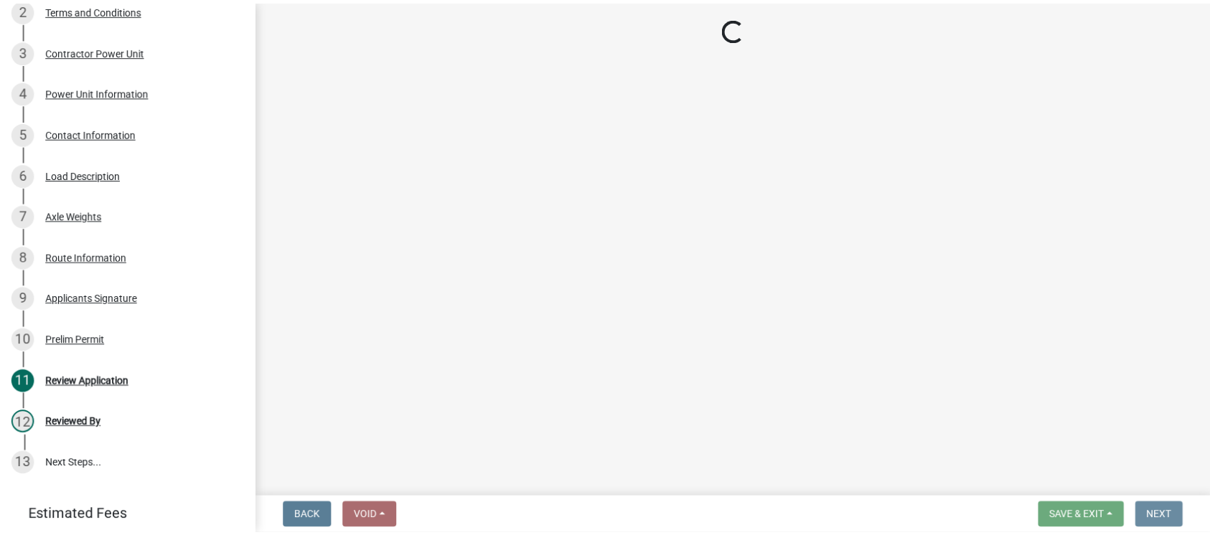
scroll to position [0, 0]
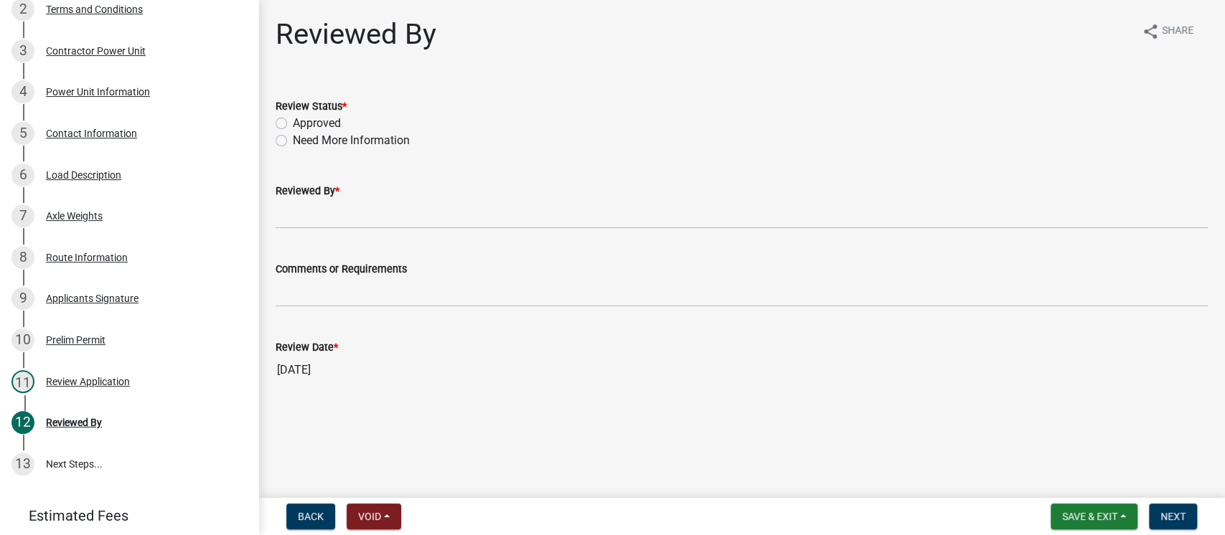
click at [319, 121] on label "Approved" at bounding box center [317, 123] width 48 height 17
click at [302, 121] on input "Approved" at bounding box center [297, 119] width 9 height 9
radio input "true"
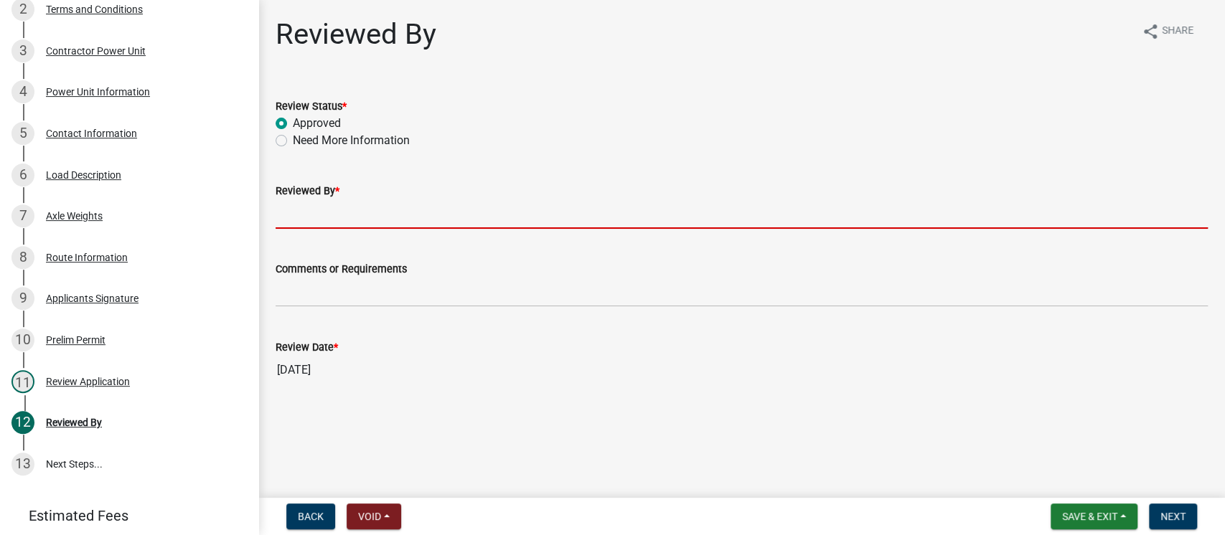
click at [334, 215] on input "Reviewed By *" at bounding box center [742, 214] width 932 height 29
type input "[PERSON_NAME]"
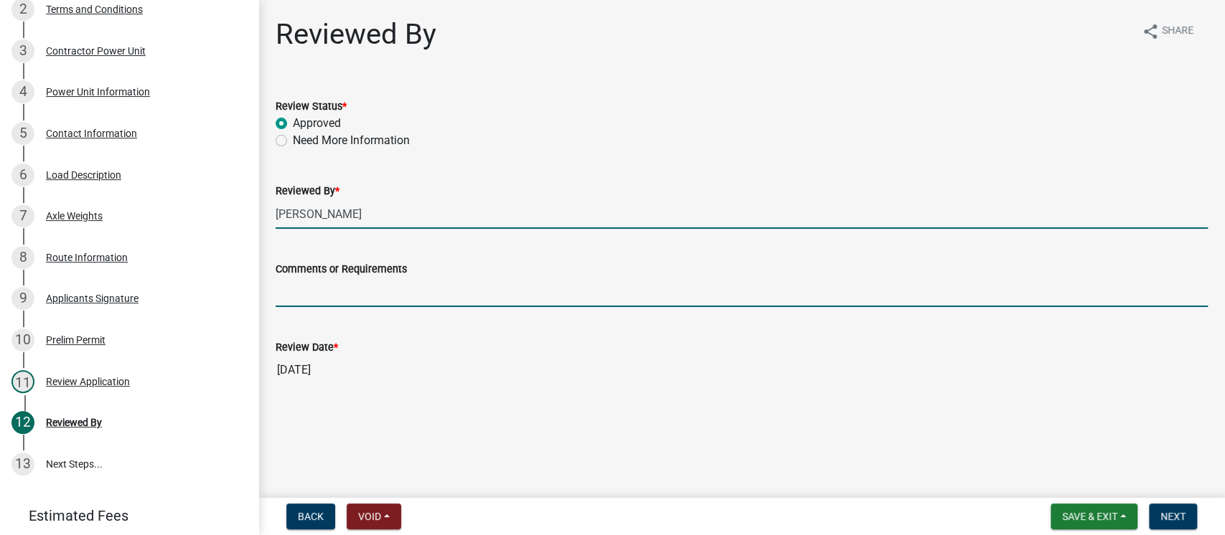
click at [393, 286] on input "Comments or Requirements" at bounding box center [742, 292] width 932 height 29
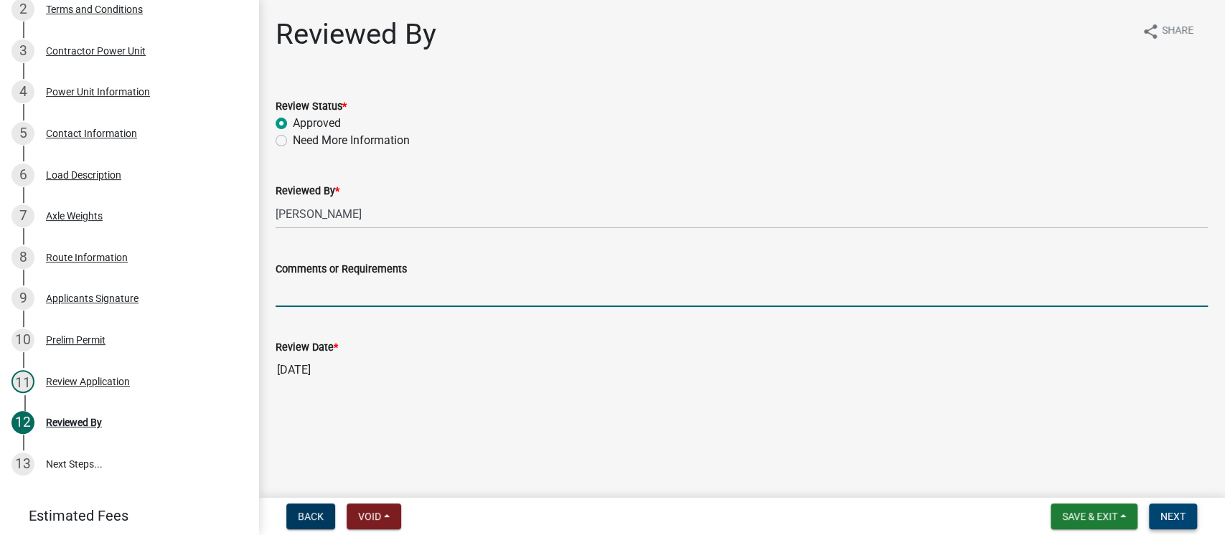
click at [1171, 515] on span "Next" at bounding box center [1173, 516] width 25 height 11
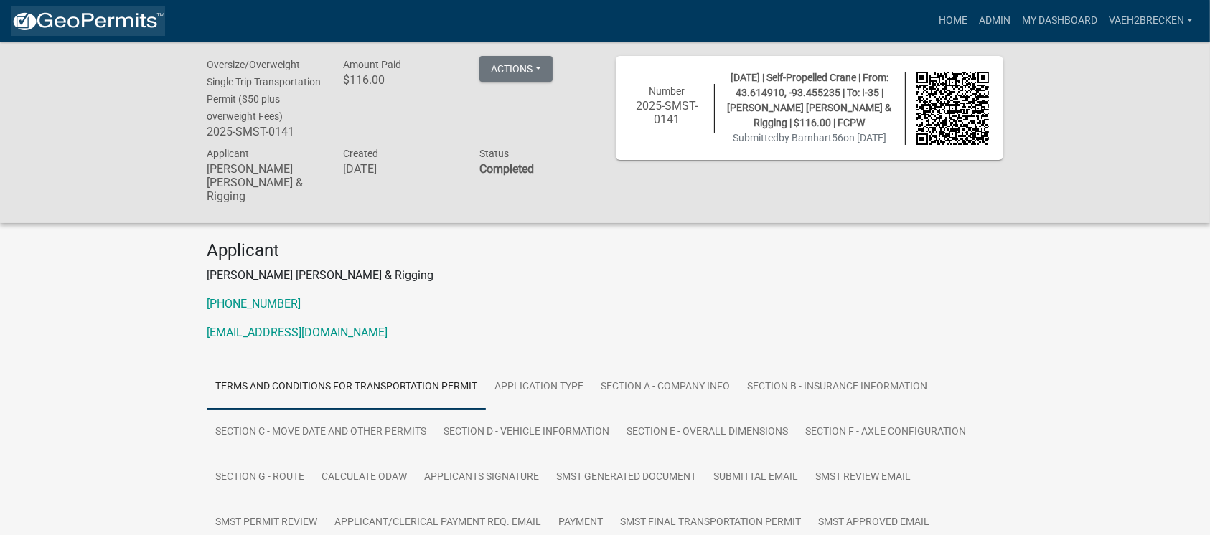
click at [84, 11] on img at bounding box center [88, 22] width 154 height 22
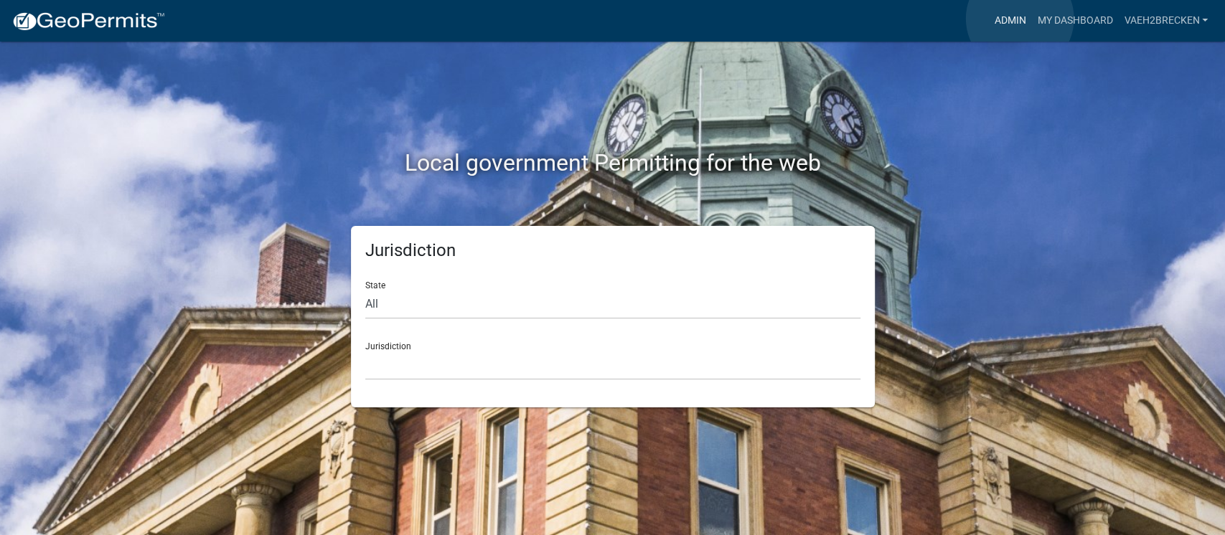
click at [1020, 19] on link "Admin" at bounding box center [1009, 20] width 43 height 27
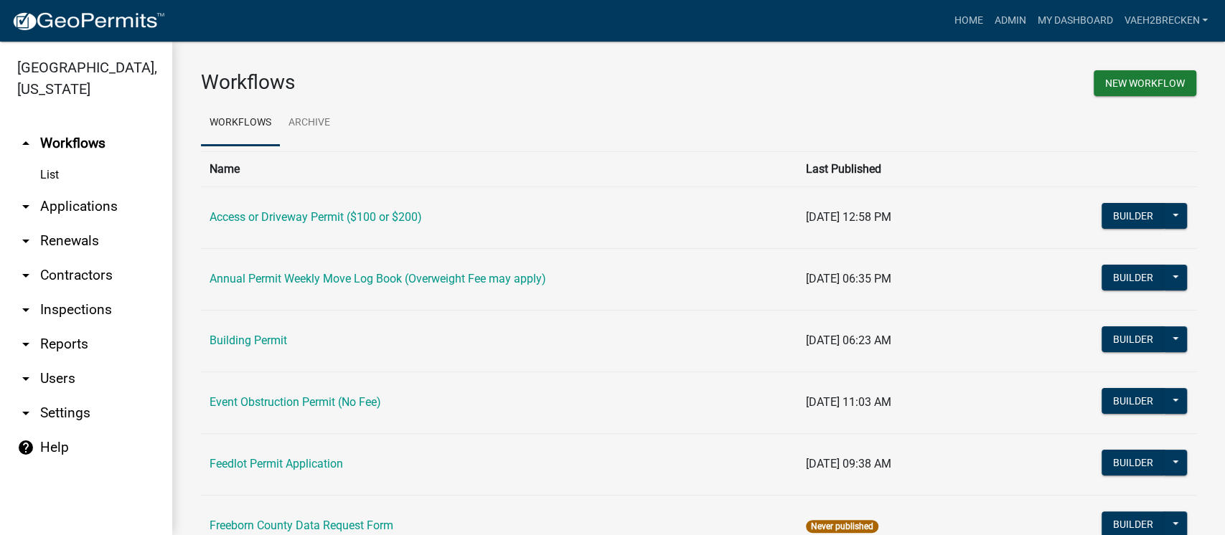
click at [69, 202] on link "arrow_drop_down Applications" at bounding box center [86, 206] width 172 height 34
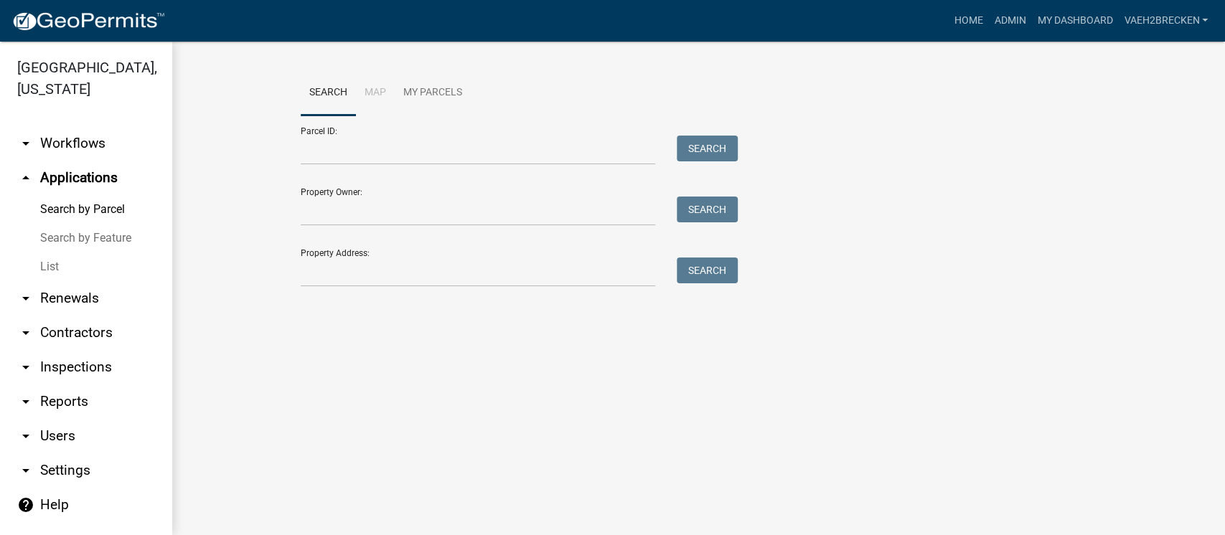
click at [44, 268] on link "List" at bounding box center [86, 267] width 172 height 29
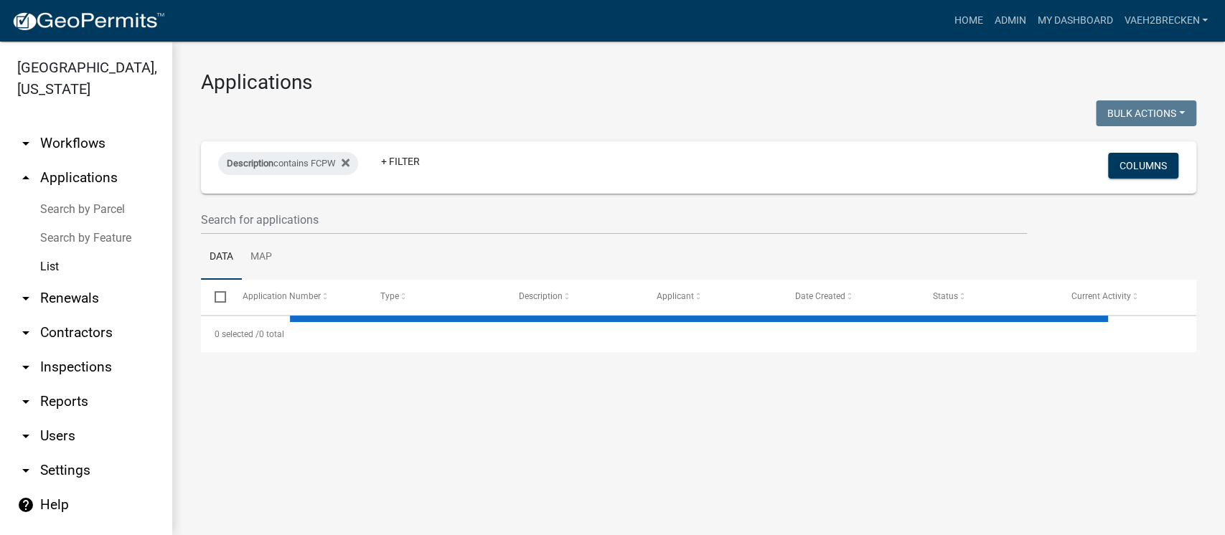
select select "3: 100"
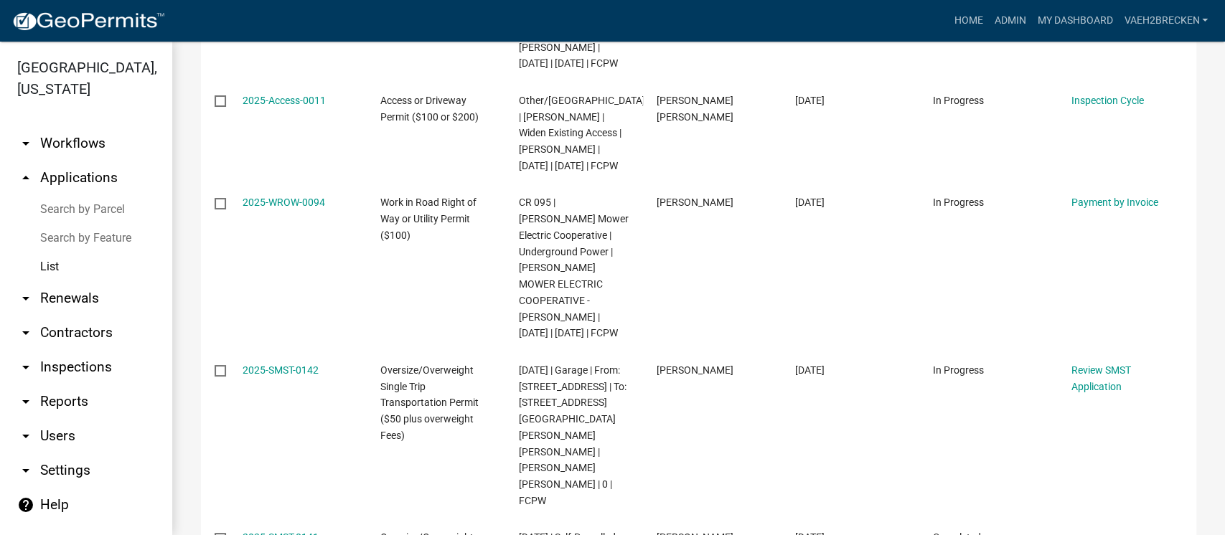
scroll to position [1435, 0]
